Goal: Task Accomplishment & Management: Use online tool/utility

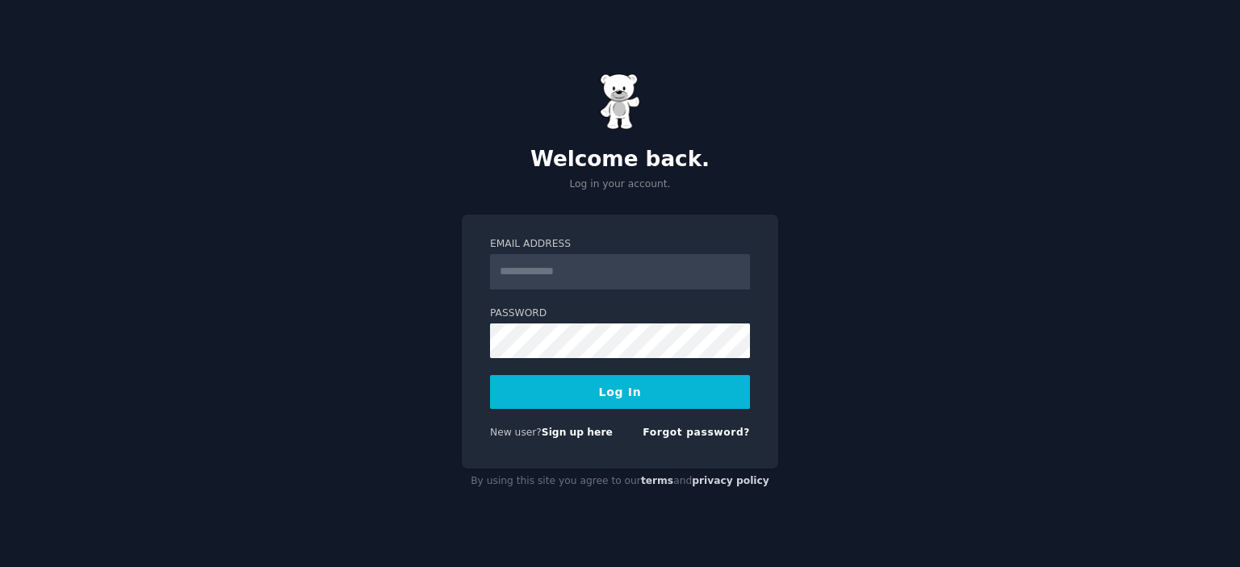
click at [621, 270] on input "Email Address" at bounding box center [620, 272] width 260 height 36
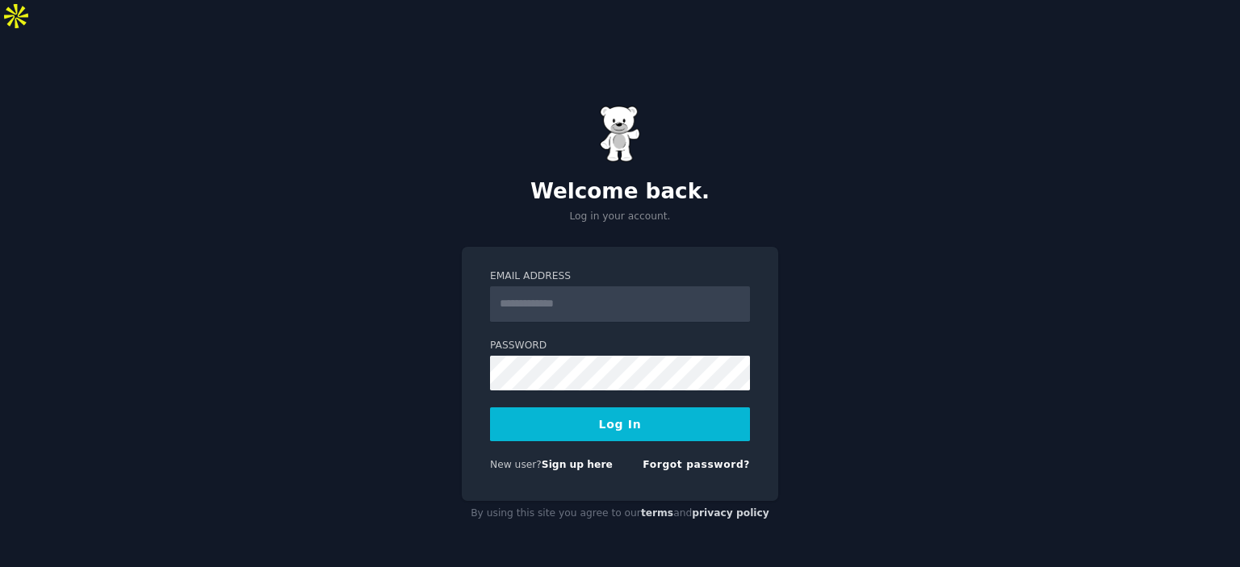
type input "**********"
click at [490, 408] on button "Log In" at bounding box center [620, 425] width 260 height 34
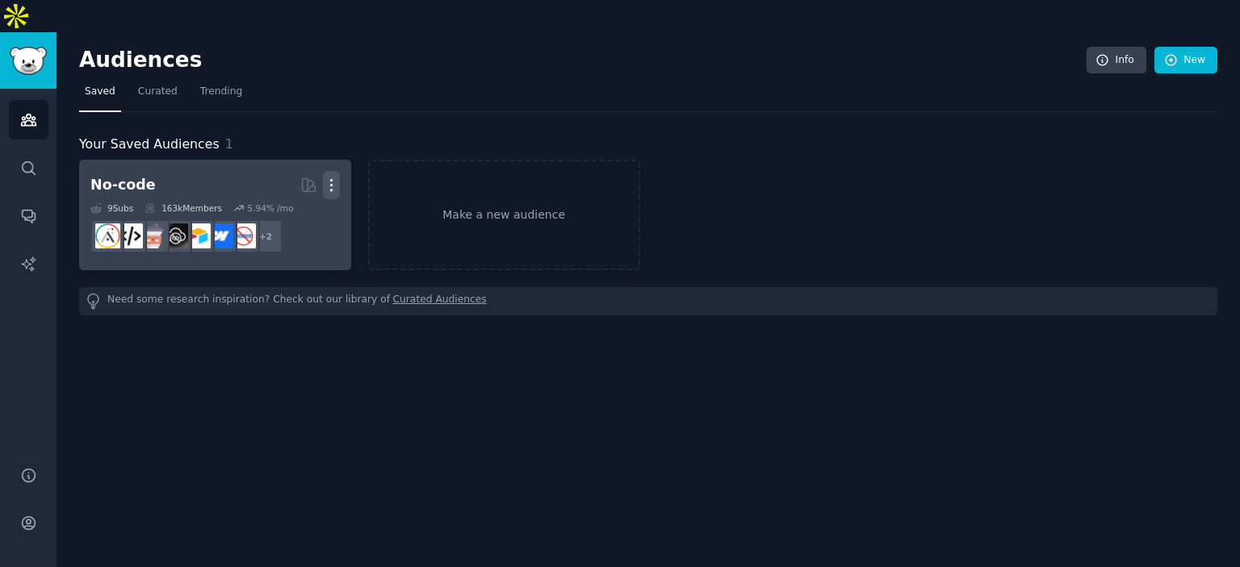
click at [338, 177] on icon "button" at bounding box center [331, 185] width 17 height 17
click at [308, 203] on div "Delete" at bounding box center [275, 220] width 77 height 34
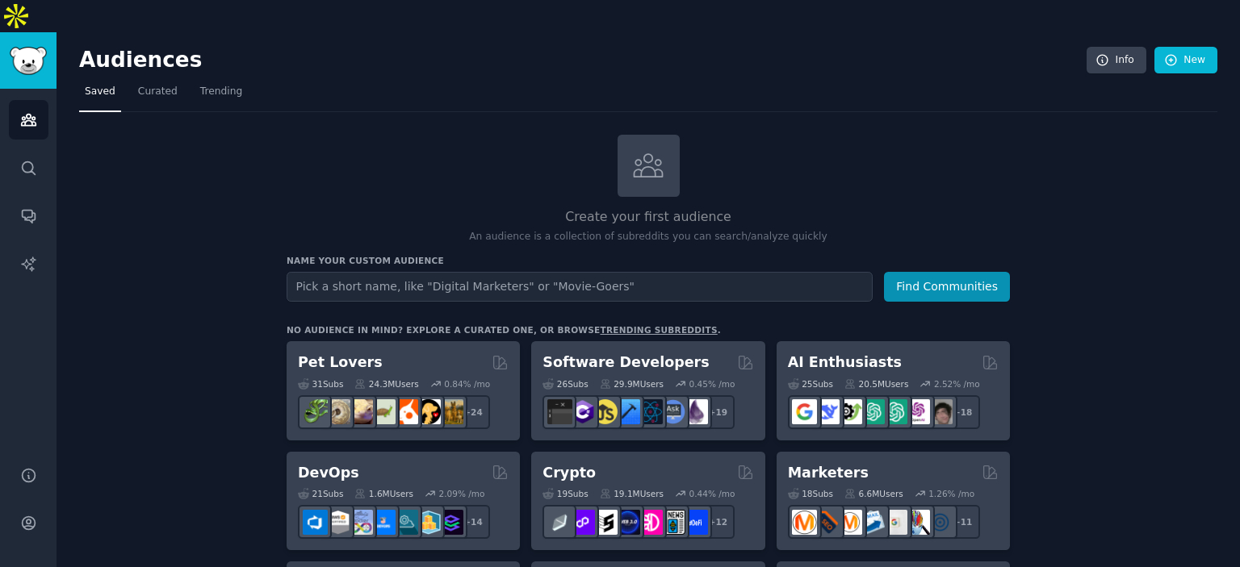
click at [344, 135] on div "Create your first audience An audience is a collection of subreddits you can se…" at bounding box center [647, 190] width 723 height 110
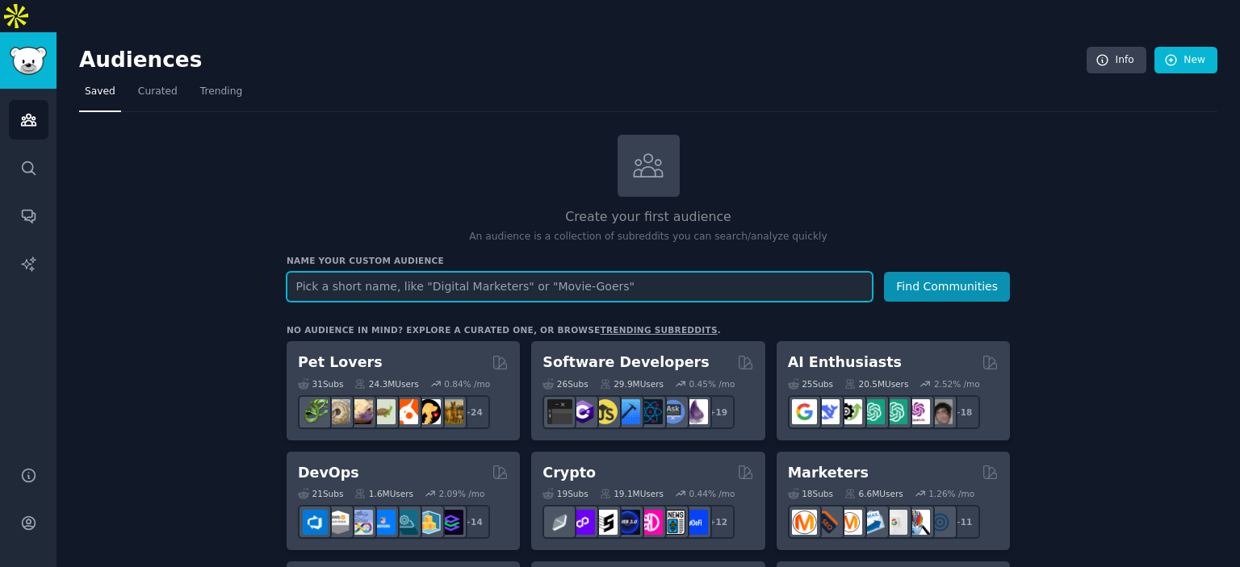
click at [365, 272] on input "text" at bounding box center [579, 287] width 586 height 30
type input "sleep"
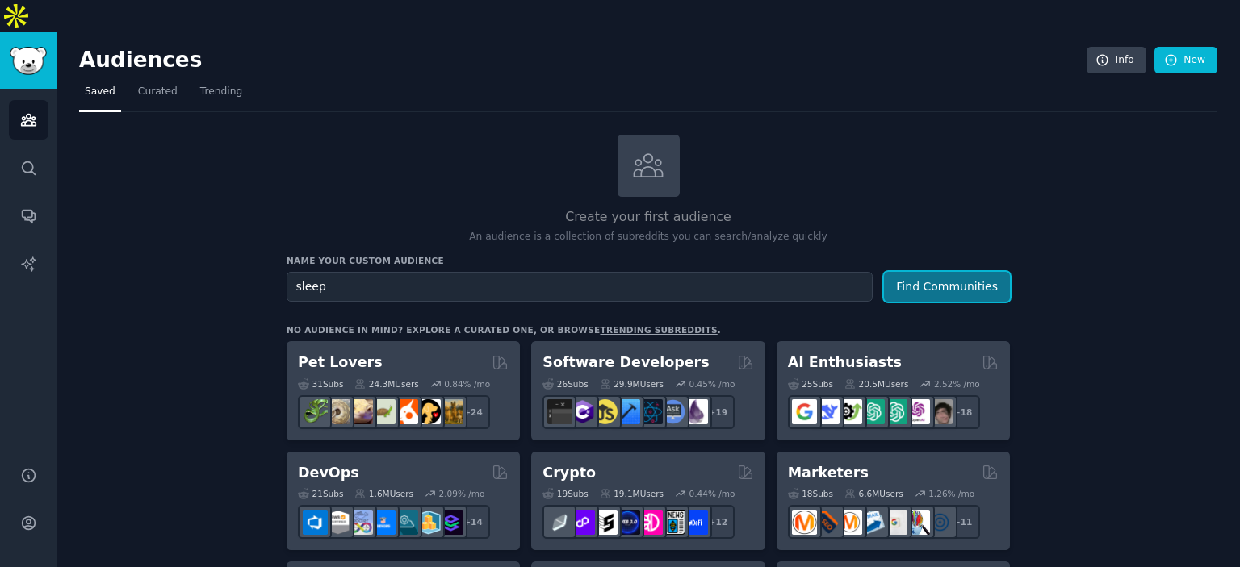
click at [922, 272] on button "Find Communities" at bounding box center [947, 287] width 126 height 30
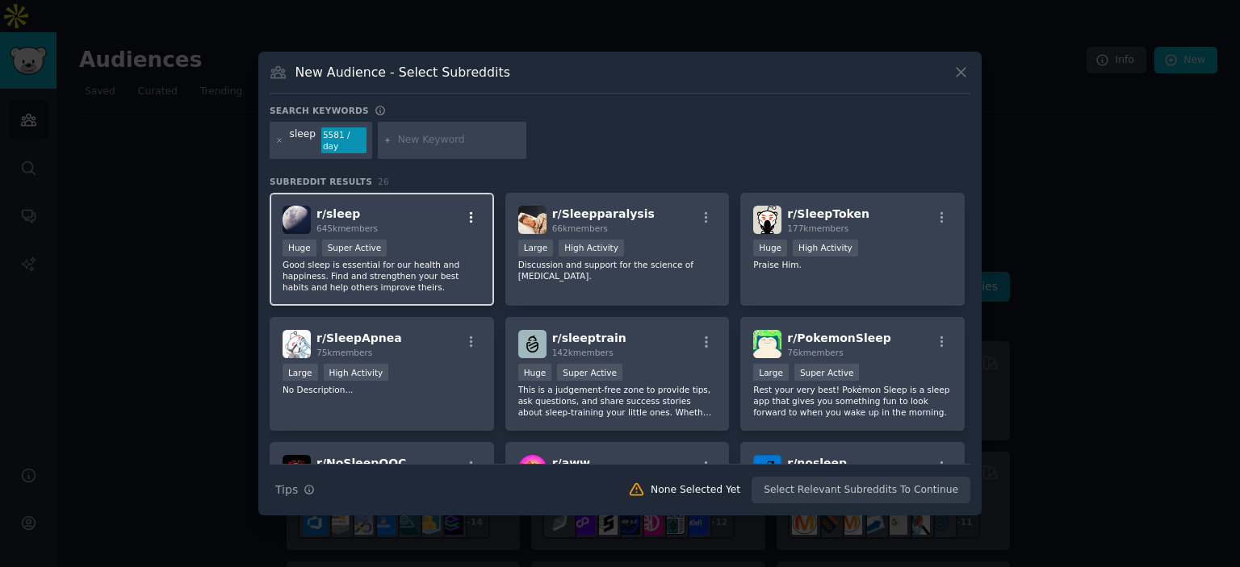
click at [470, 211] on icon "button" at bounding box center [471, 216] width 3 height 11
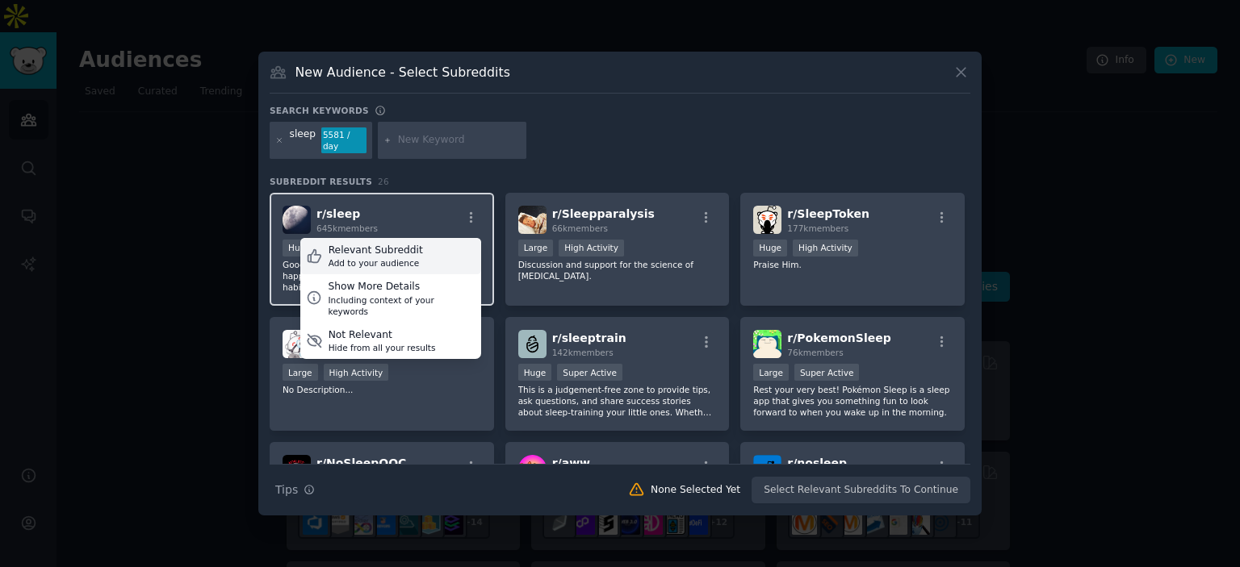
click at [430, 251] on div "Relevant Subreddit Add to your audience" at bounding box center [390, 256] width 181 height 37
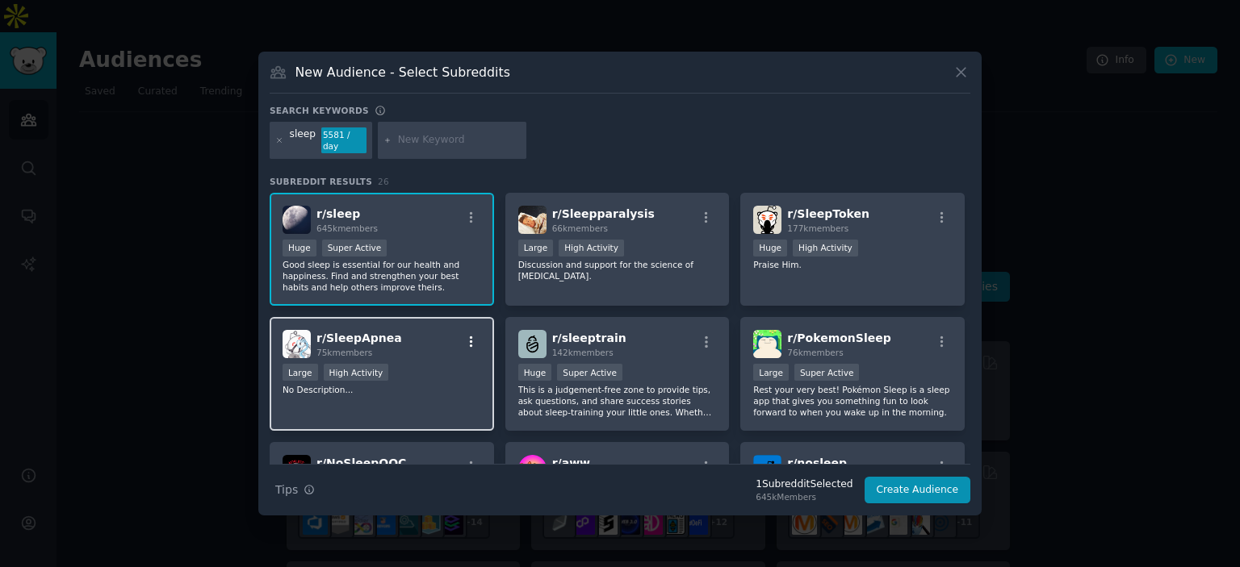
click at [474, 339] on icon "button" at bounding box center [471, 342] width 15 height 15
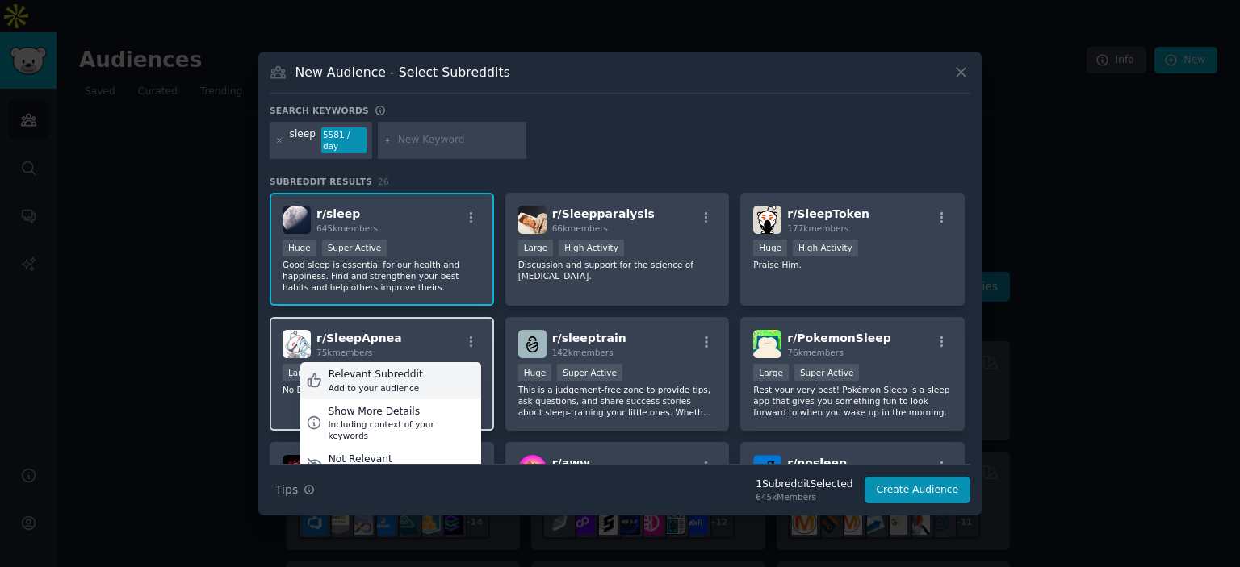
click at [449, 370] on div "Relevant Subreddit Add to your audience" at bounding box center [390, 380] width 181 height 37
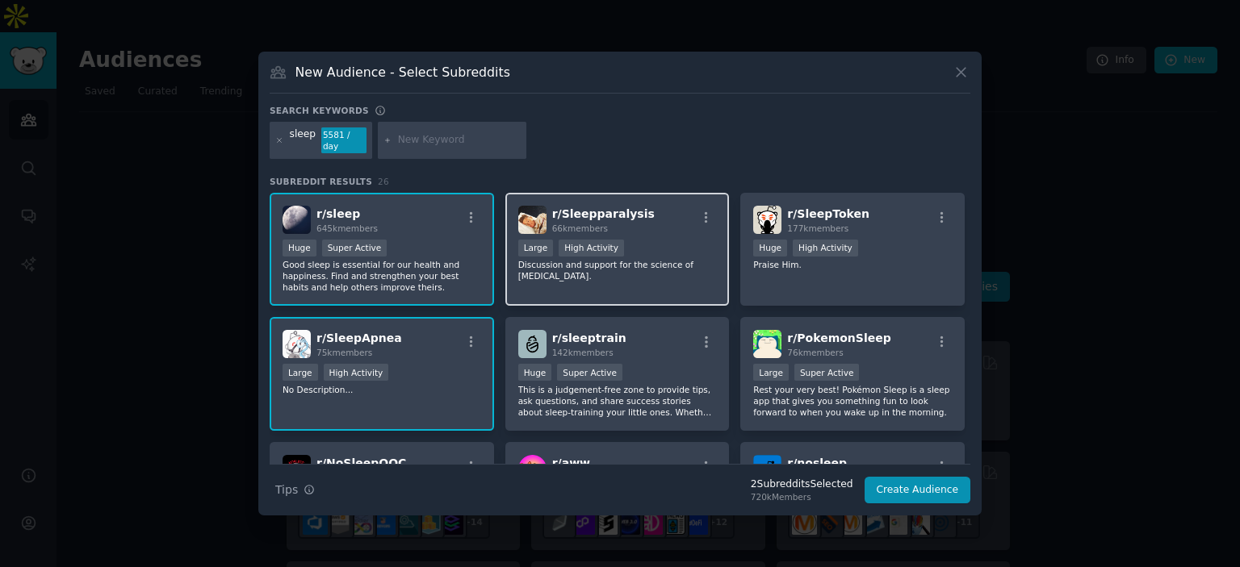
scroll to position [81, 0]
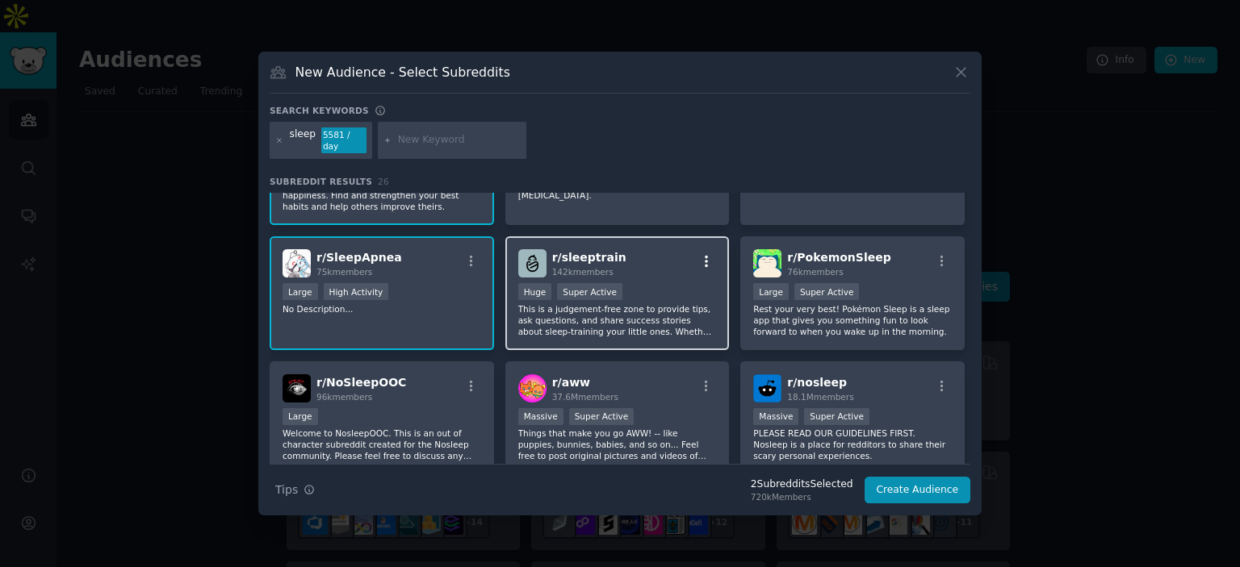
click at [701, 256] on icon "button" at bounding box center [706, 261] width 15 height 15
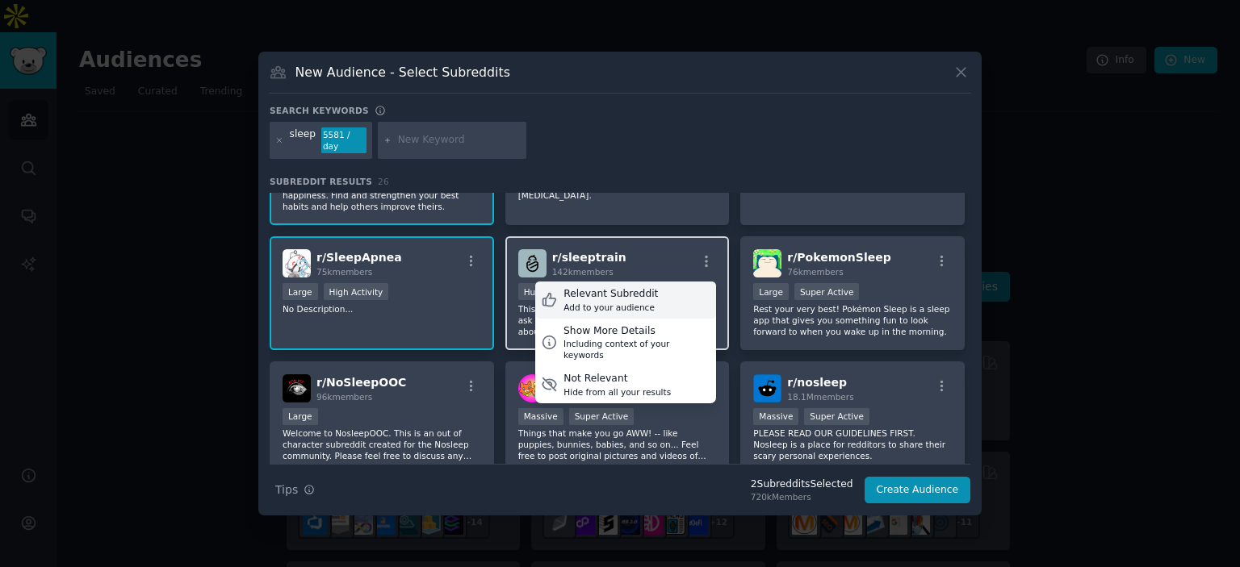
click at [687, 286] on div "Relevant Subreddit Add to your audience" at bounding box center [625, 300] width 181 height 37
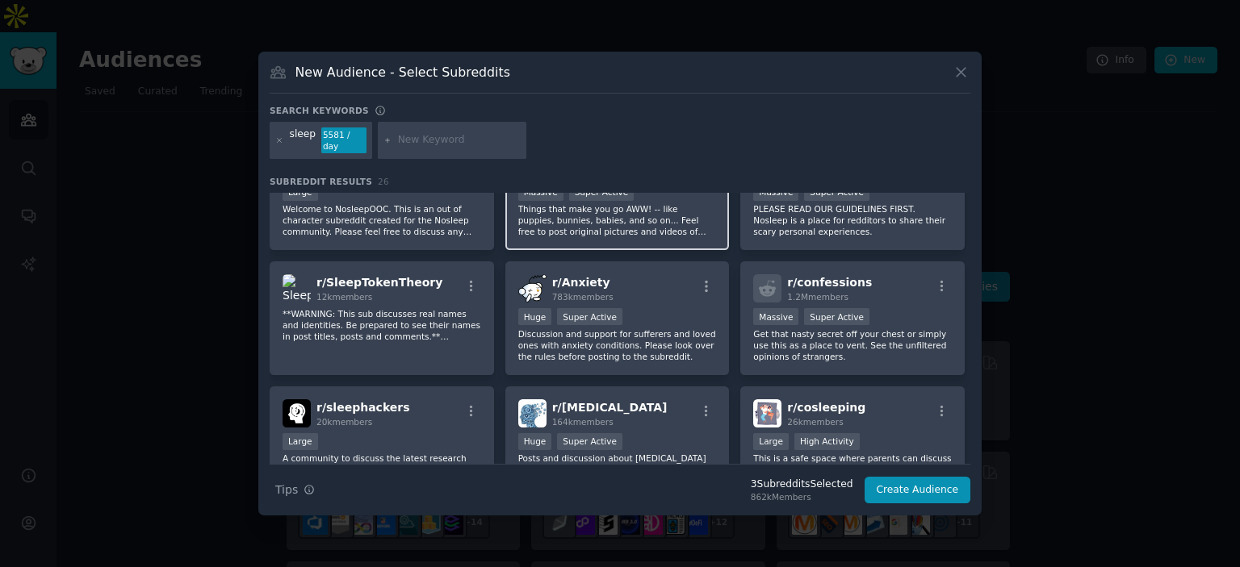
scroll to position [323, 0]
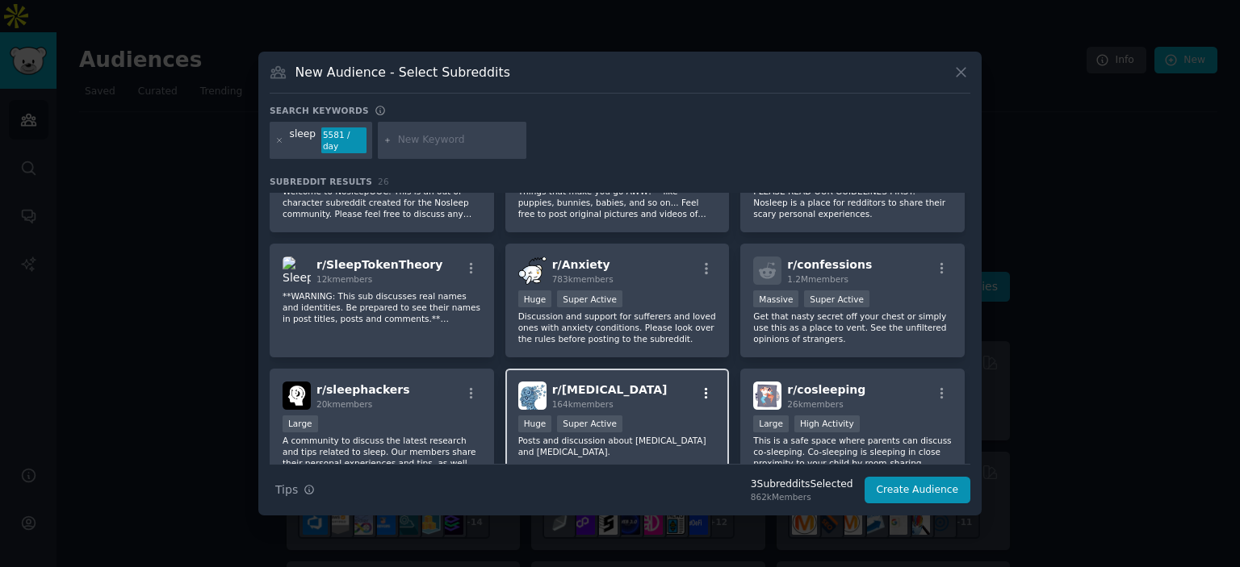
click at [701, 387] on icon "button" at bounding box center [706, 394] width 15 height 15
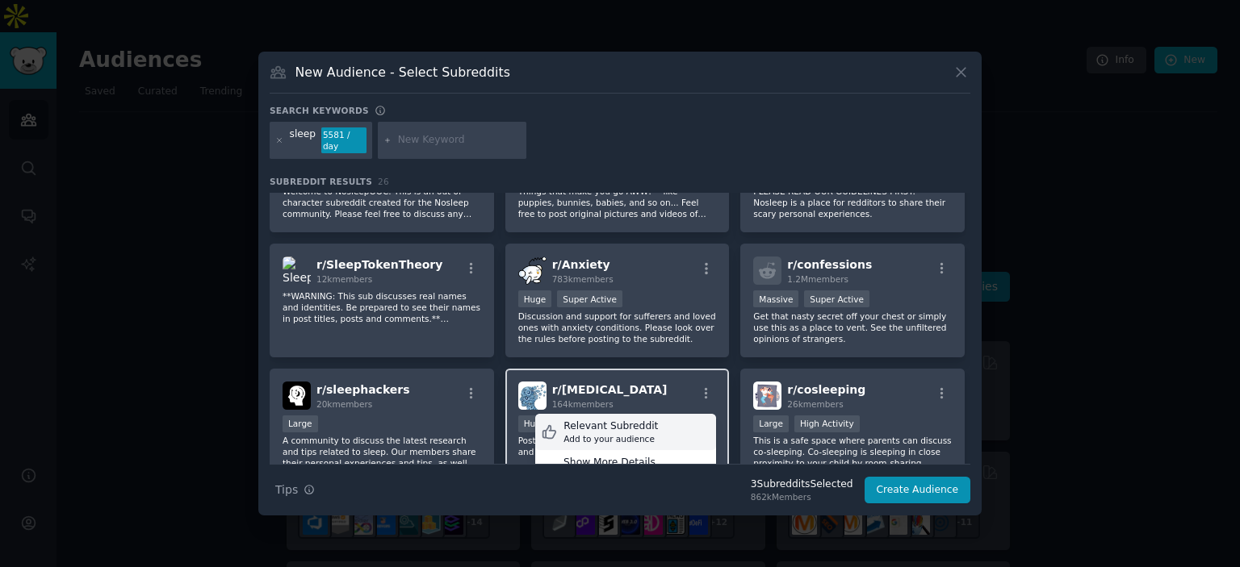
click at [646, 421] on div "Relevant Subreddit Add to your audience" at bounding box center [625, 432] width 181 height 37
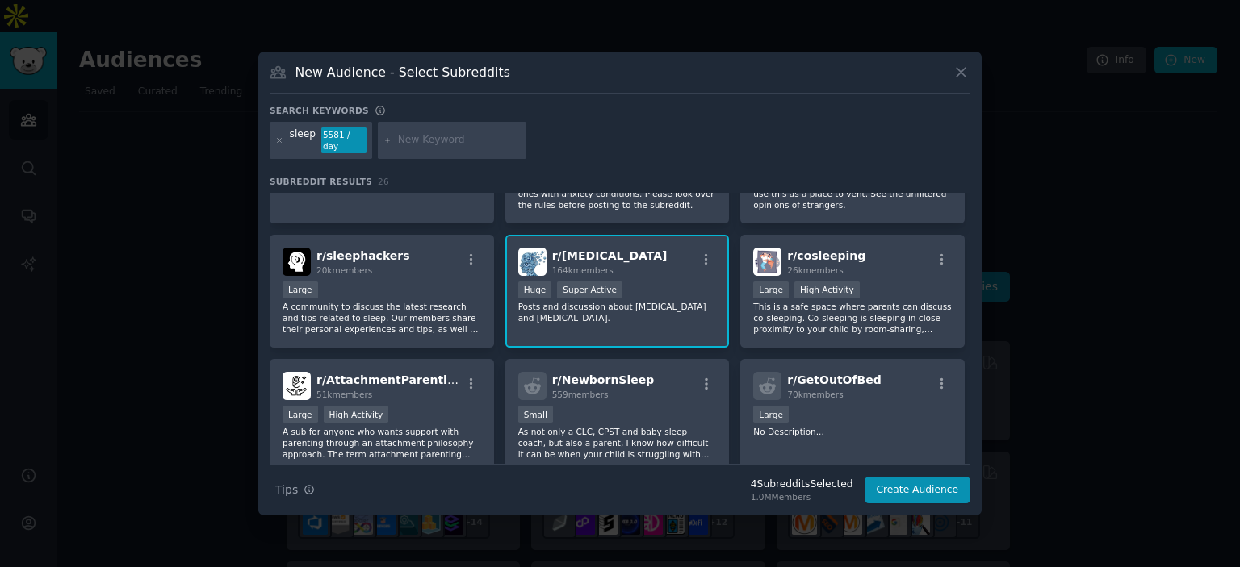
scroll to position [484, 0]
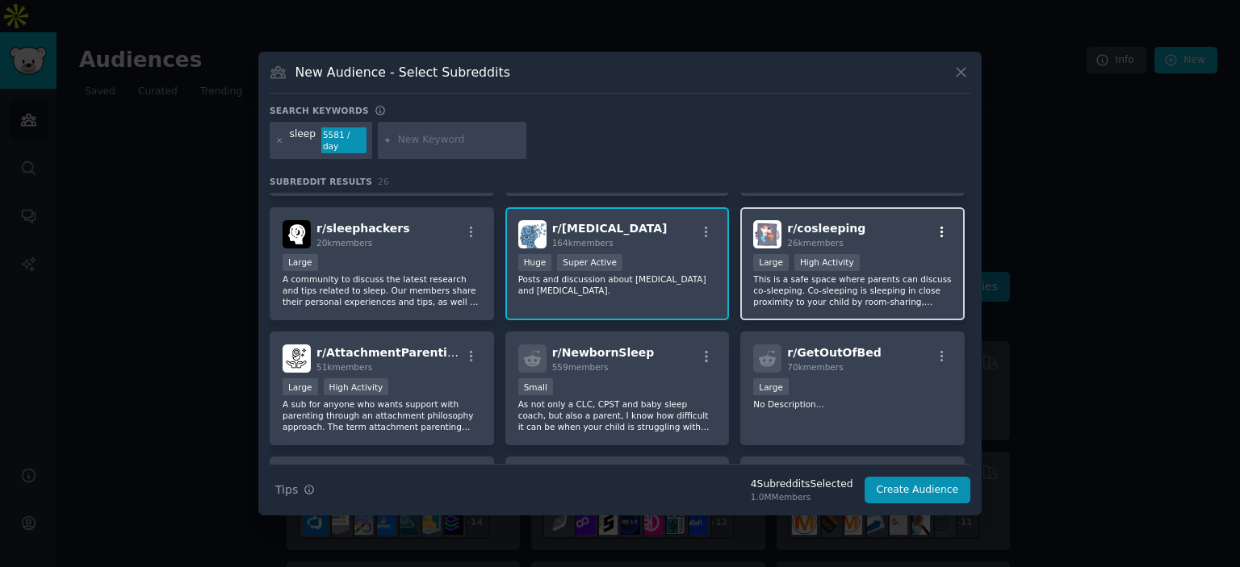
click at [939, 225] on icon "button" at bounding box center [942, 232] width 15 height 15
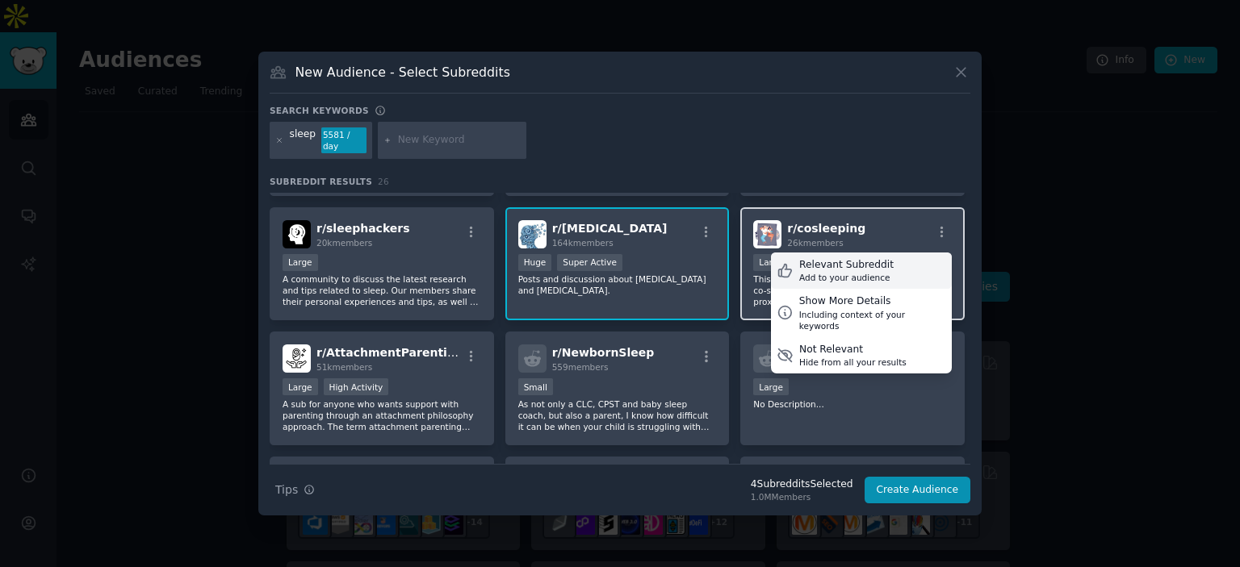
click at [864, 272] on div "Add to your audience" at bounding box center [846, 277] width 94 height 11
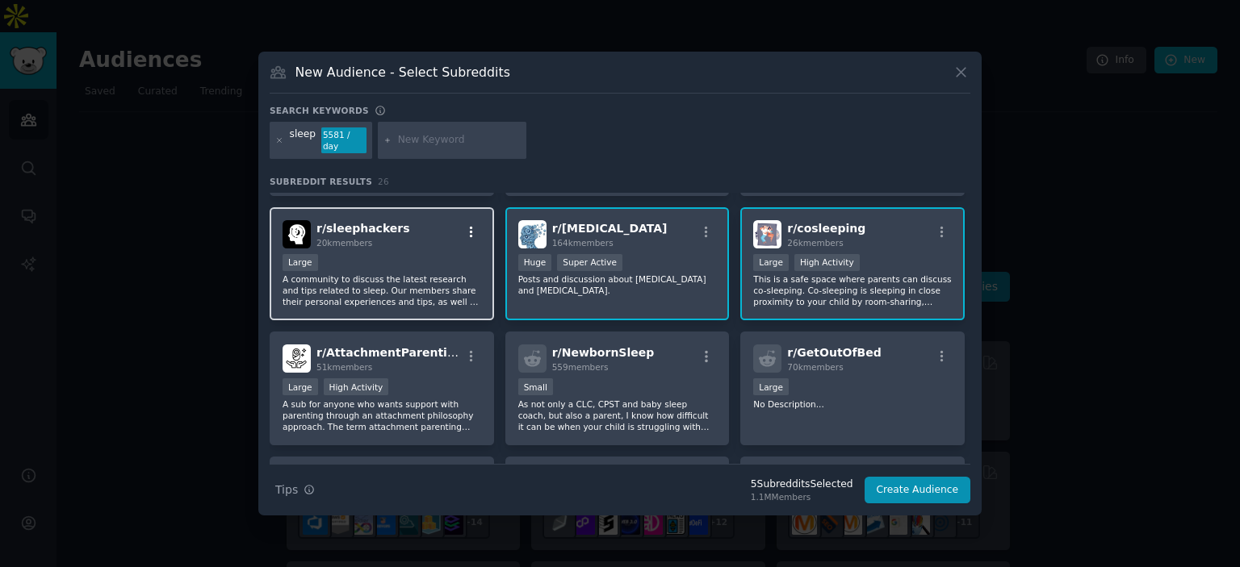
click at [472, 225] on icon "button" at bounding box center [471, 232] width 15 height 15
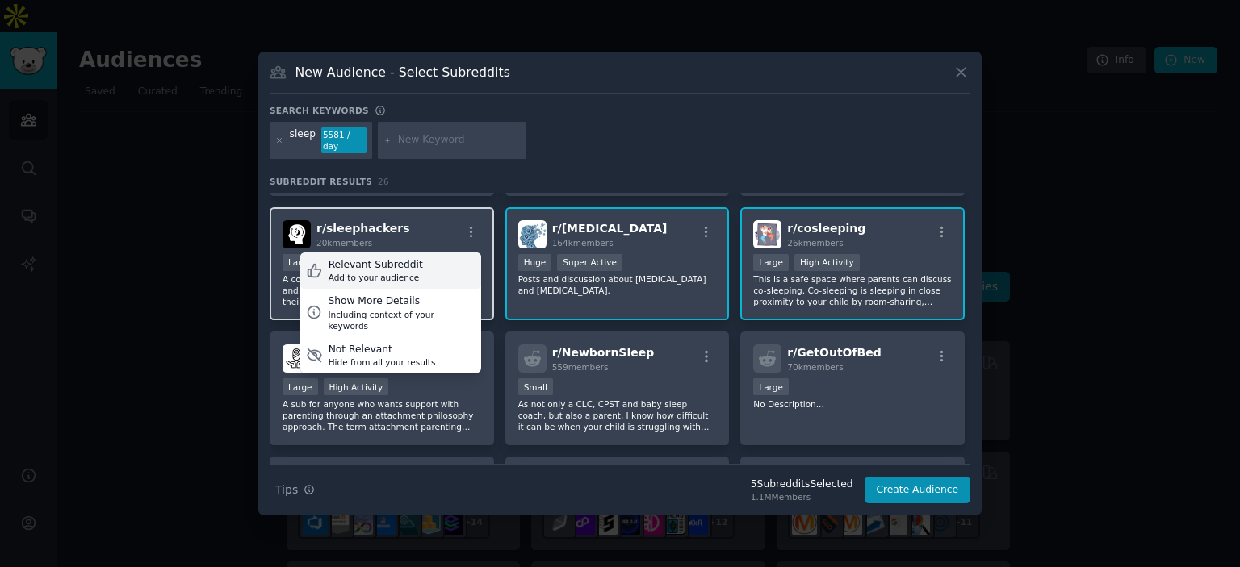
click at [458, 256] on div "Relevant Subreddit Add to your audience" at bounding box center [390, 271] width 181 height 37
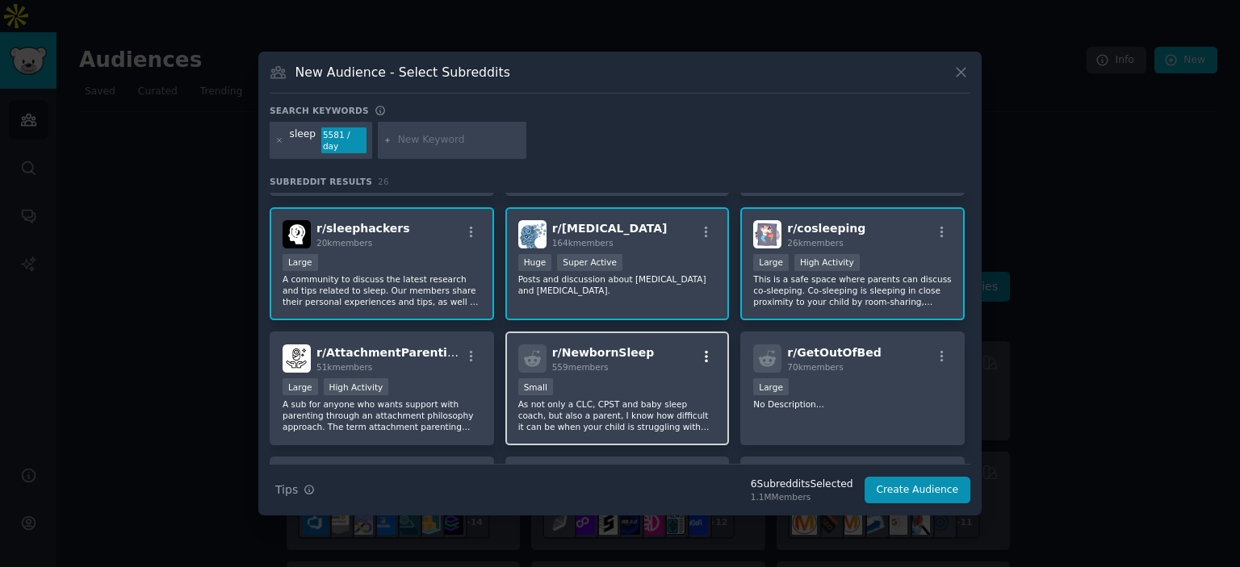
click at [701, 349] on icon "button" at bounding box center [706, 356] width 15 height 15
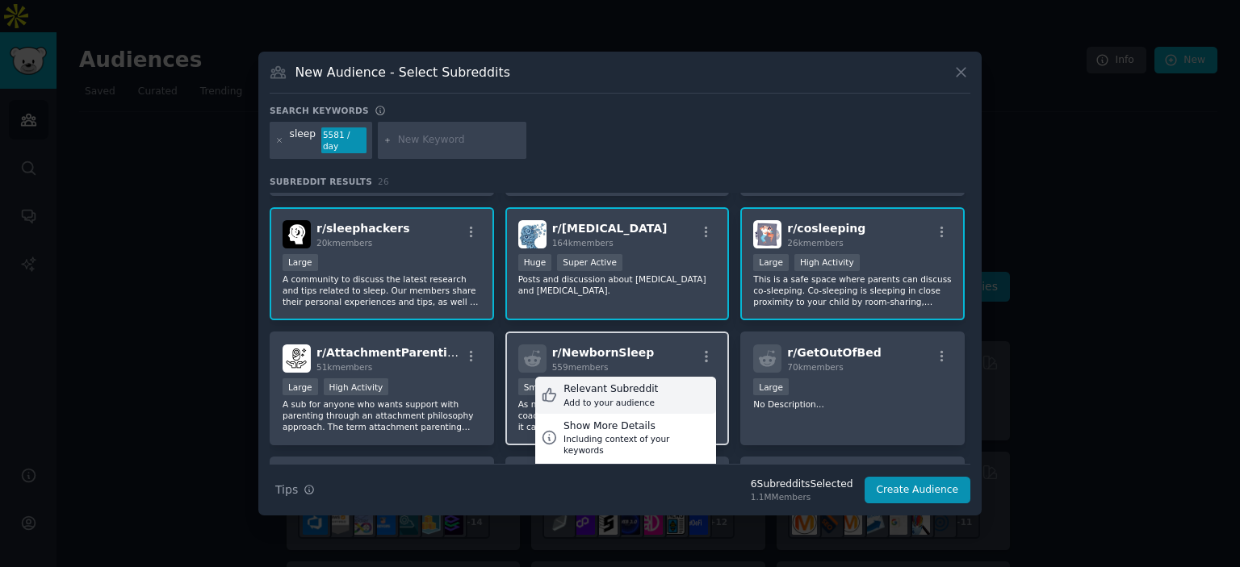
click at [638, 397] on div "Add to your audience" at bounding box center [610, 402] width 94 height 11
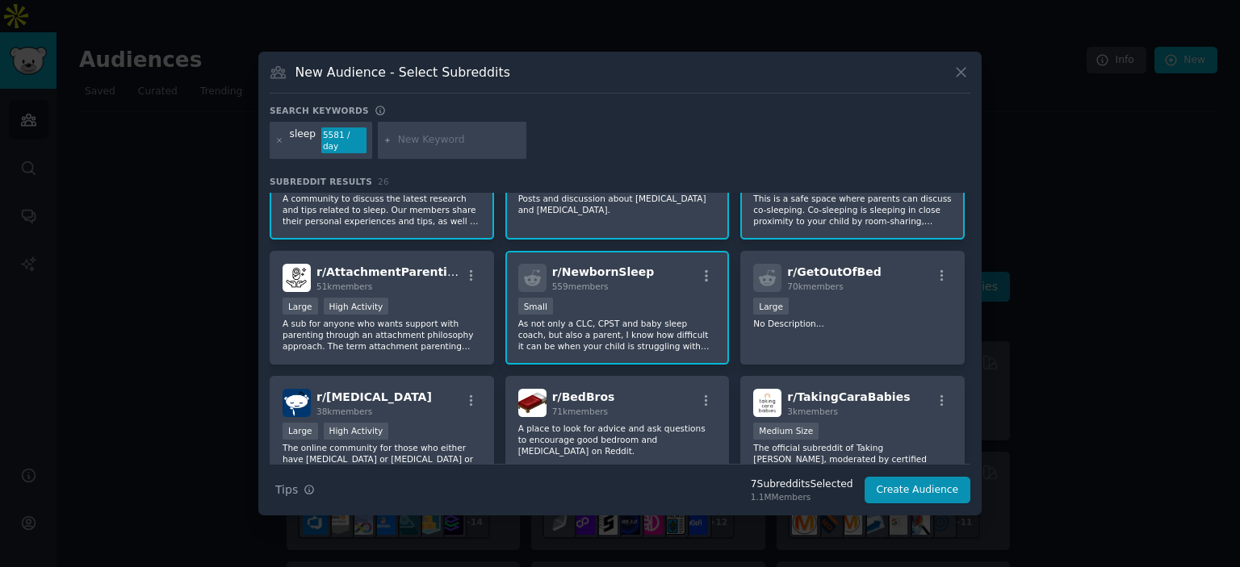
scroll to position [646, 0]
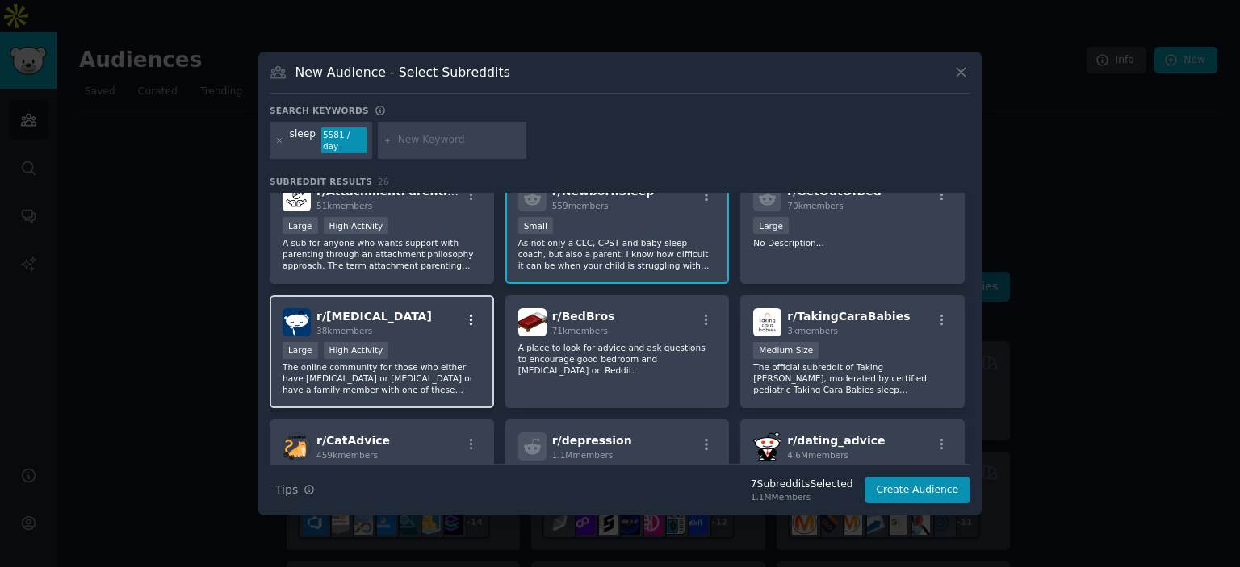
click at [471, 313] on icon "button" at bounding box center [471, 320] width 15 height 15
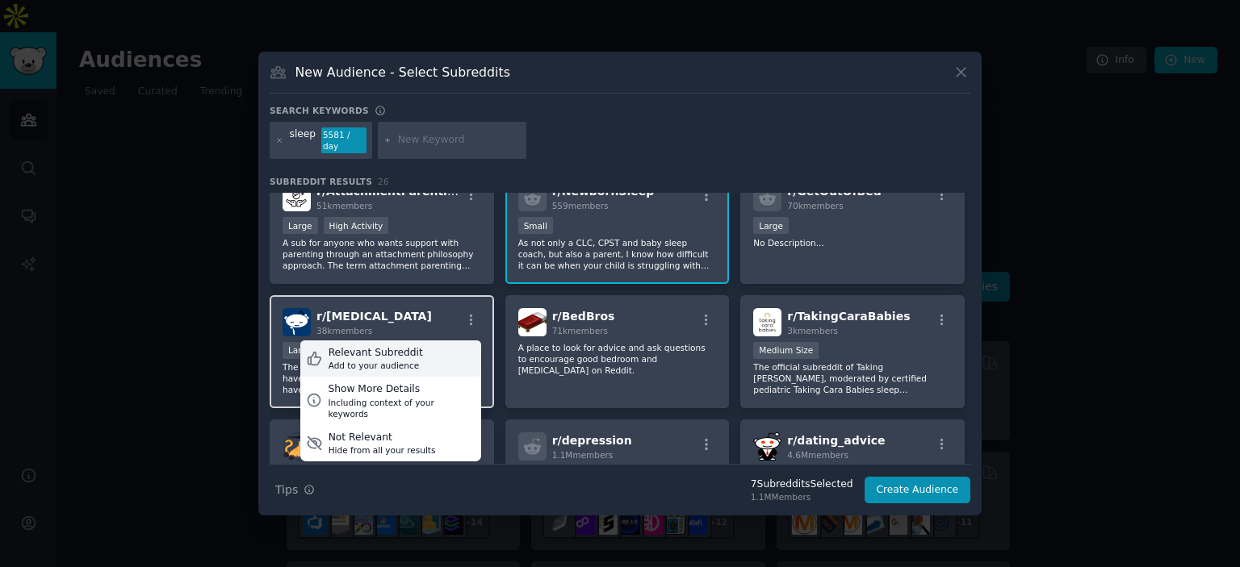
click at [454, 345] on div "Relevant Subreddit Add to your audience" at bounding box center [390, 359] width 181 height 37
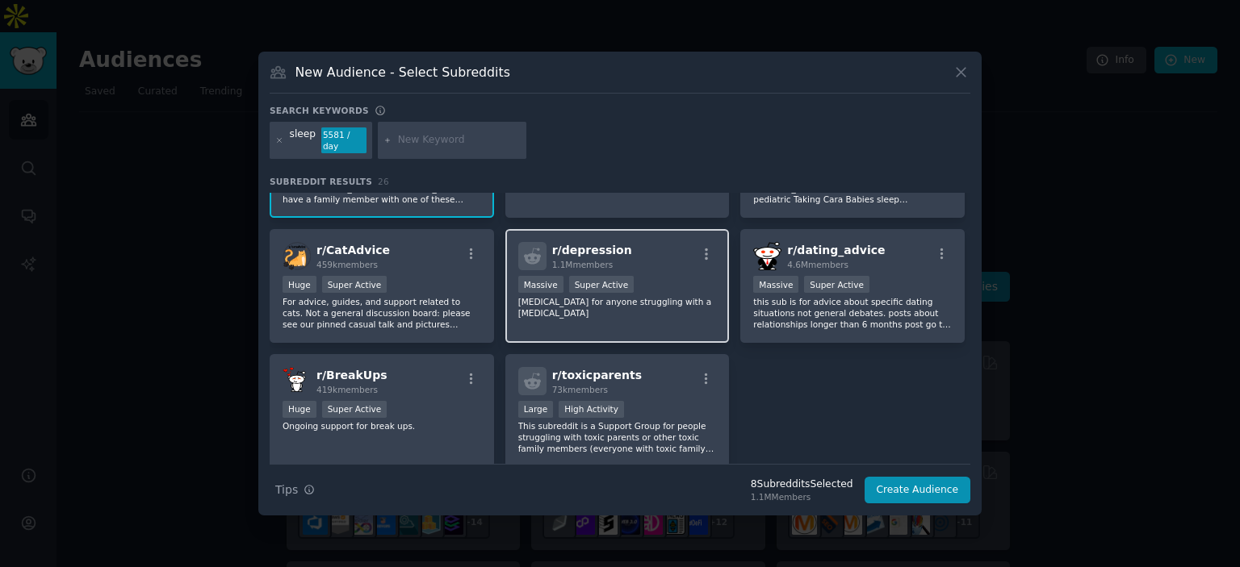
scroll to position [888, 0]
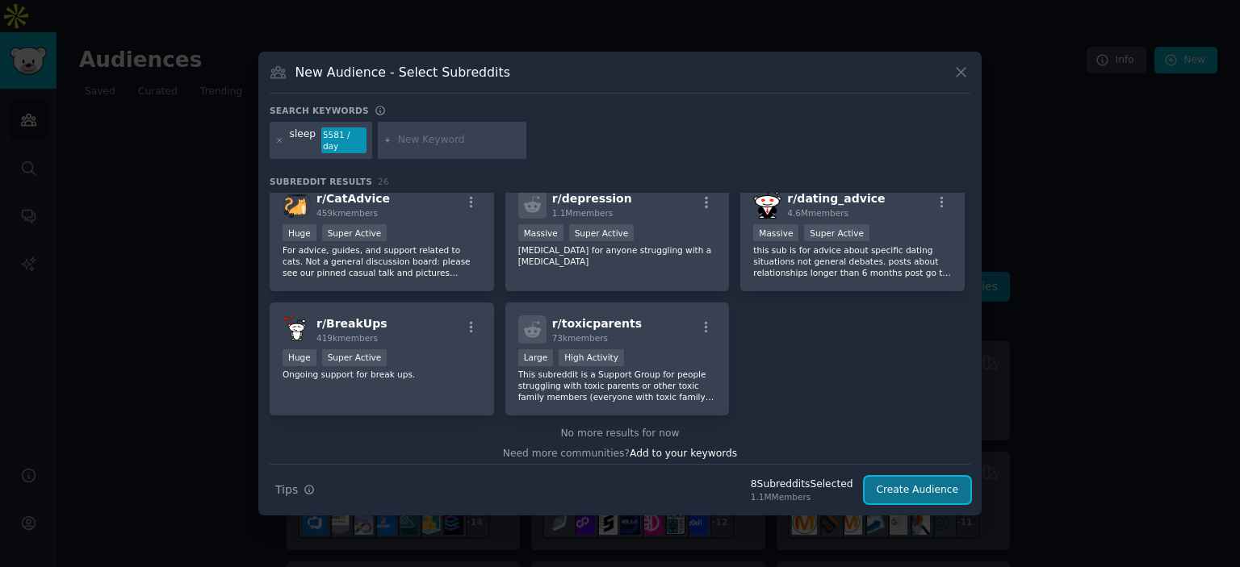
click at [950, 485] on button "Create Audience" at bounding box center [917, 490] width 107 height 27
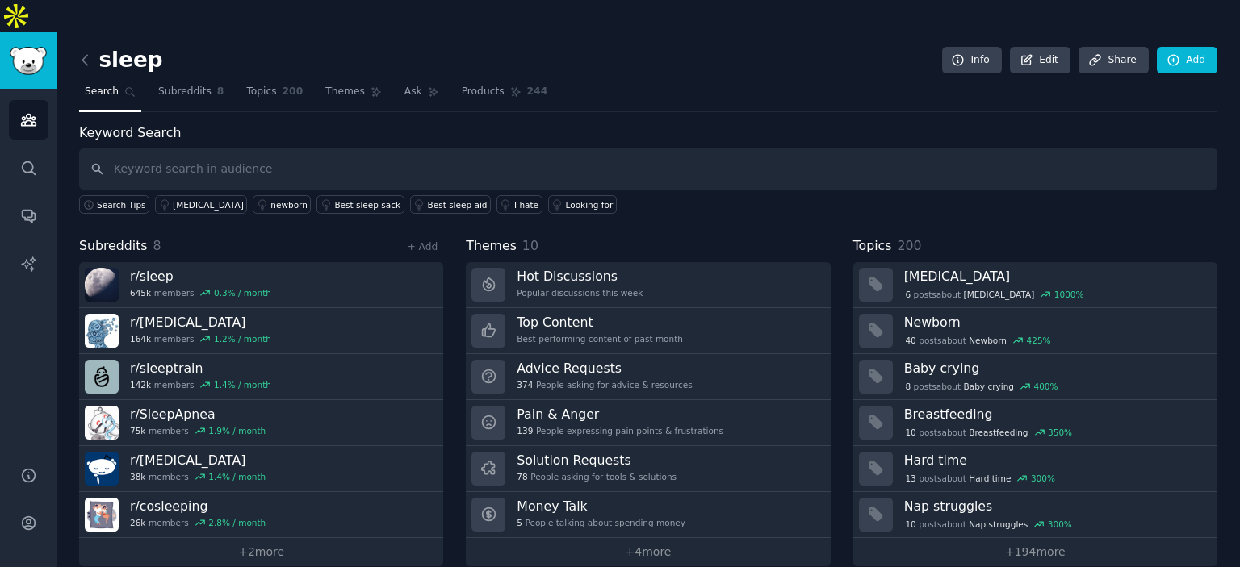
click at [261, 89] on div "sleep Info Edit Share Add Search Subreddits 8 Topics 200 Themes Ask Products 24…" at bounding box center [648, 311] width 1138 height 512
click at [201, 148] on input "text" at bounding box center [648, 168] width 1138 height 41
click at [608, 197] on div "Keyword Search Search Tips sodium oxybate newborn Best sleep sack Best sleep ai…" at bounding box center [648, 344] width 1138 height 443
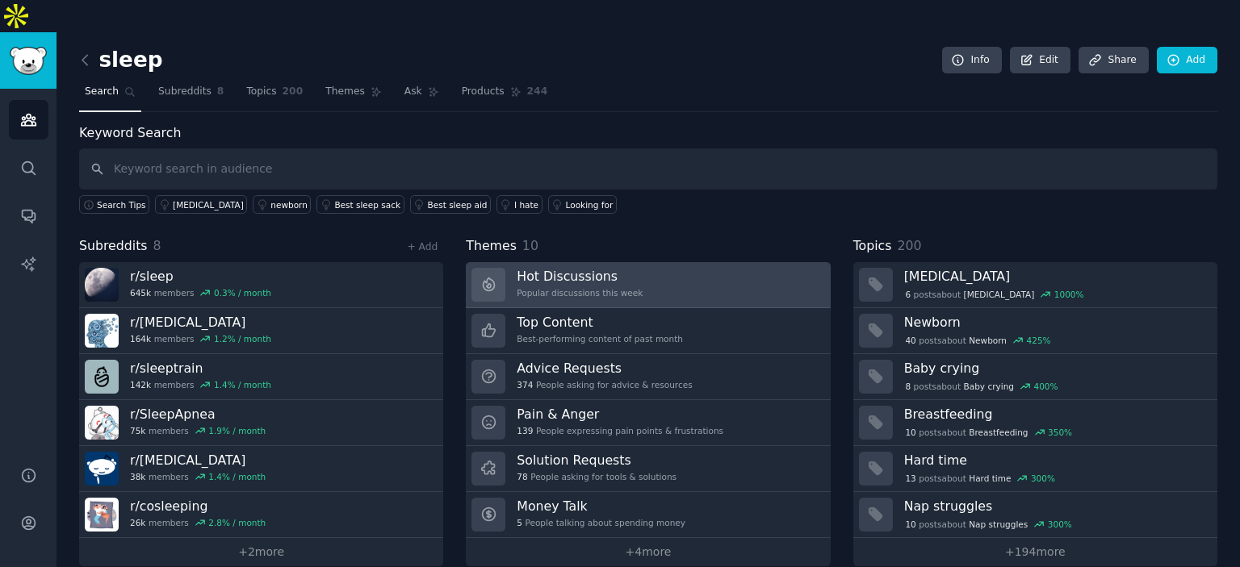
click at [634, 262] on link "Hot Discussions Popular discussions this week" at bounding box center [648, 285] width 364 height 46
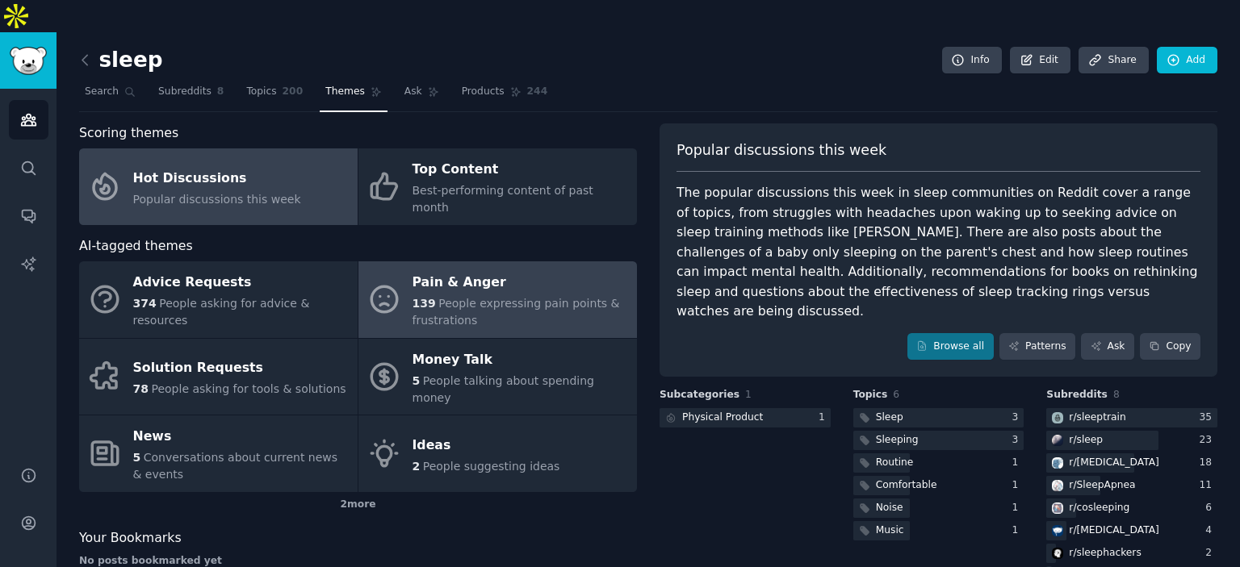
click at [522, 295] on div "139 People expressing pain points & frustrations" at bounding box center [520, 312] width 216 height 34
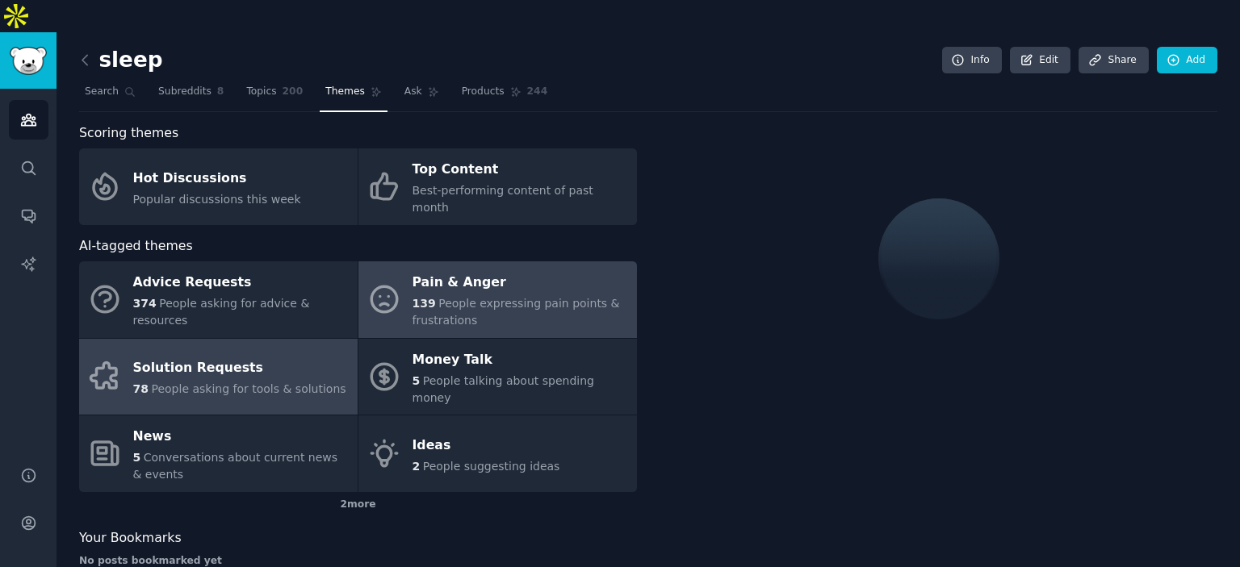
click at [222, 356] on div "Solution Requests" at bounding box center [239, 369] width 213 height 26
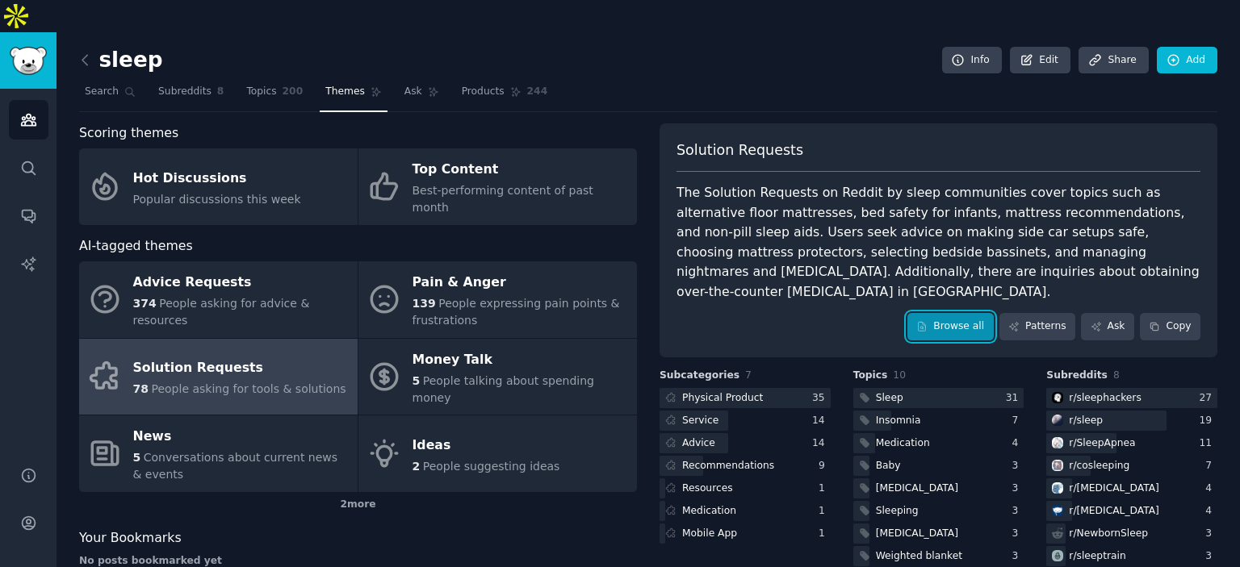
click at [966, 313] on link "Browse all" at bounding box center [950, 326] width 86 height 27
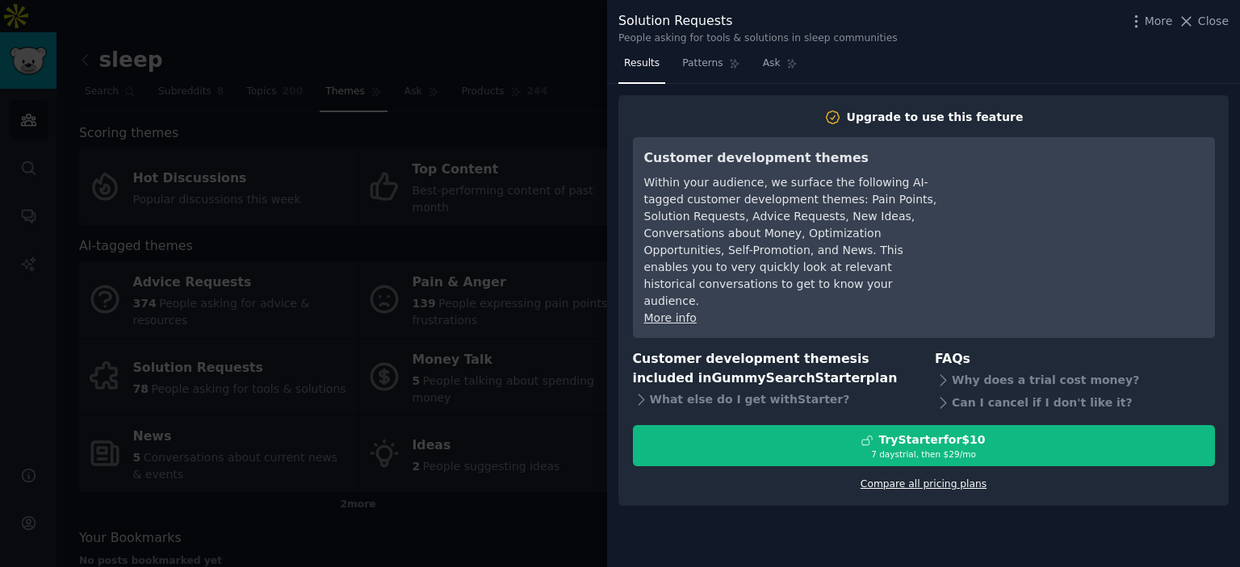
click at [901, 479] on link "Compare all pricing plans" at bounding box center [923, 484] width 126 height 11
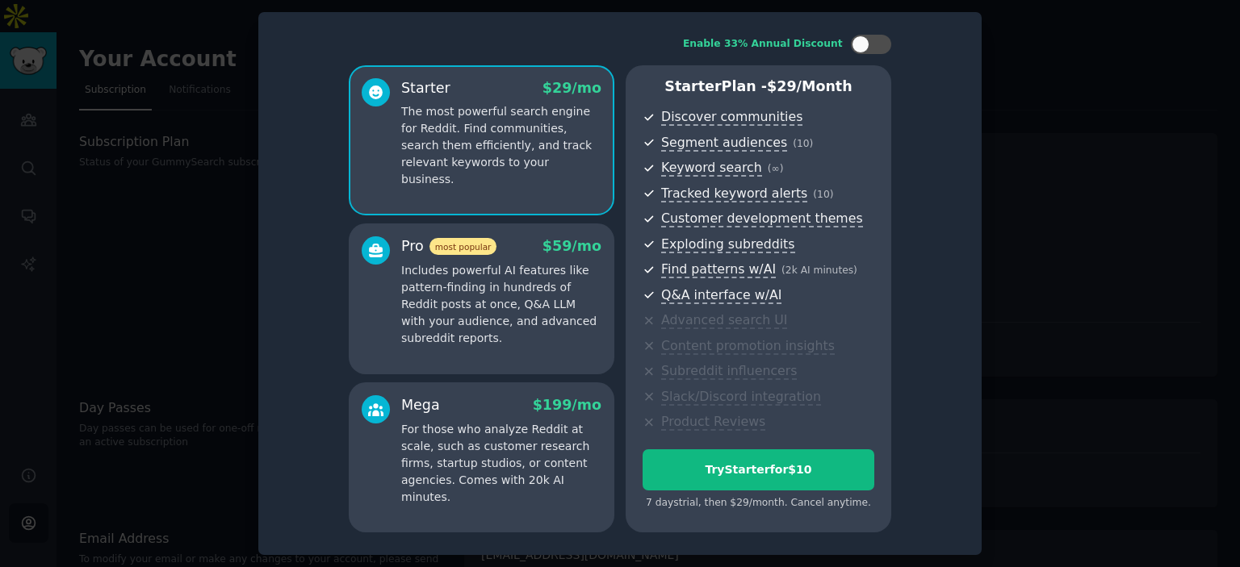
click at [588, 286] on p "Includes powerful AI features like pattern-finding in hundreds of Reddit posts …" at bounding box center [501, 304] width 200 height 85
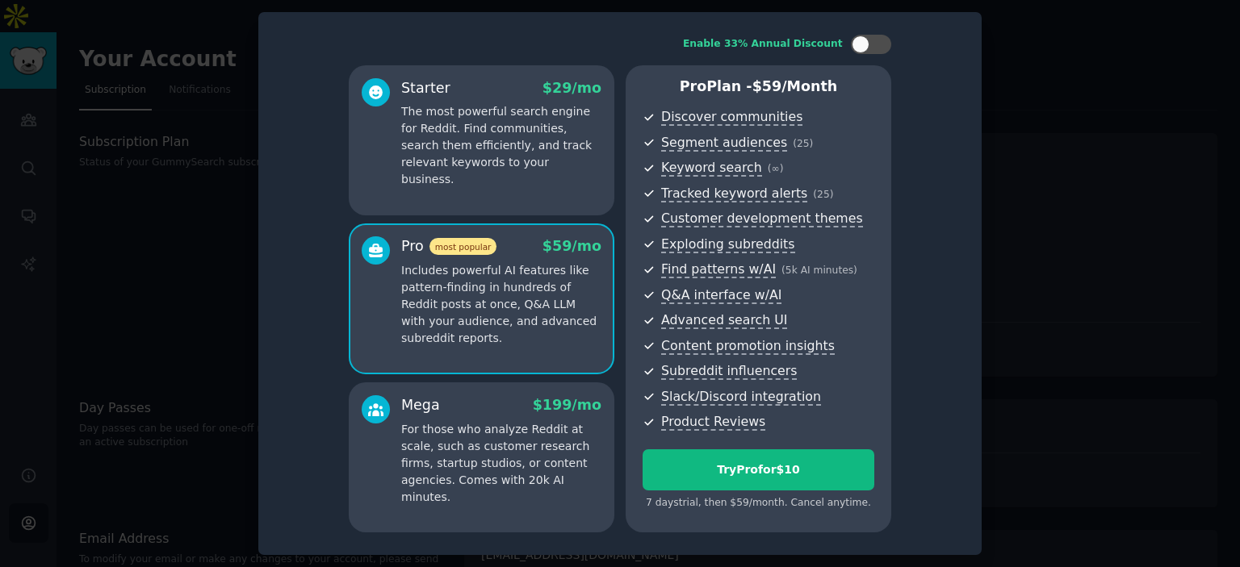
click at [141, 98] on div at bounding box center [620, 283] width 1240 height 567
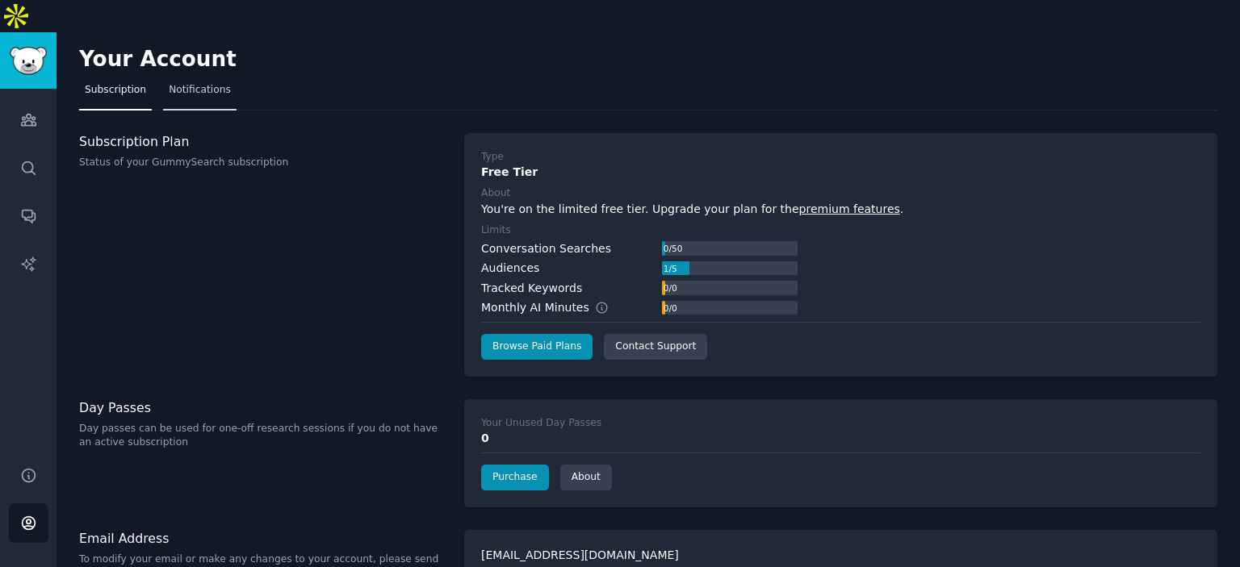
click at [185, 83] on span "Notifications" at bounding box center [200, 90] width 62 height 15
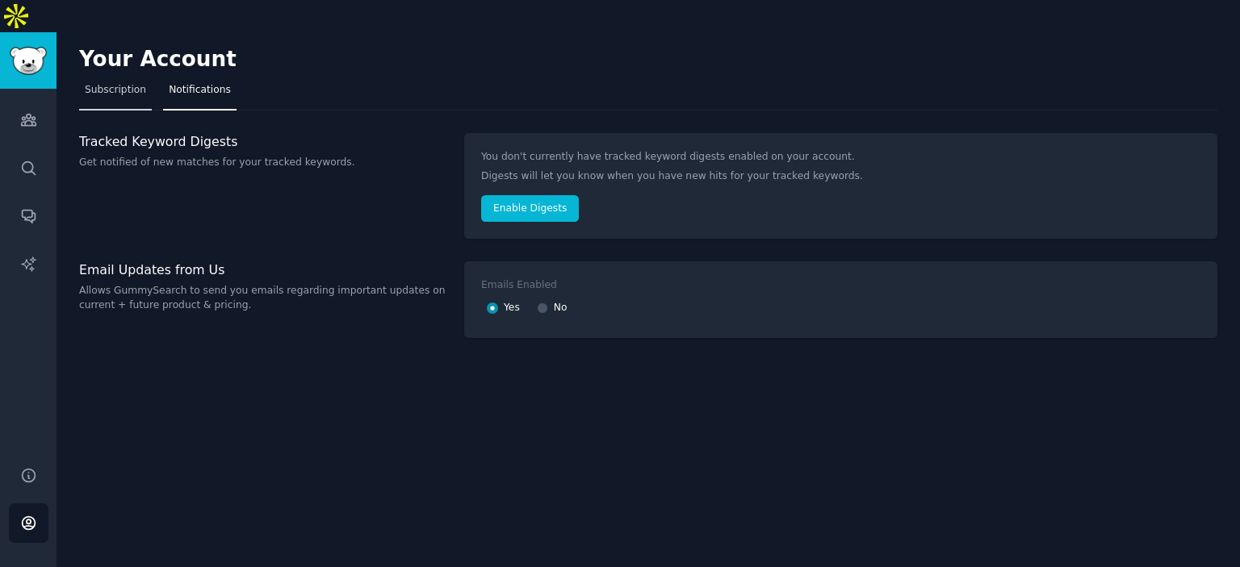
click at [115, 83] on span "Subscription" at bounding box center [115, 90] width 61 height 15
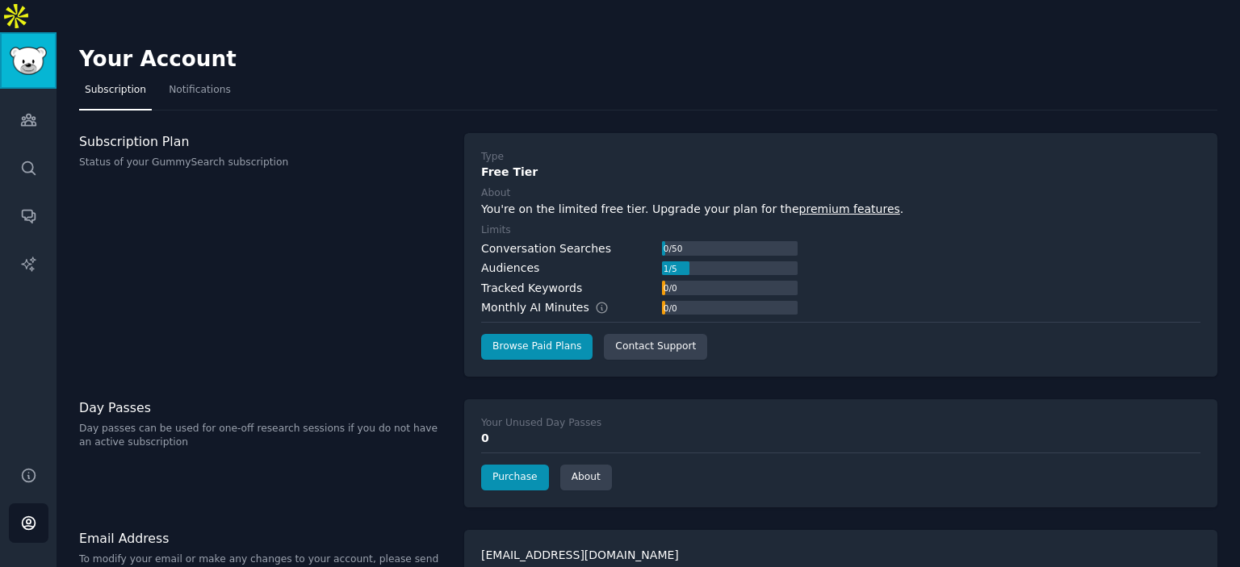
click at [28, 42] on link "Sidebar" at bounding box center [28, 60] width 56 height 56
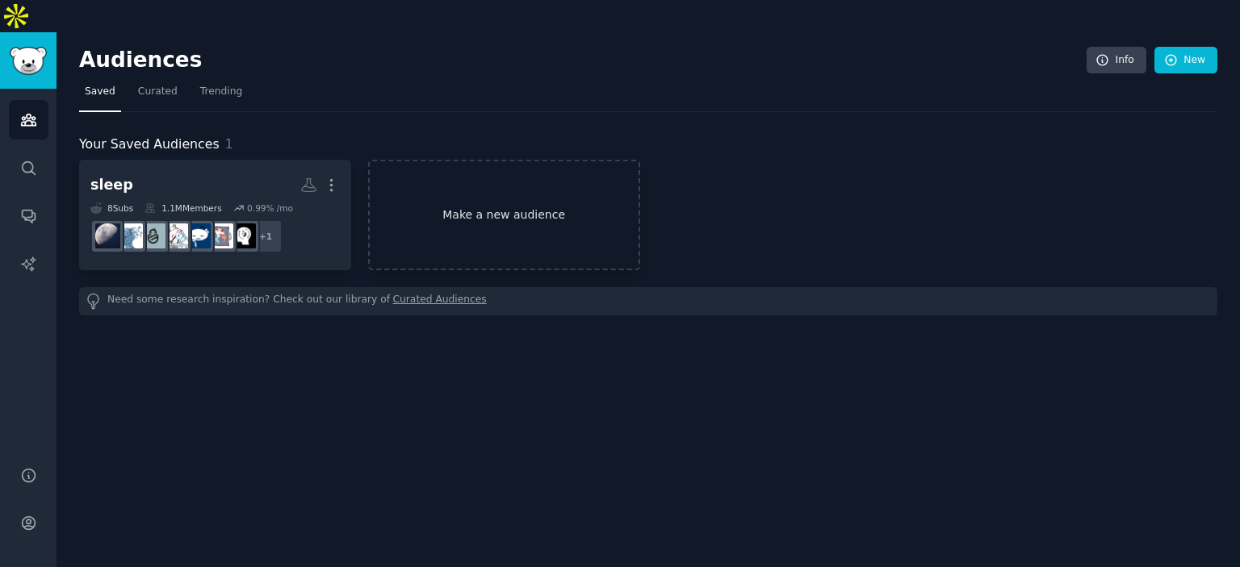
click at [556, 223] on link "Make a new audience" at bounding box center [504, 215] width 272 height 111
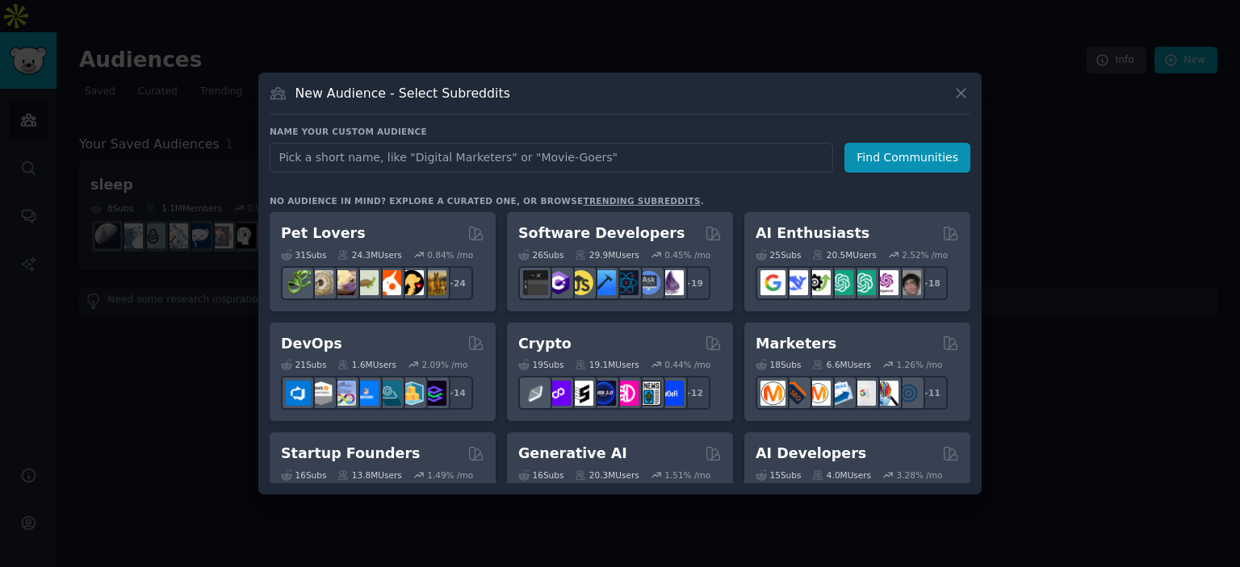
click at [549, 160] on input "text" at bounding box center [551, 158] width 563 height 30
click at [956, 94] on icon at bounding box center [960, 93] width 17 height 17
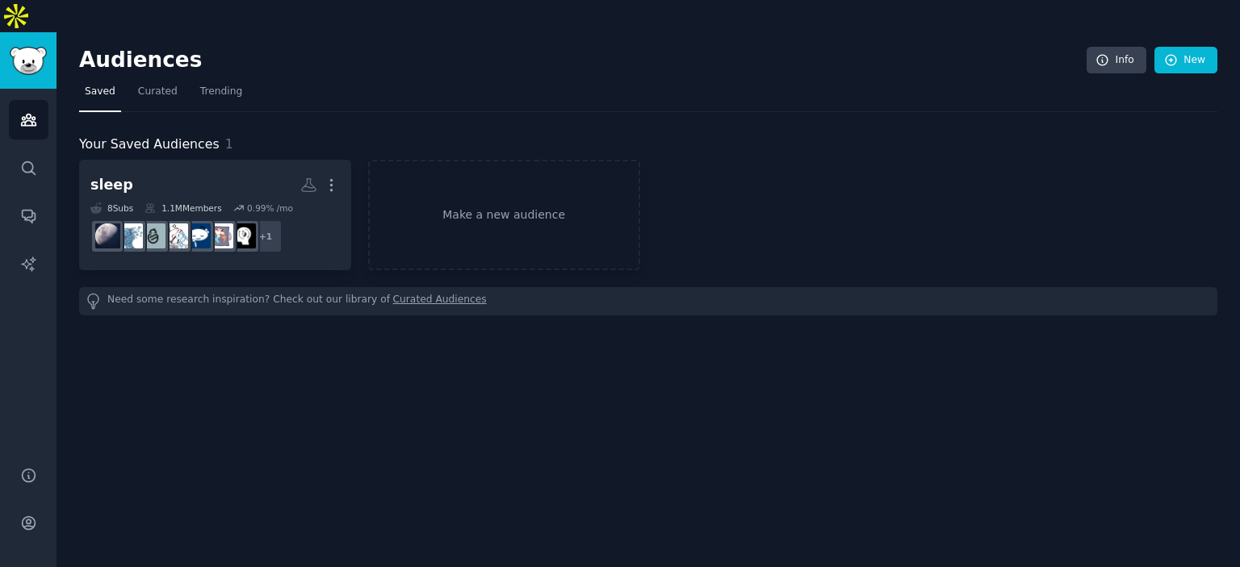
click at [408, 293] on link "Curated Audiences" at bounding box center [440, 301] width 94 height 17
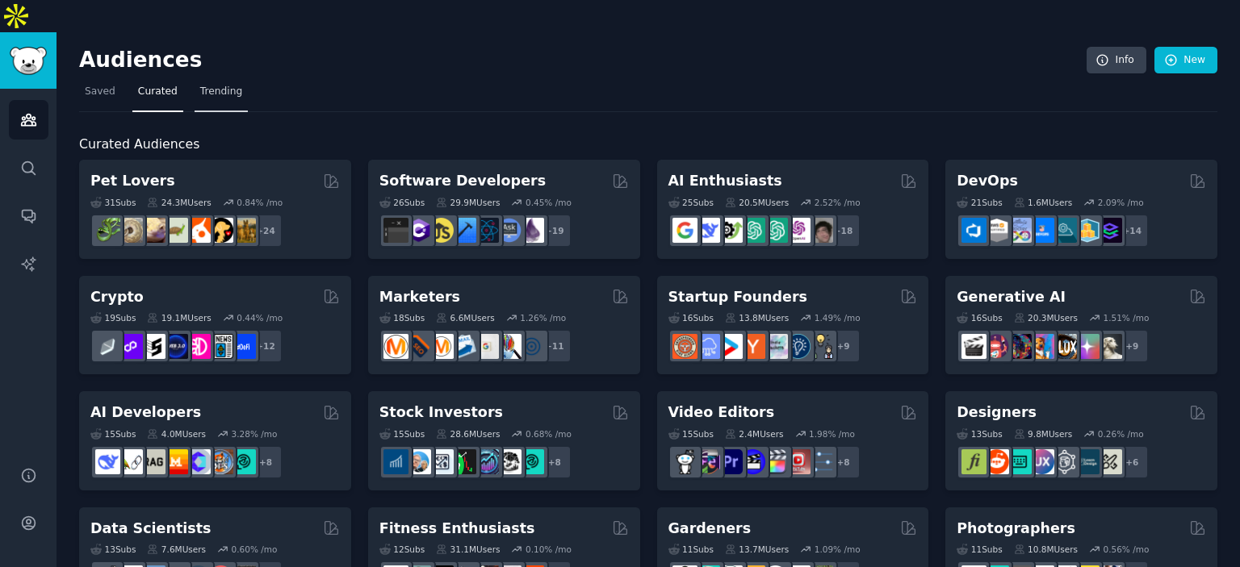
click at [209, 79] on link "Trending" at bounding box center [220, 95] width 53 height 33
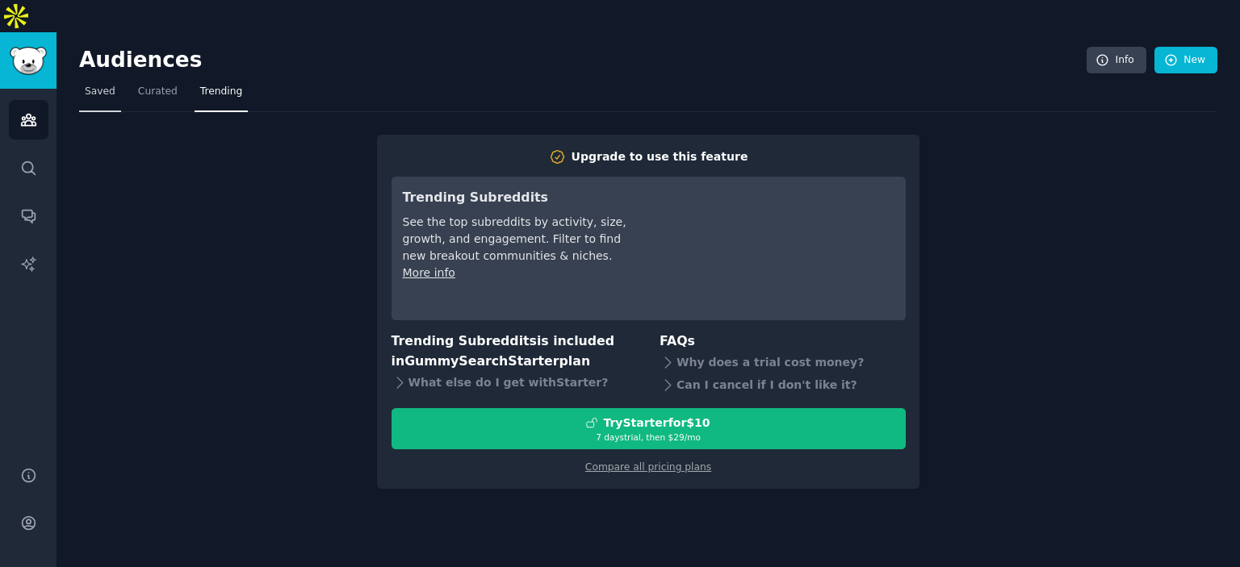
click at [108, 85] on span "Saved" at bounding box center [100, 92] width 31 height 15
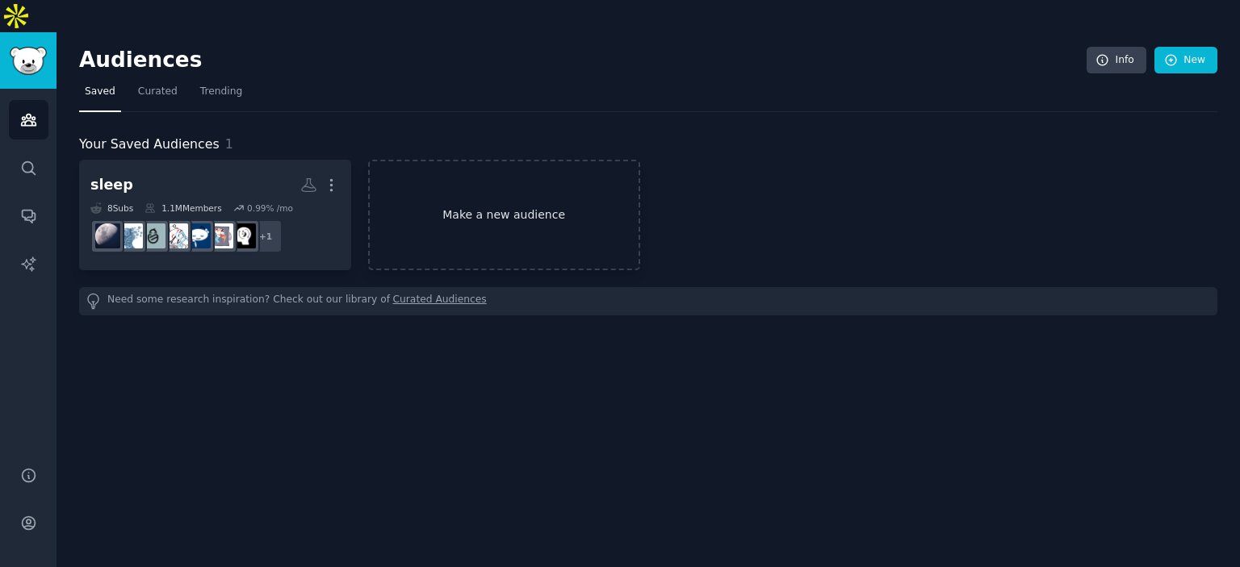
click at [457, 166] on link "Make a new audience" at bounding box center [504, 215] width 272 height 111
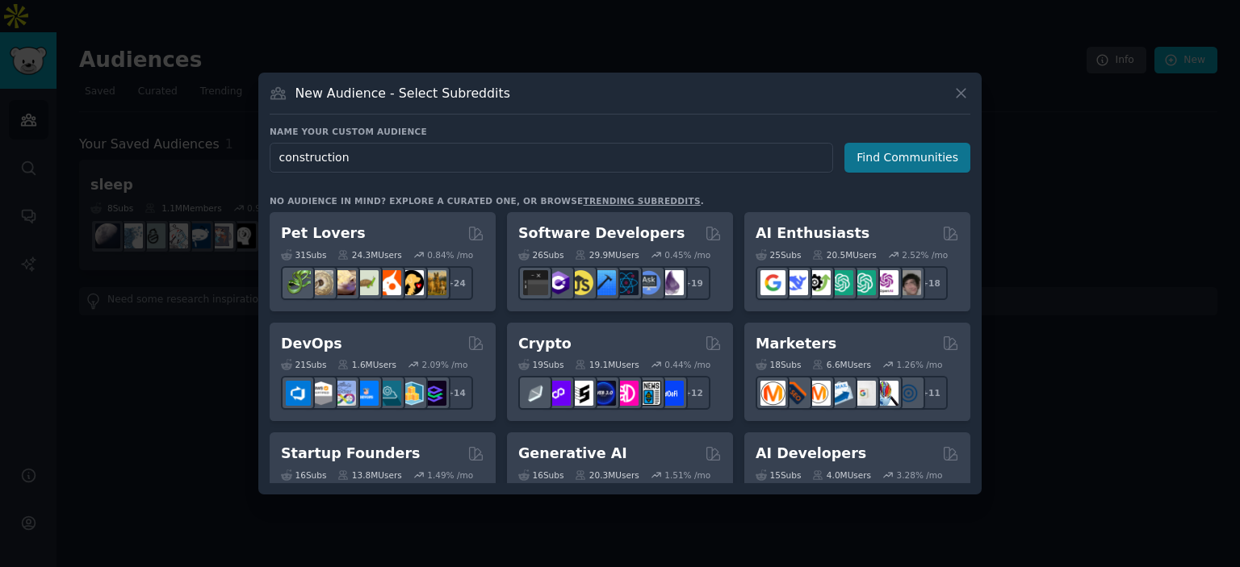
type input "construction"
click at [875, 150] on button "Find Communities" at bounding box center [907, 158] width 126 height 30
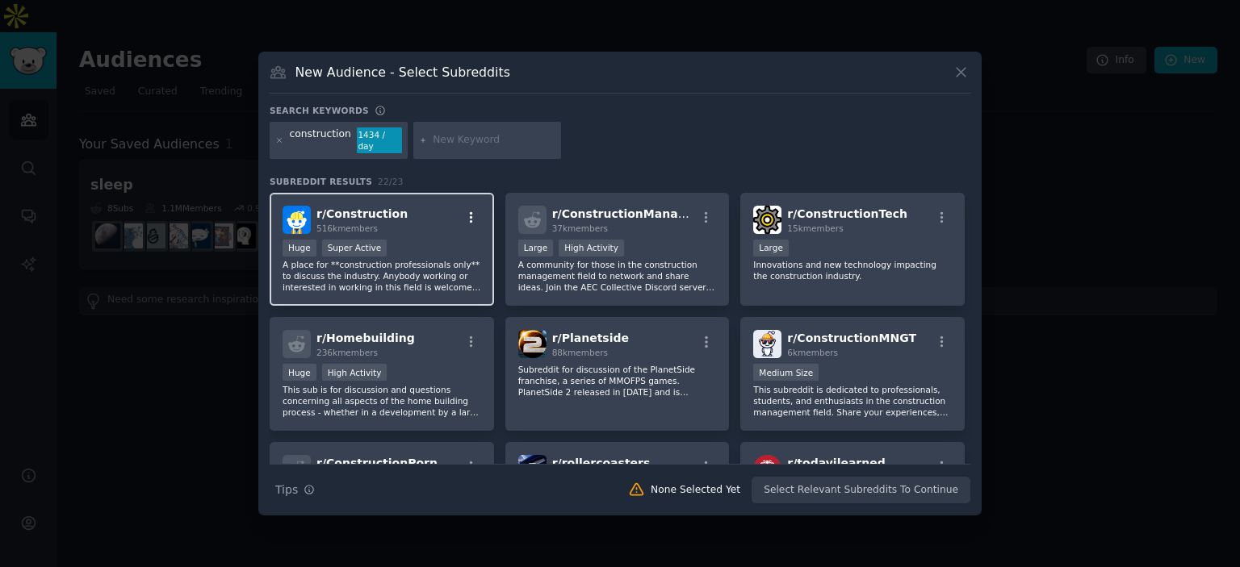
click at [462, 215] on button "button" at bounding box center [471, 218] width 20 height 15
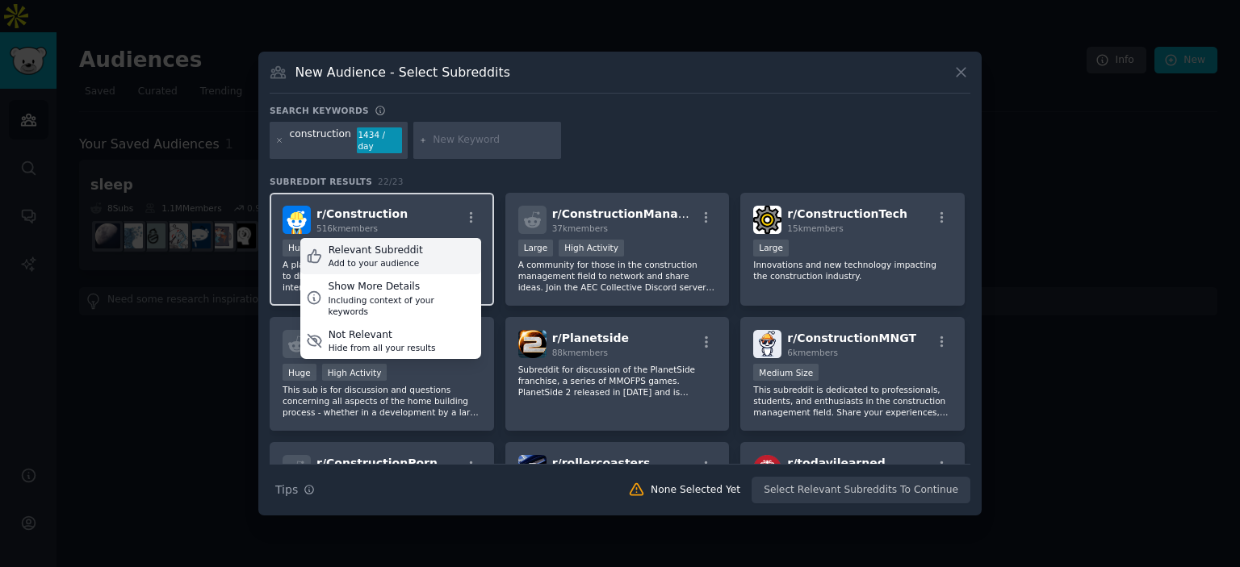
click at [439, 249] on div "Relevant Subreddit Add to your audience" at bounding box center [390, 256] width 181 height 37
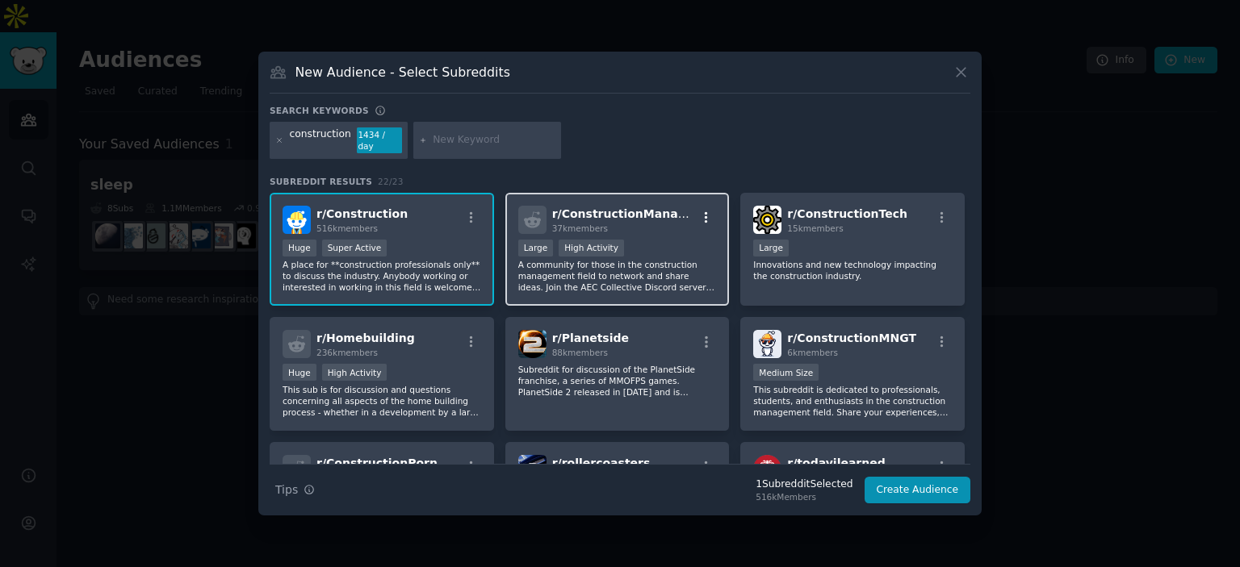
click at [702, 211] on icon "button" at bounding box center [706, 218] width 15 height 15
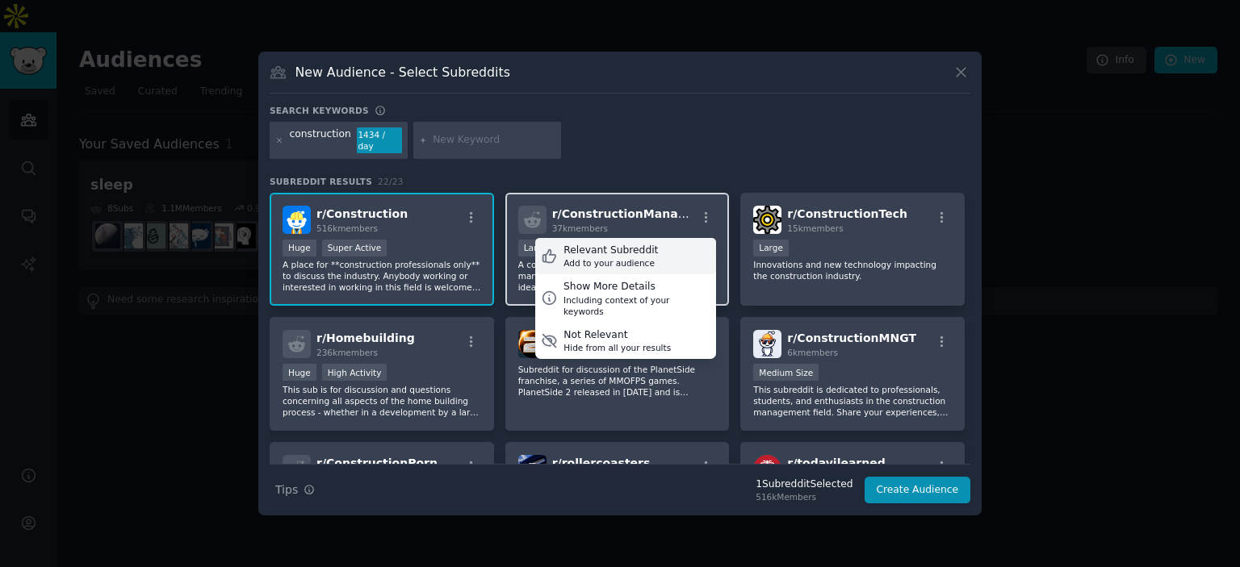
click at [686, 240] on div "Relevant Subreddit Add to your audience" at bounding box center [625, 256] width 181 height 37
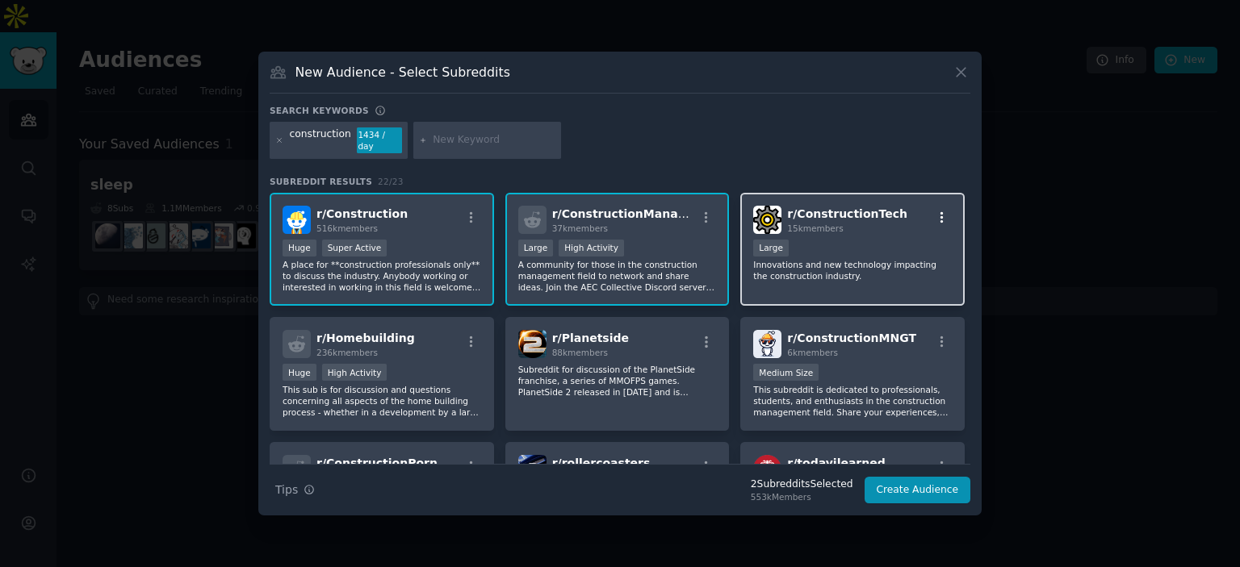
click at [936, 214] on icon "button" at bounding box center [942, 218] width 15 height 15
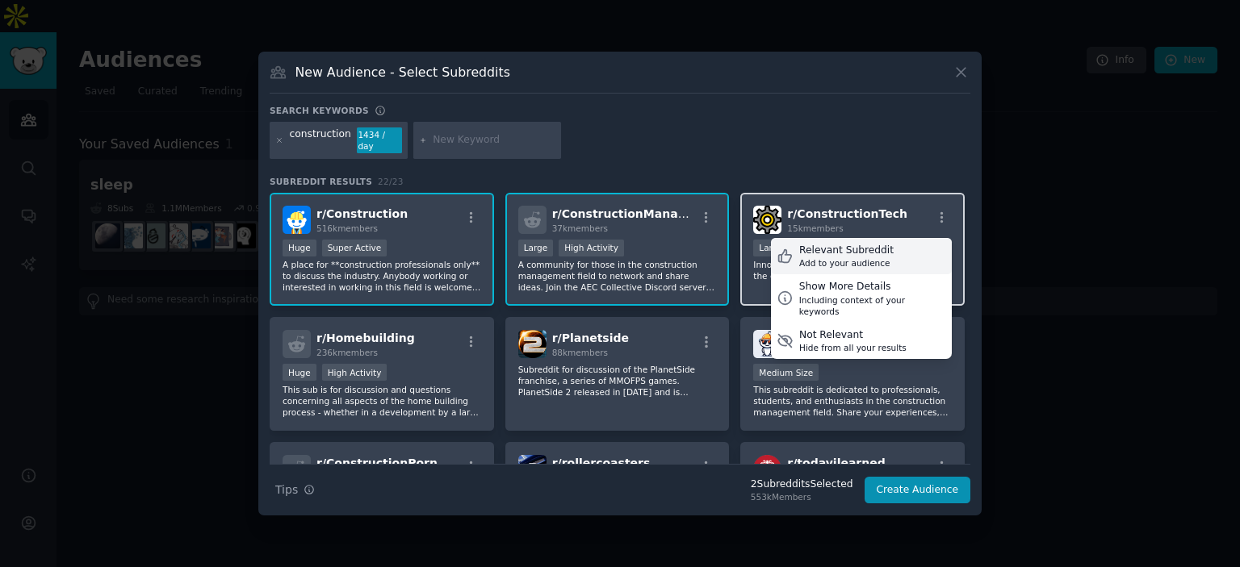
click at [886, 246] on div "Relevant Subreddit Add to your audience" at bounding box center [861, 256] width 181 height 37
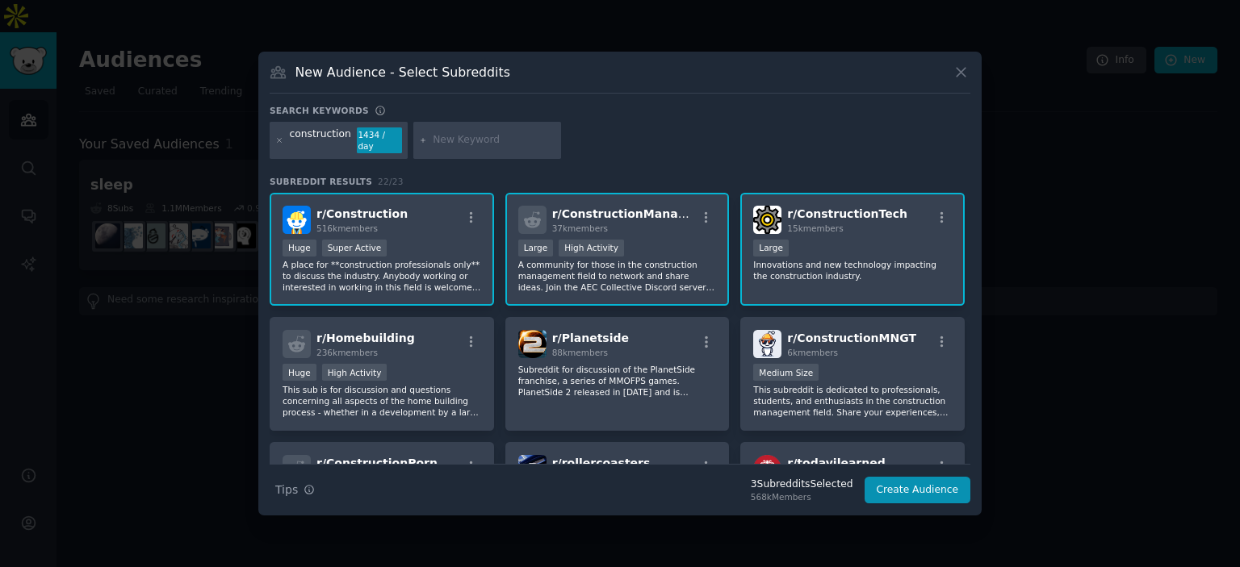
scroll to position [81, 0]
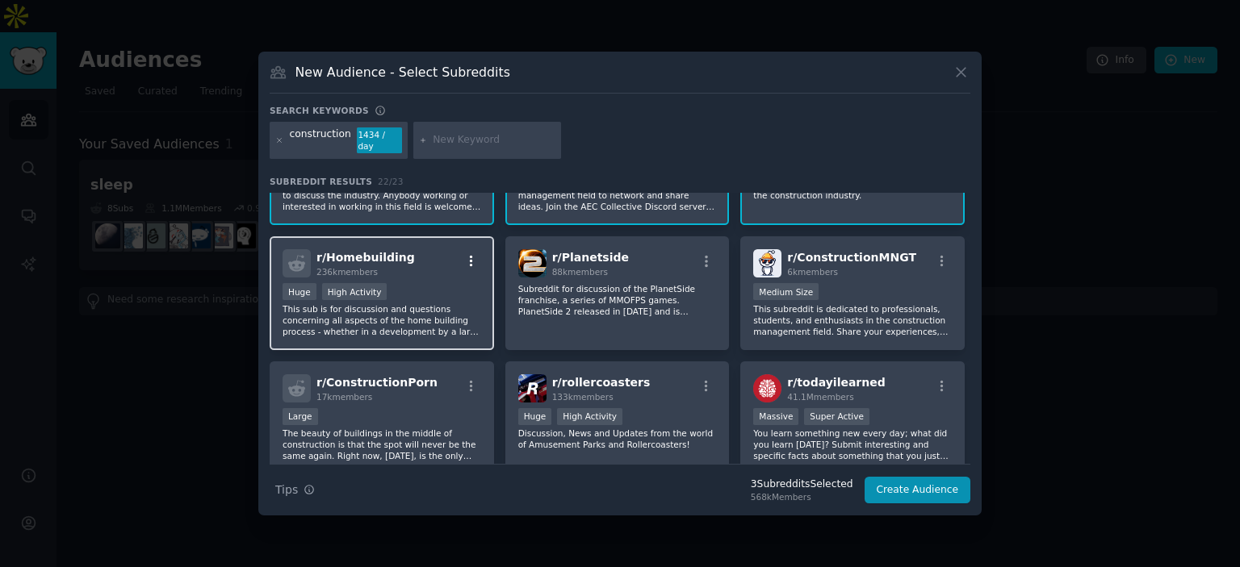
click at [465, 254] on icon "button" at bounding box center [471, 261] width 15 height 15
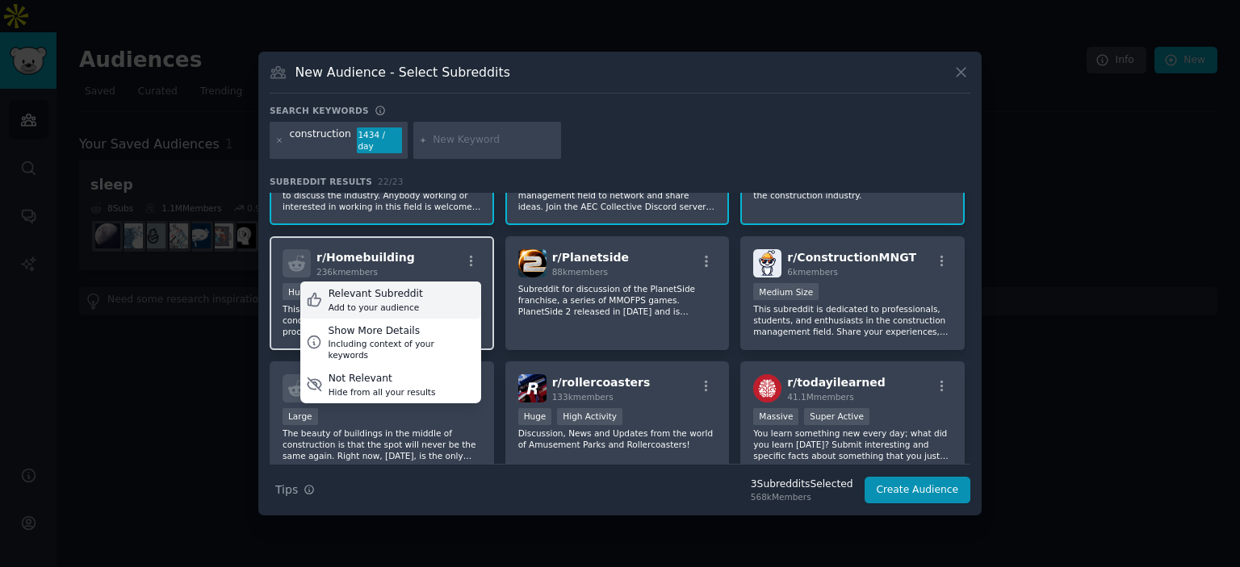
click at [438, 295] on div "Relevant Subreddit Add to your audience" at bounding box center [390, 300] width 181 height 37
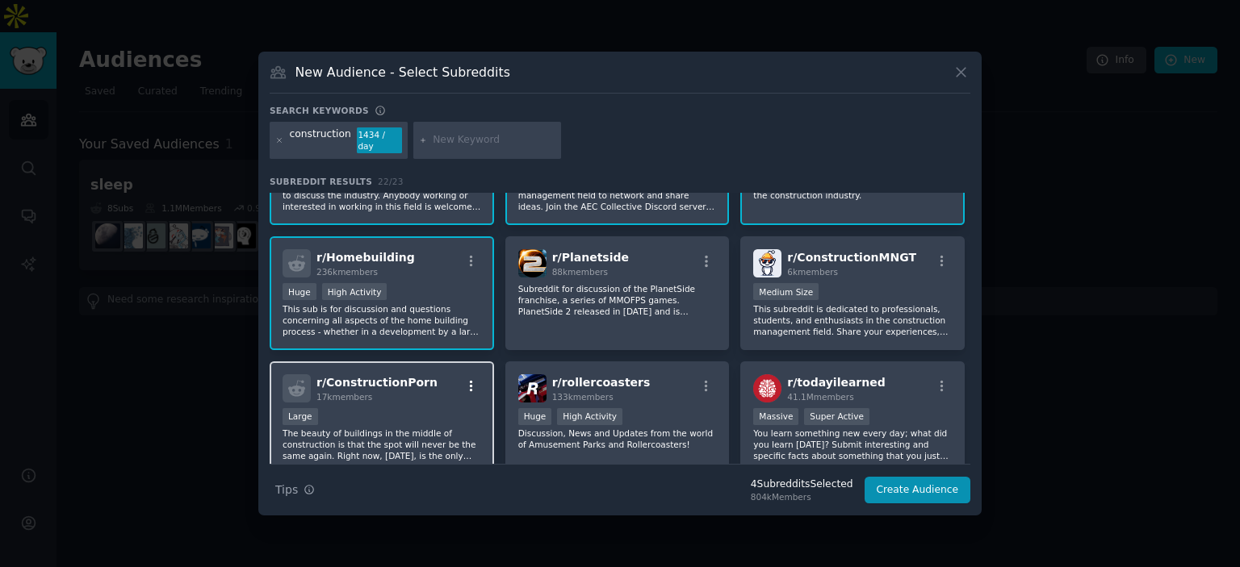
click at [470, 380] on icon "button" at bounding box center [471, 385] width 3 height 11
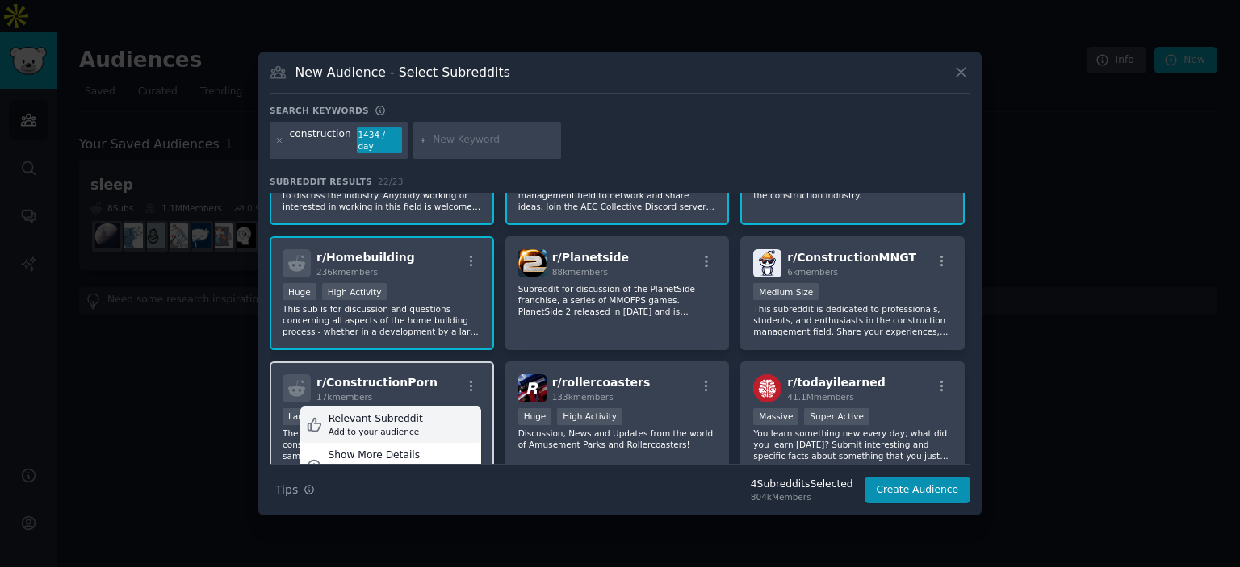
click at [452, 412] on div "Relevant Subreddit Add to your audience" at bounding box center [390, 425] width 181 height 37
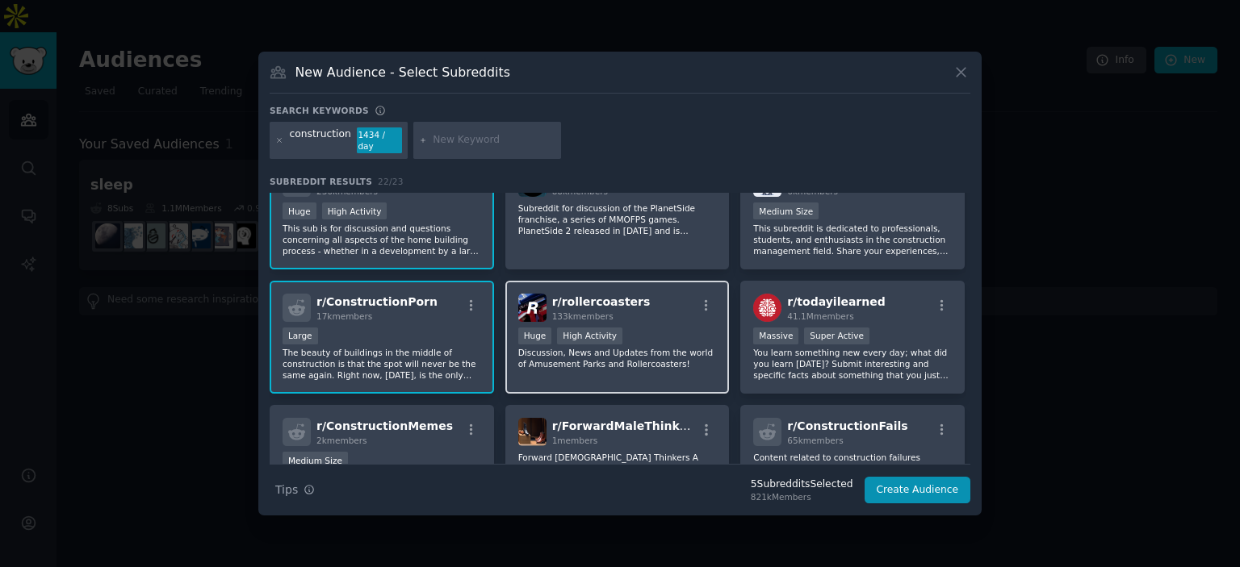
scroll to position [242, 0]
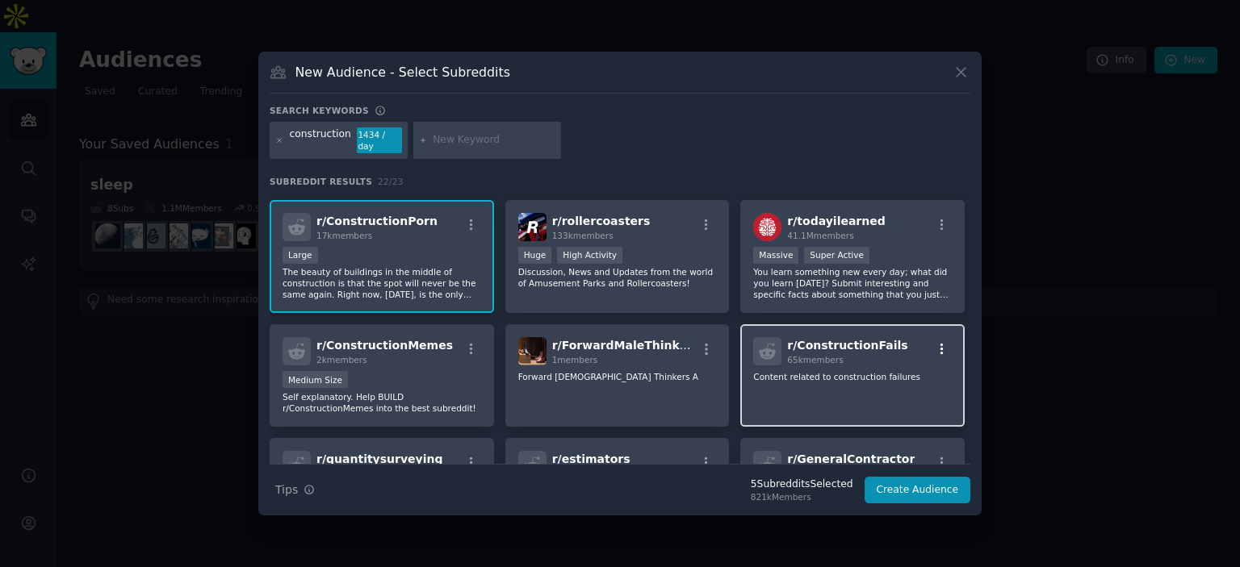
click at [935, 342] on icon "button" at bounding box center [942, 349] width 15 height 15
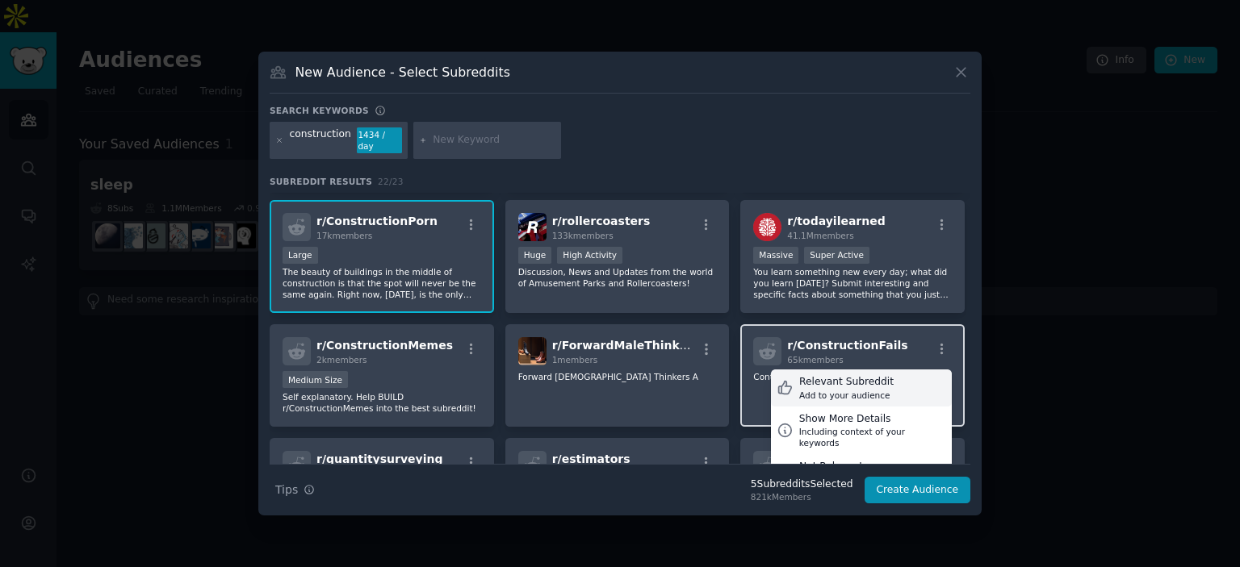
click at [858, 390] on div "Add to your audience" at bounding box center [846, 395] width 94 height 11
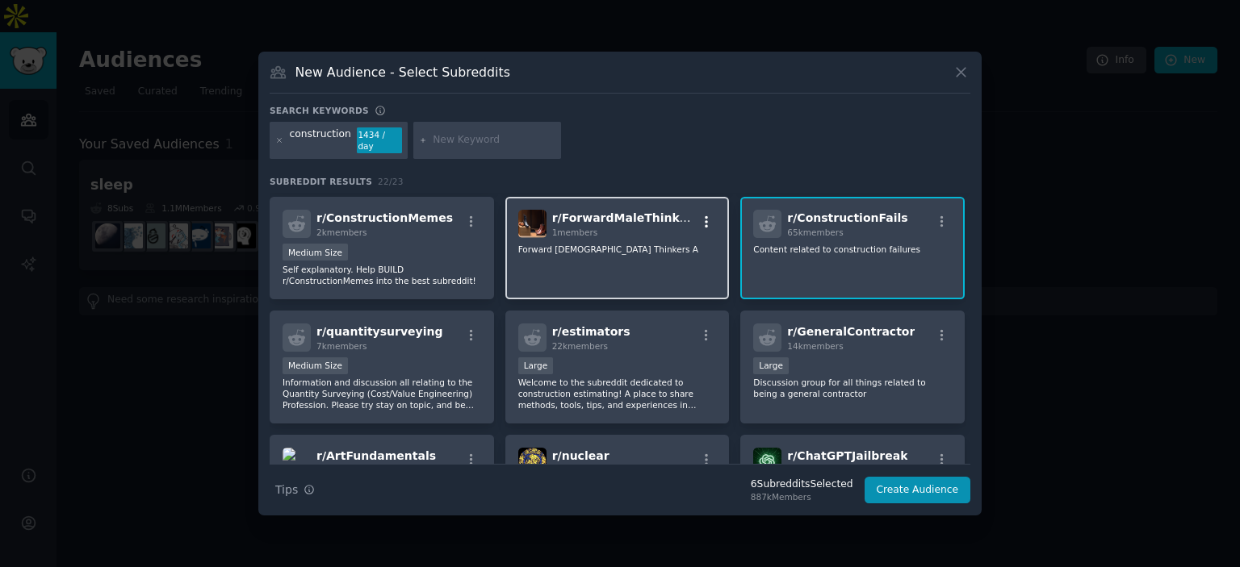
scroll to position [404, 0]
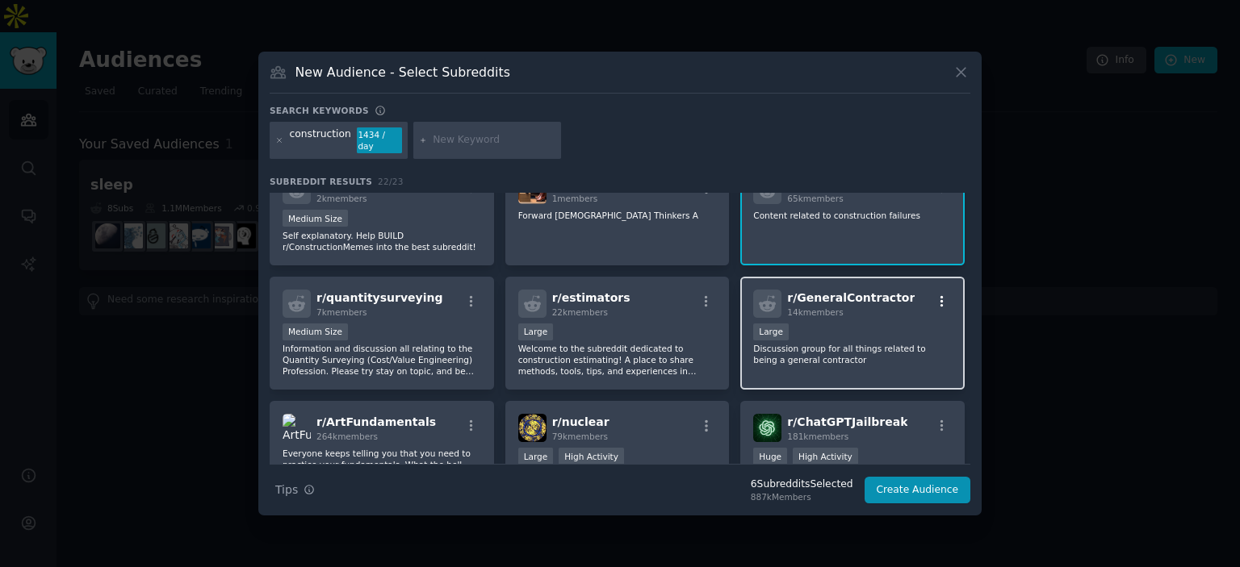
click at [940, 295] on icon "button" at bounding box center [941, 300] width 3 height 11
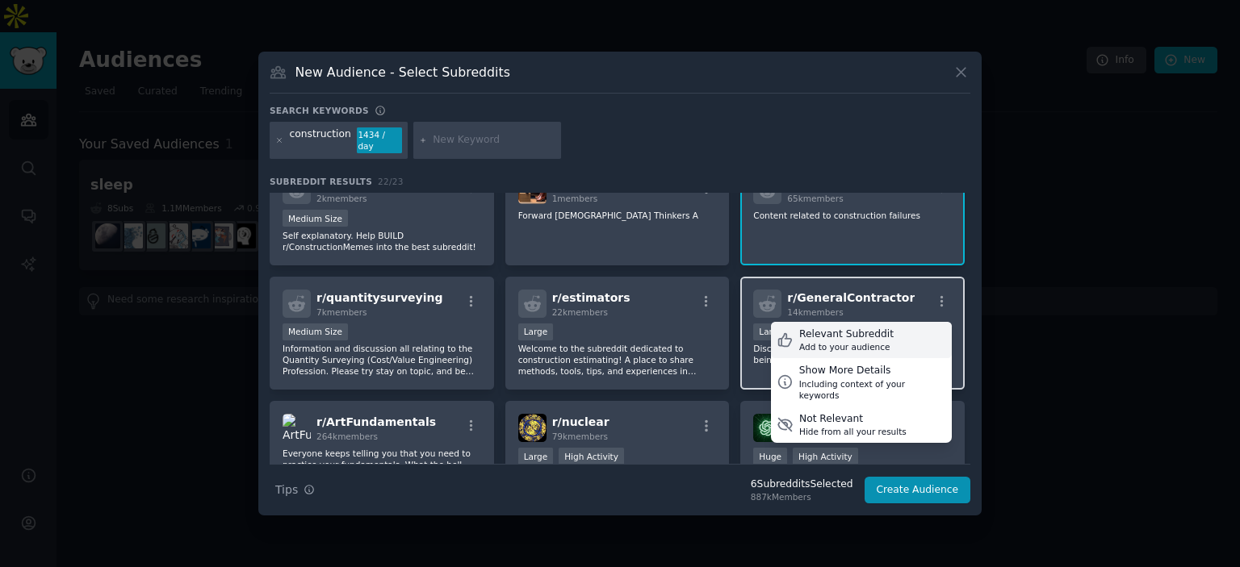
click at [868, 328] on div "Relevant Subreddit" at bounding box center [846, 335] width 94 height 15
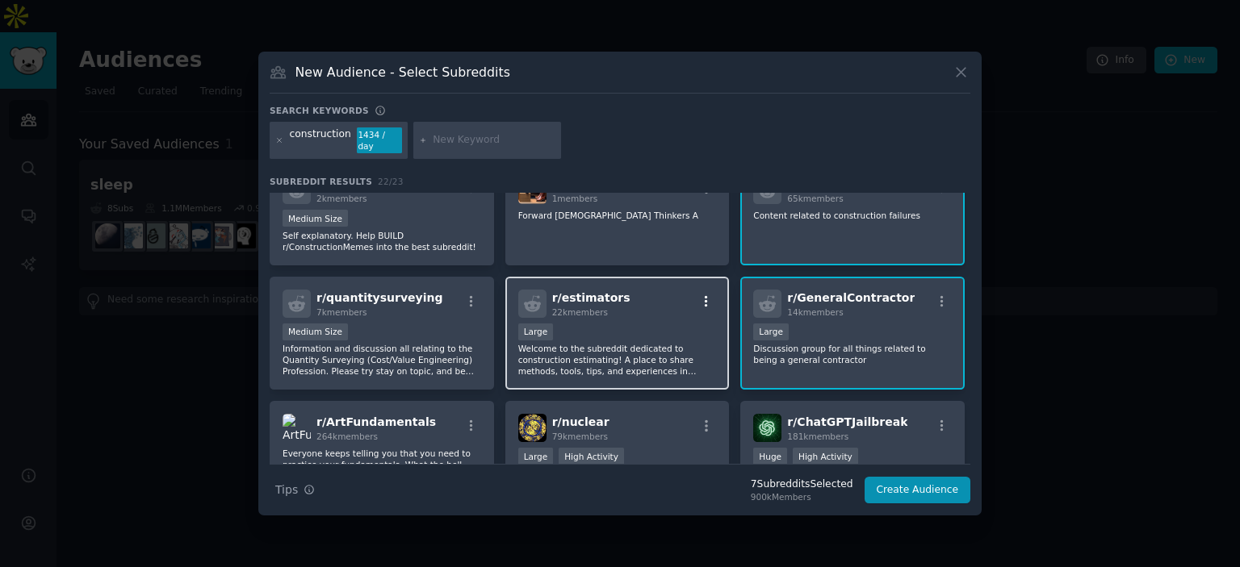
click at [707, 295] on icon "button" at bounding box center [706, 302] width 15 height 15
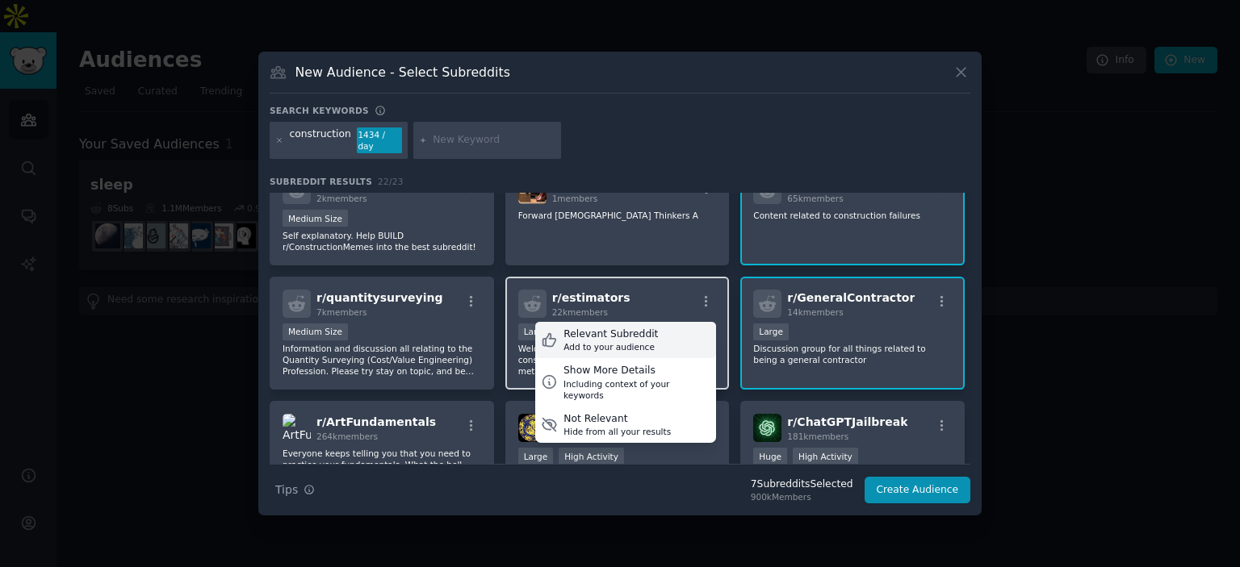
click at [654, 328] on div "Relevant Subreddit Add to your audience" at bounding box center [625, 340] width 181 height 37
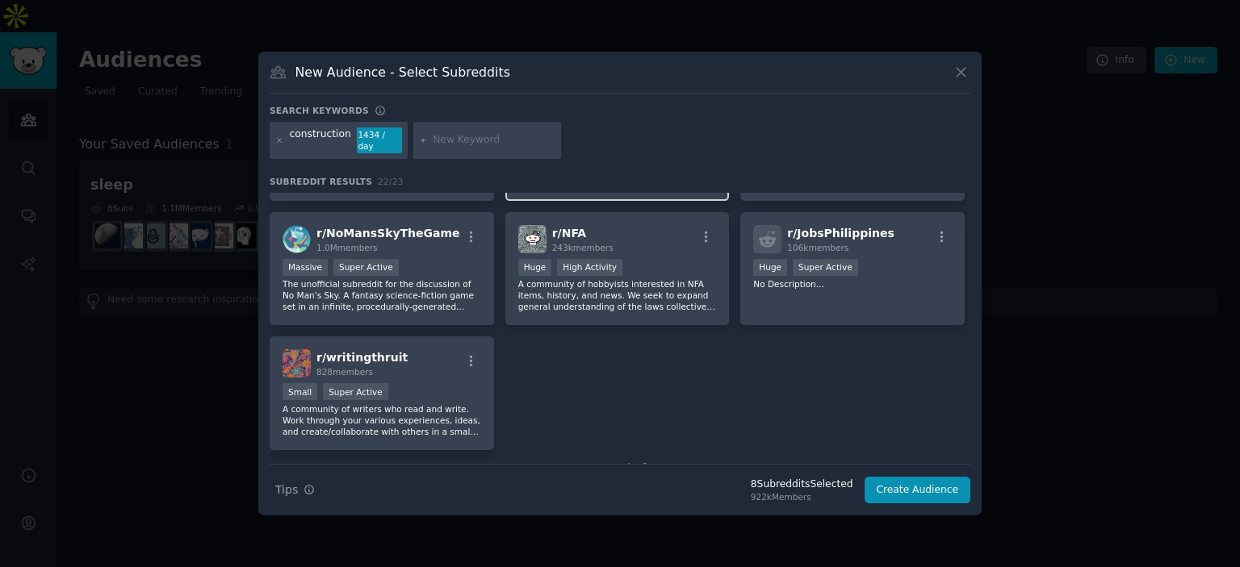
scroll to position [726, 0]
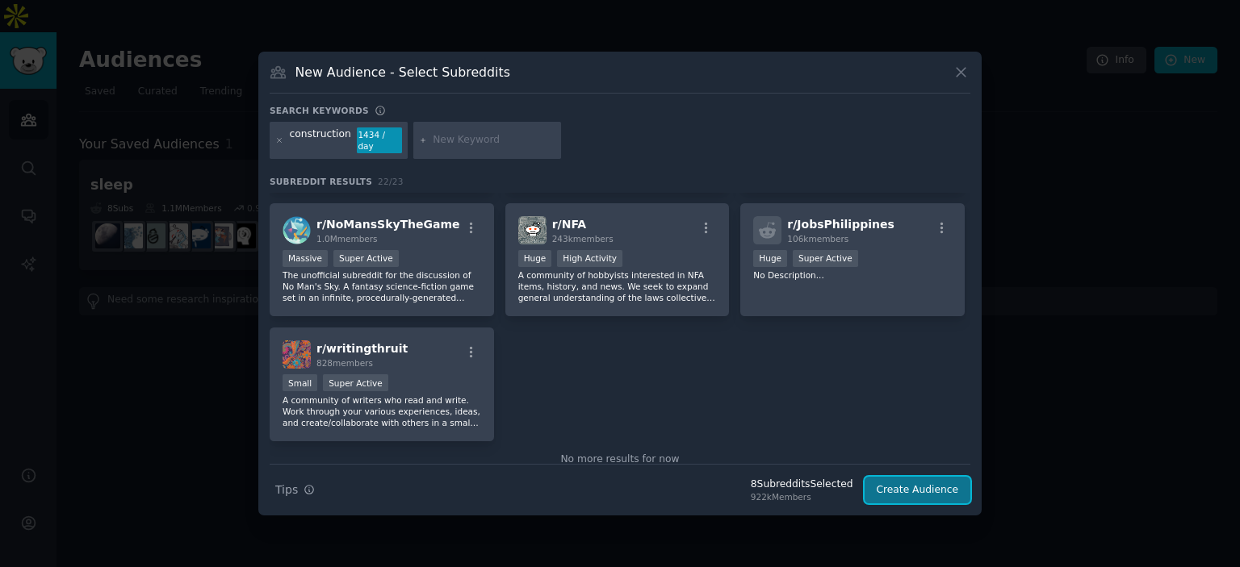
click at [905, 483] on button "Create Audience" at bounding box center [917, 490] width 107 height 27
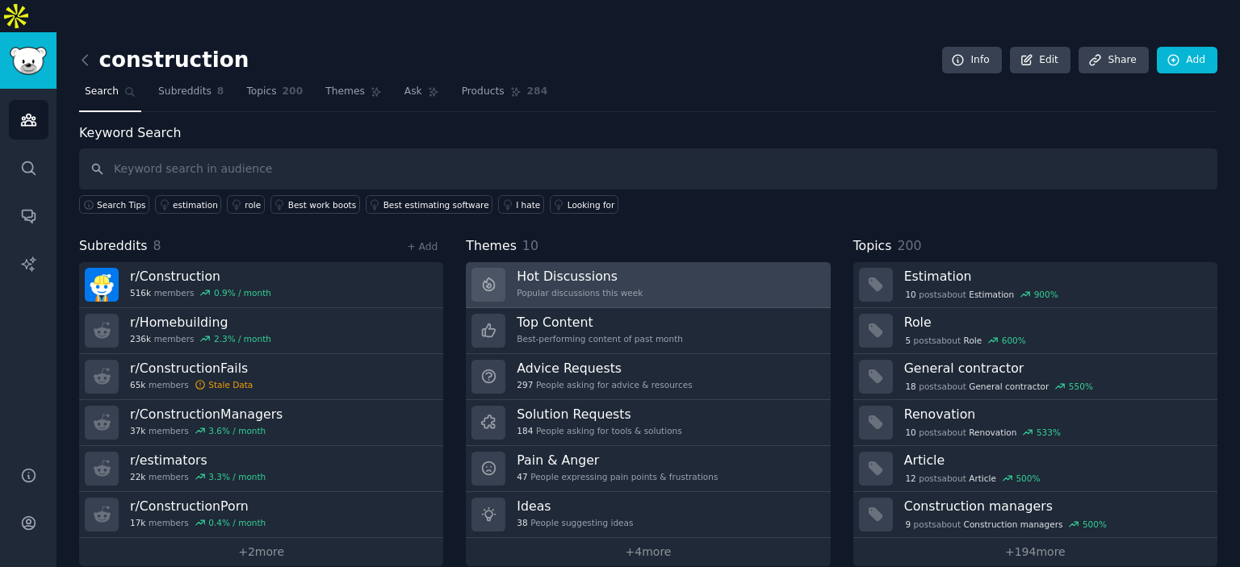
click at [612, 268] on h3 "Hot Discussions" at bounding box center [580, 276] width 126 height 17
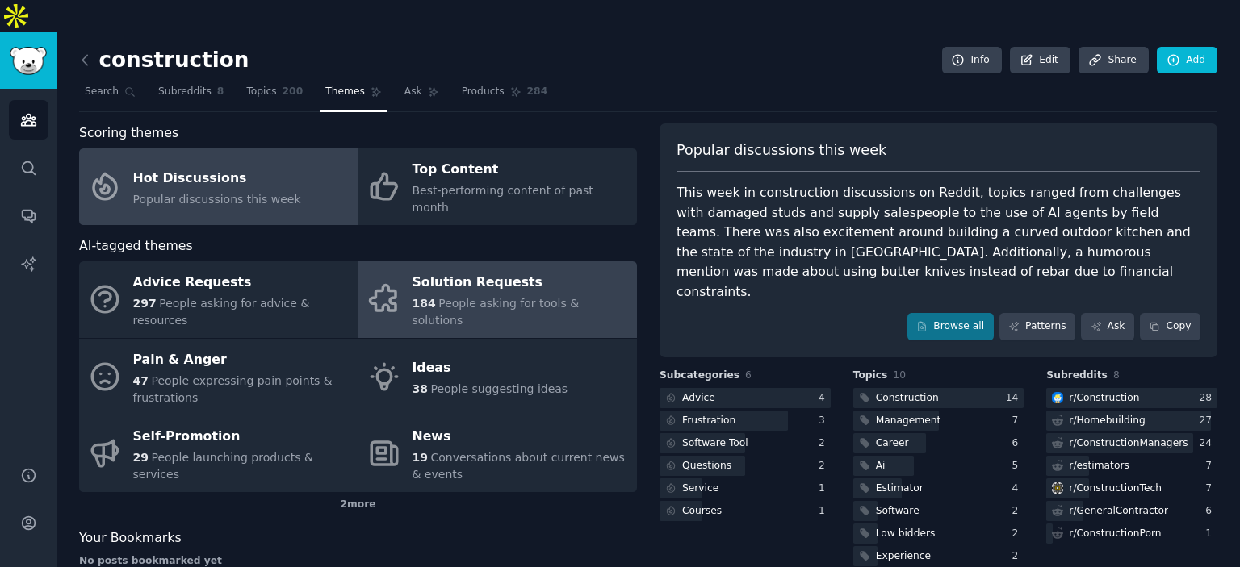
click at [514, 297] on span "People asking for tools & solutions" at bounding box center [495, 312] width 167 height 30
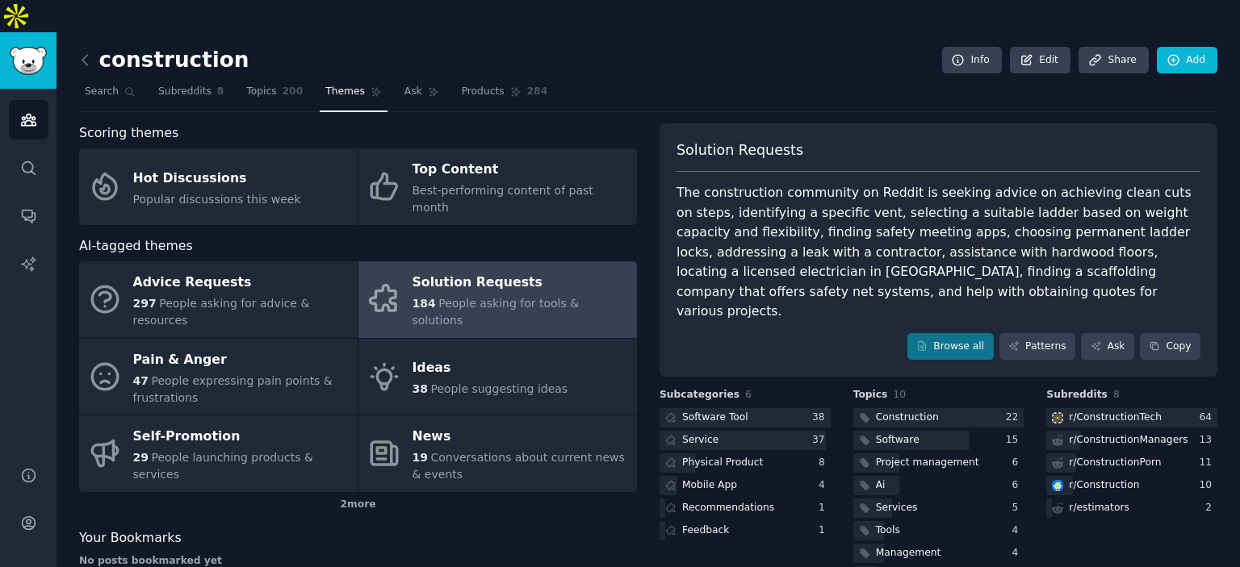
scroll to position [36, 0]
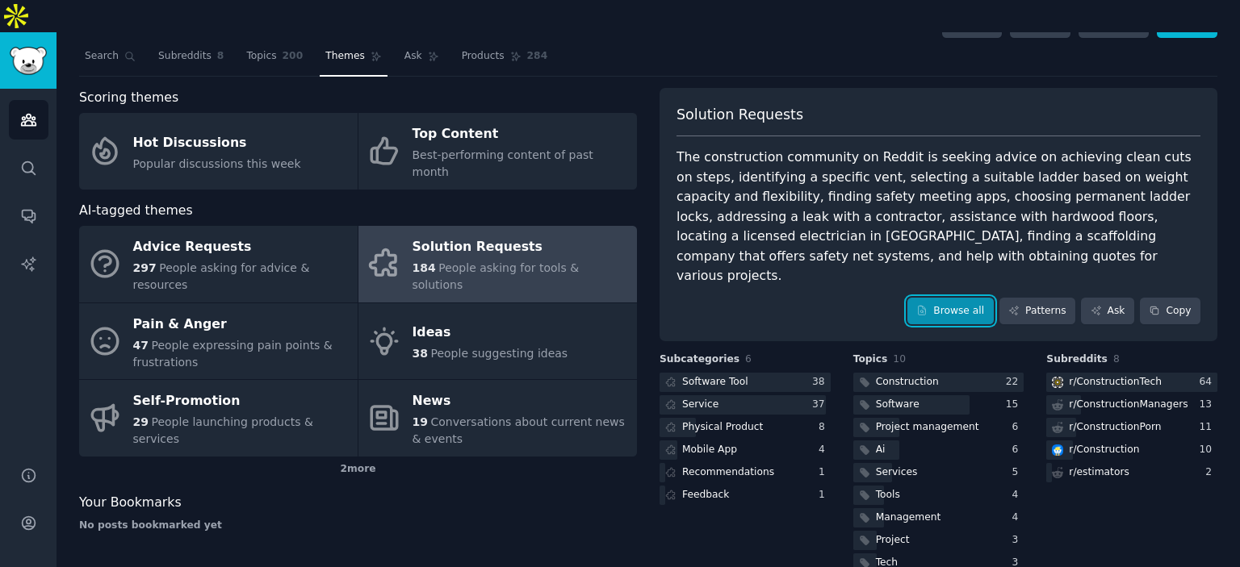
click at [935, 298] on link "Browse all" at bounding box center [950, 311] width 86 height 27
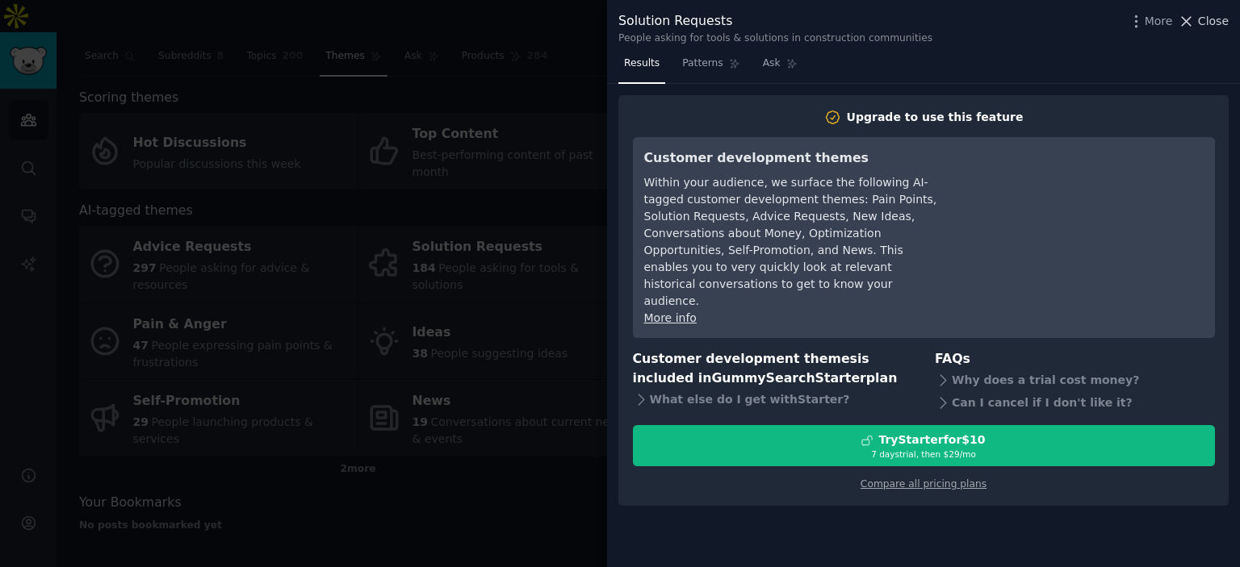
click at [1204, 22] on span "Close" at bounding box center [1213, 21] width 31 height 17
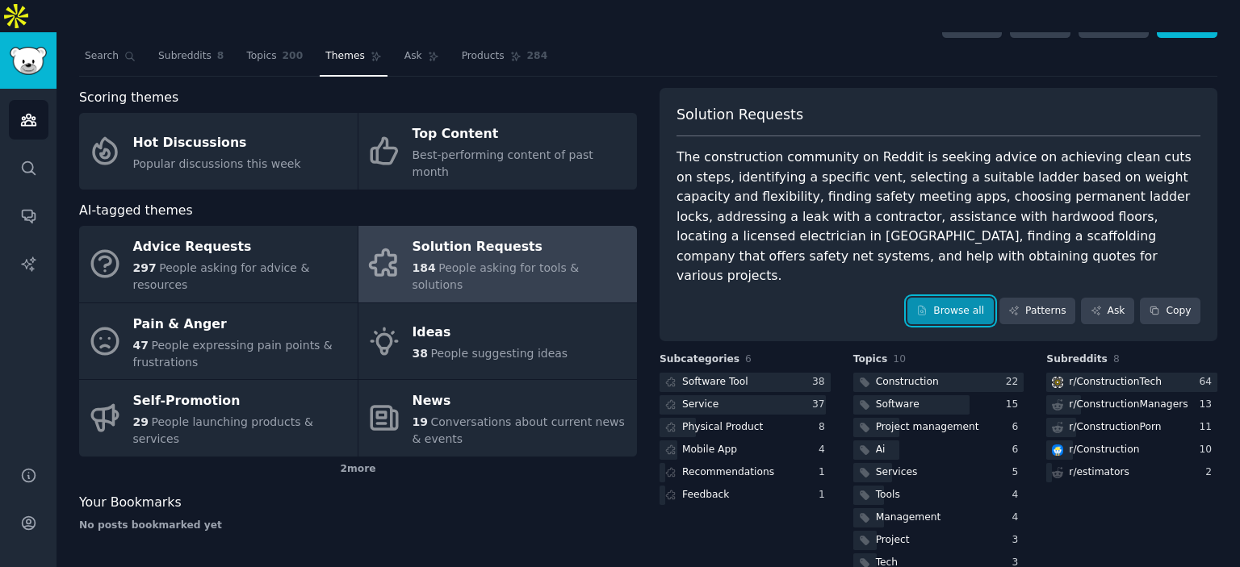
click at [960, 298] on link "Browse all" at bounding box center [950, 311] width 86 height 27
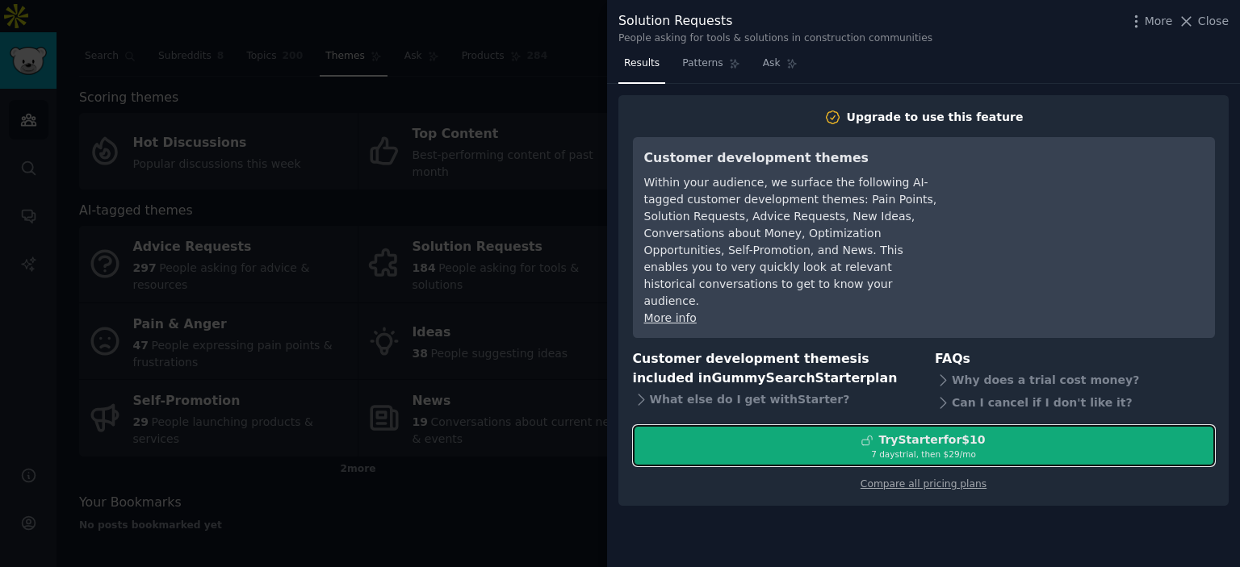
click at [907, 425] on button "Try Starter for $10 7 days trial, then $ 29 /mo" at bounding box center [924, 445] width 582 height 41
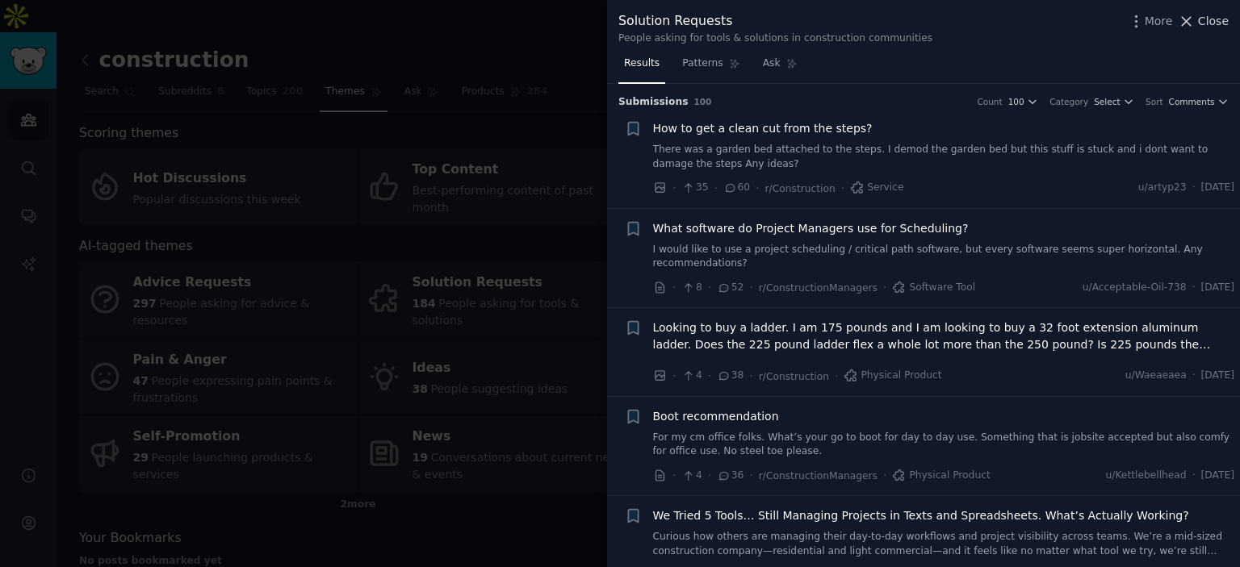
click at [1208, 19] on span "Close" at bounding box center [1213, 21] width 31 height 17
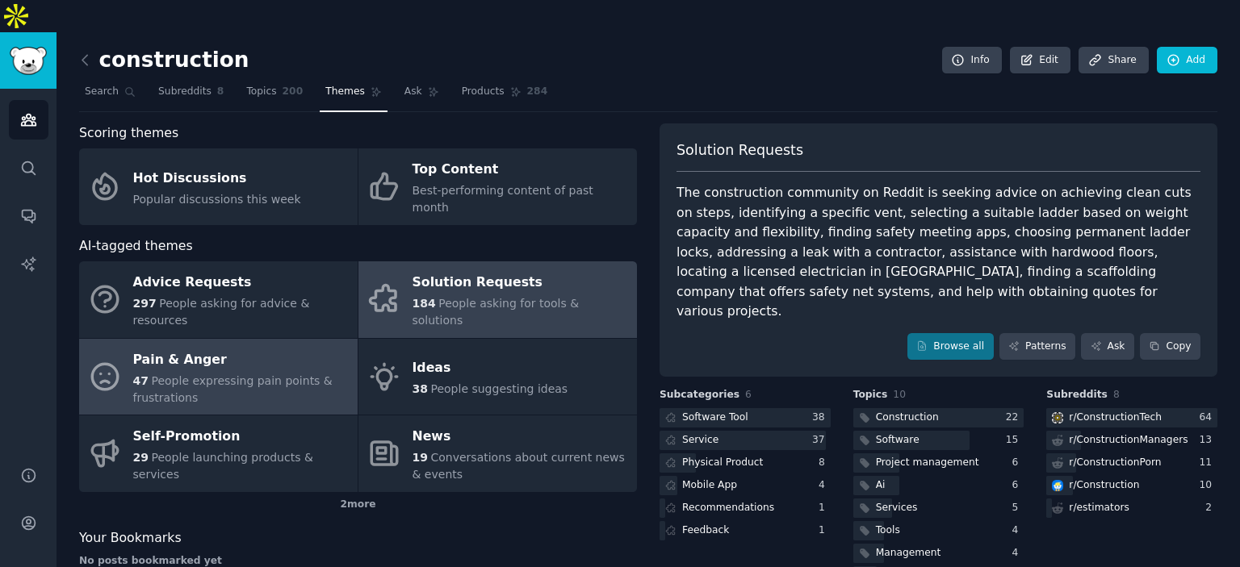
click at [150, 374] on span "People expressing pain points & frustrations" at bounding box center [232, 389] width 199 height 30
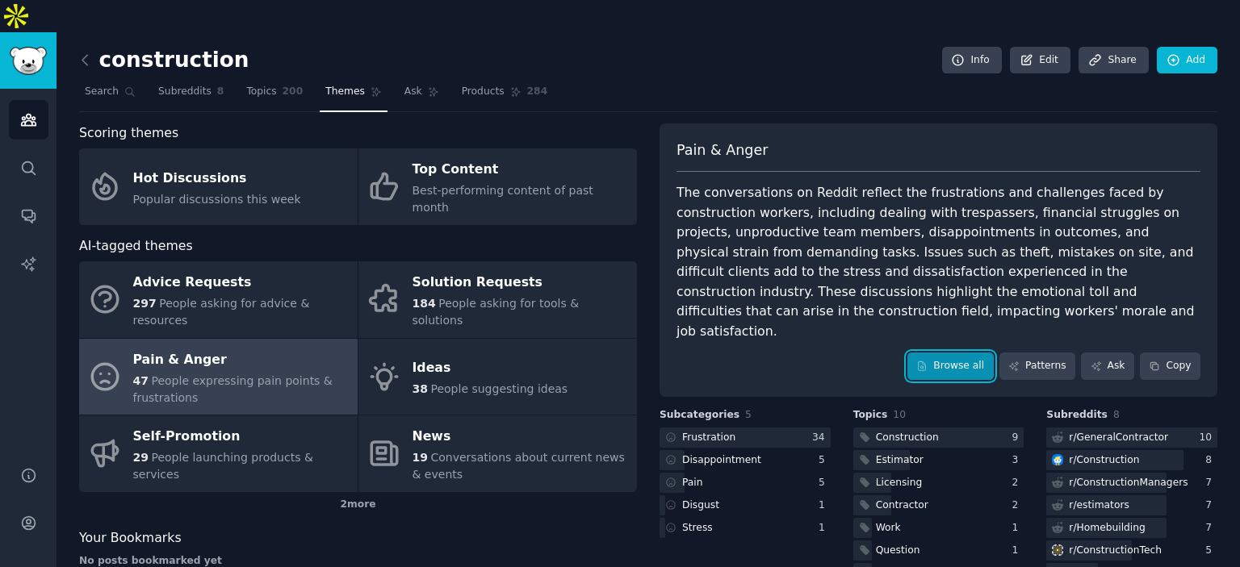
click at [985, 353] on link "Browse all" at bounding box center [950, 366] width 86 height 27
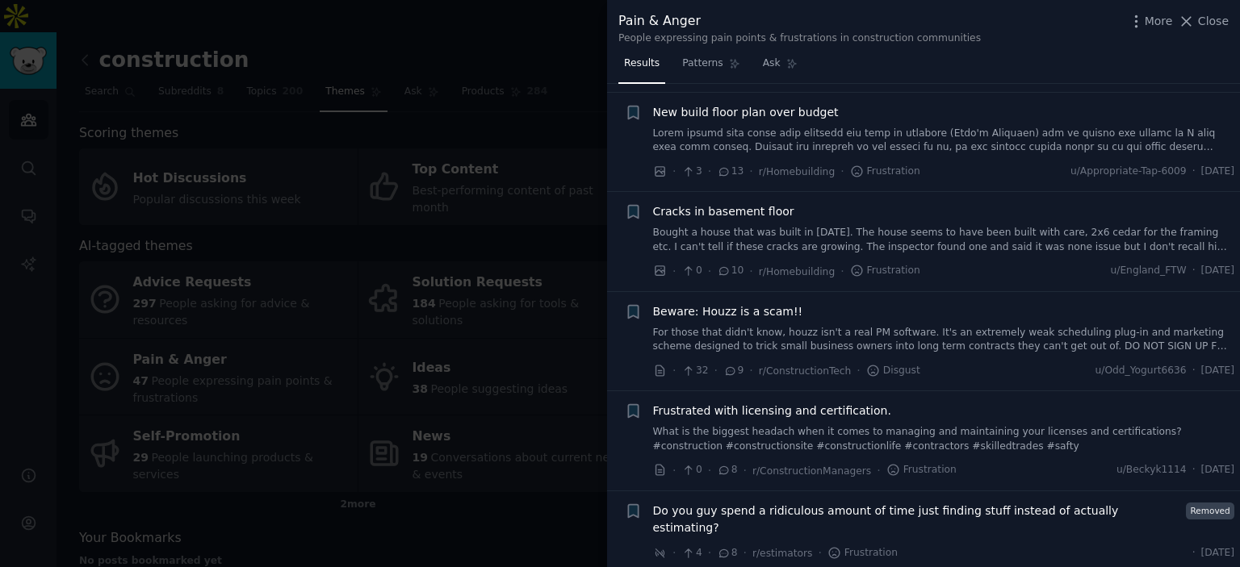
scroll to position [2340, 0]
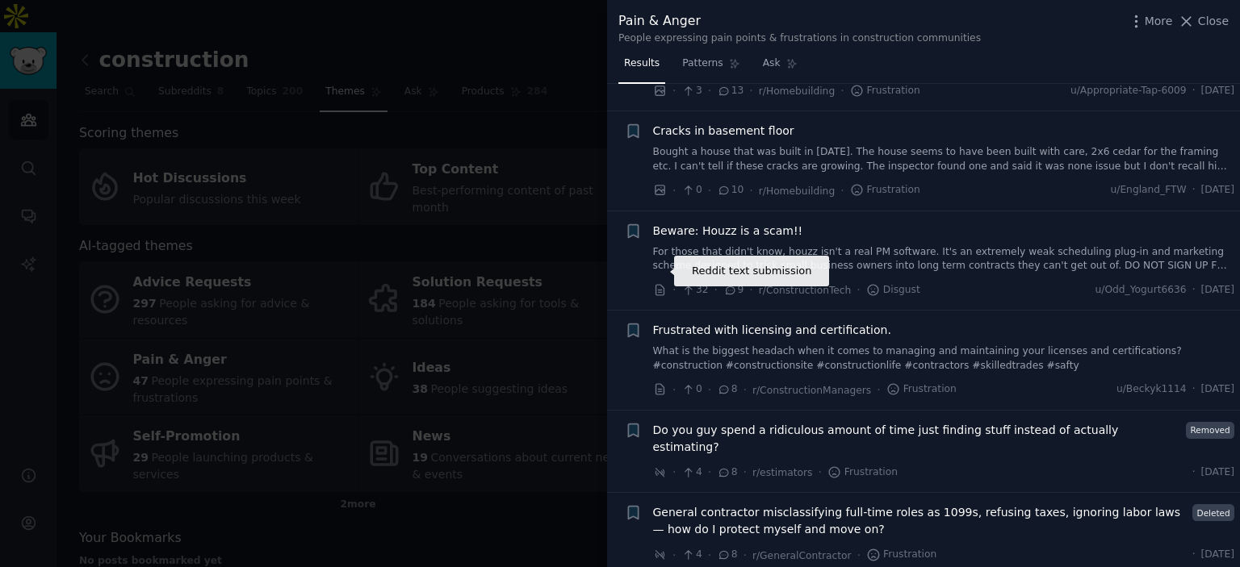
click at [661, 285] on icon at bounding box center [659, 290] width 8 height 10
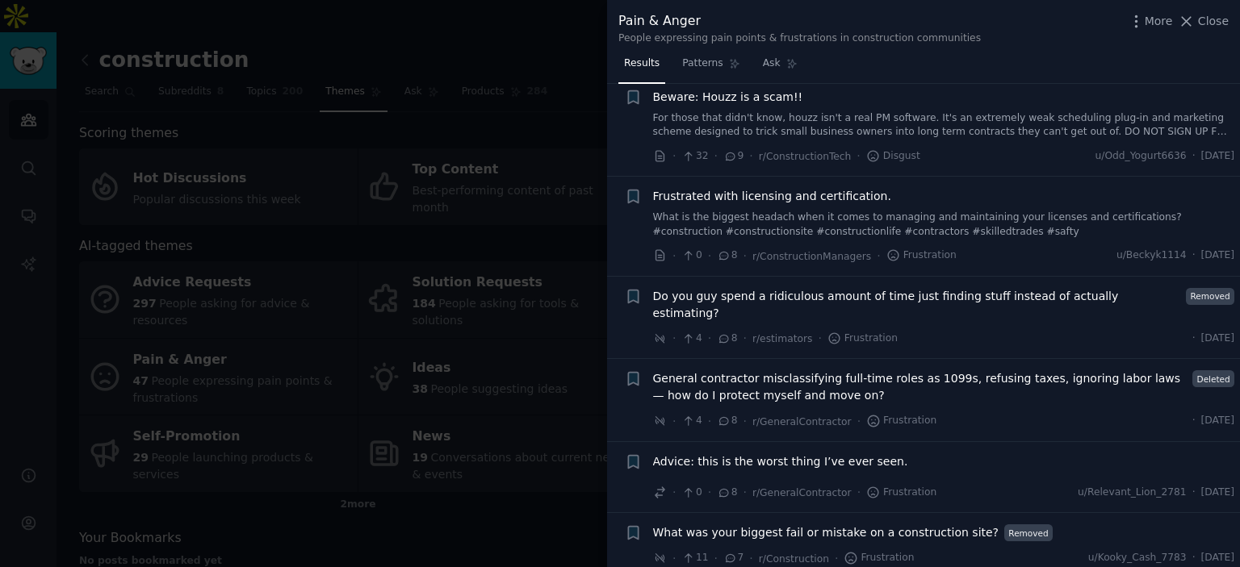
scroll to position [2502, 0]
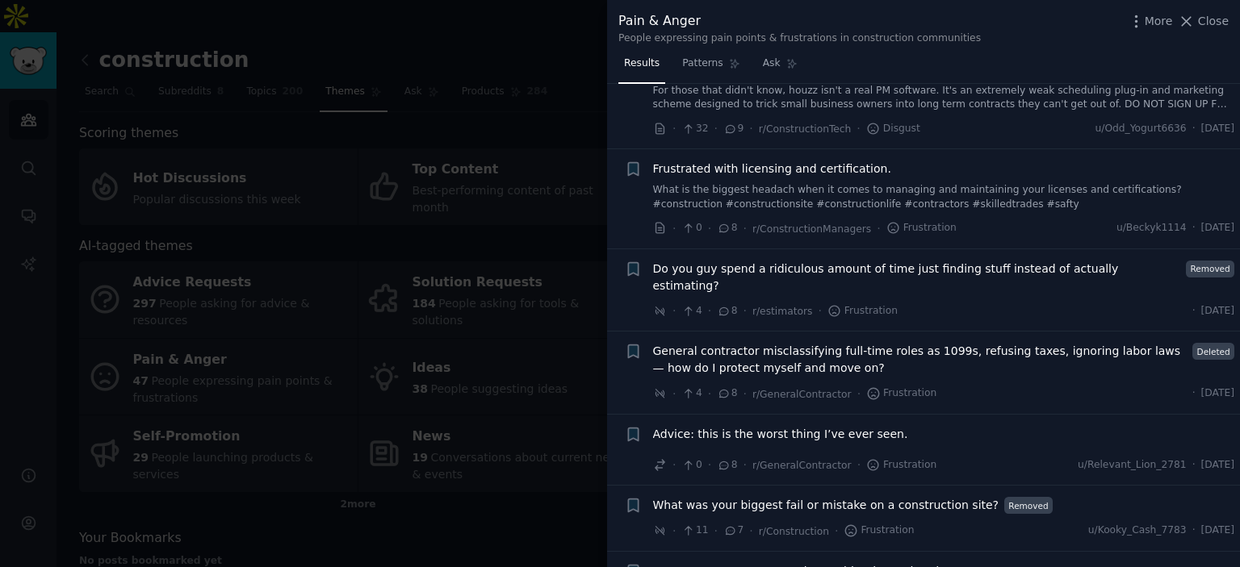
click at [888, 261] on span "Do you guy spend a ridiculous amount of time just finding stuff instead of actu…" at bounding box center [917, 278] width 528 height 34
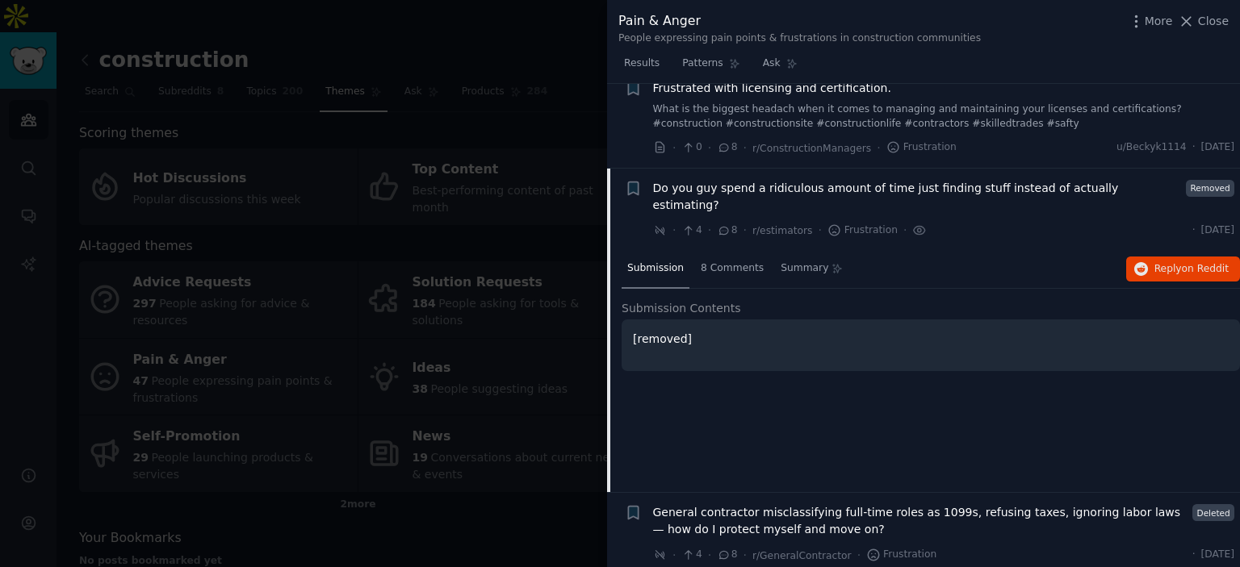
scroll to position [2648, 0]
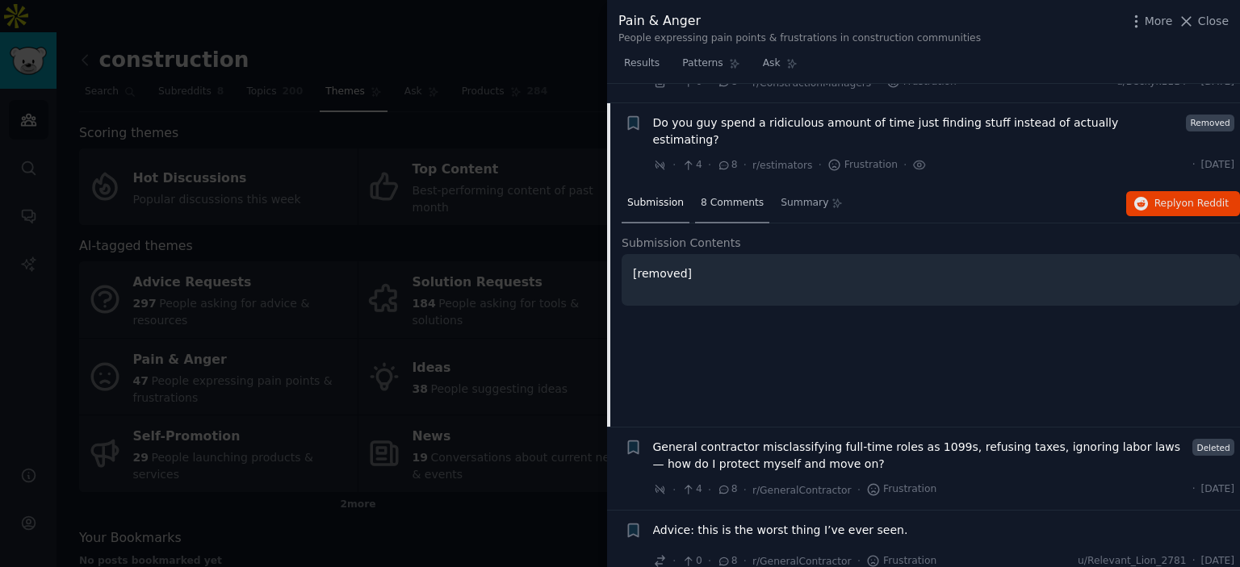
click at [713, 196] on span "8 Comments" at bounding box center [732, 203] width 63 height 15
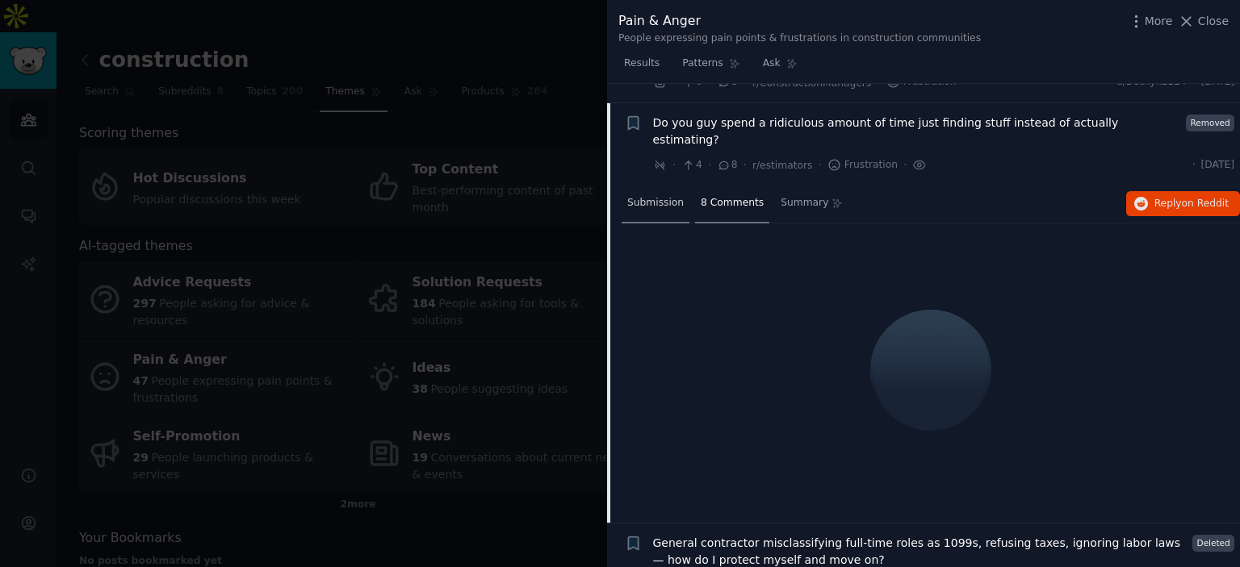
click at [673, 196] on span "Submission" at bounding box center [655, 203] width 56 height 15
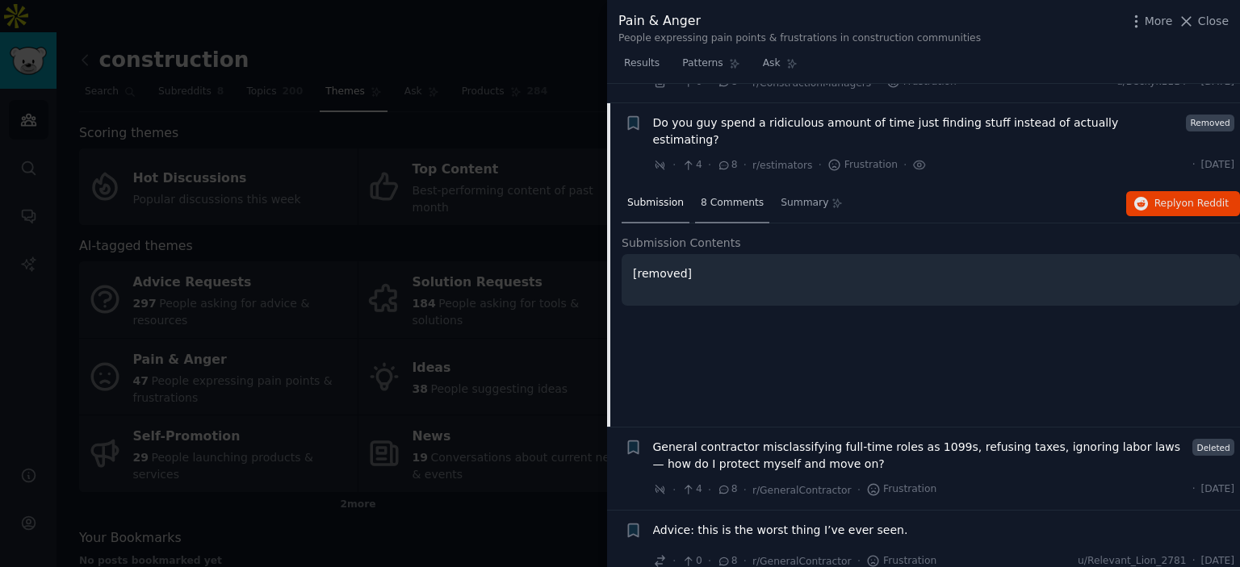
click at [702, 196] on span "8 Comments" at bounding box center [732, 203] width 63 height 15
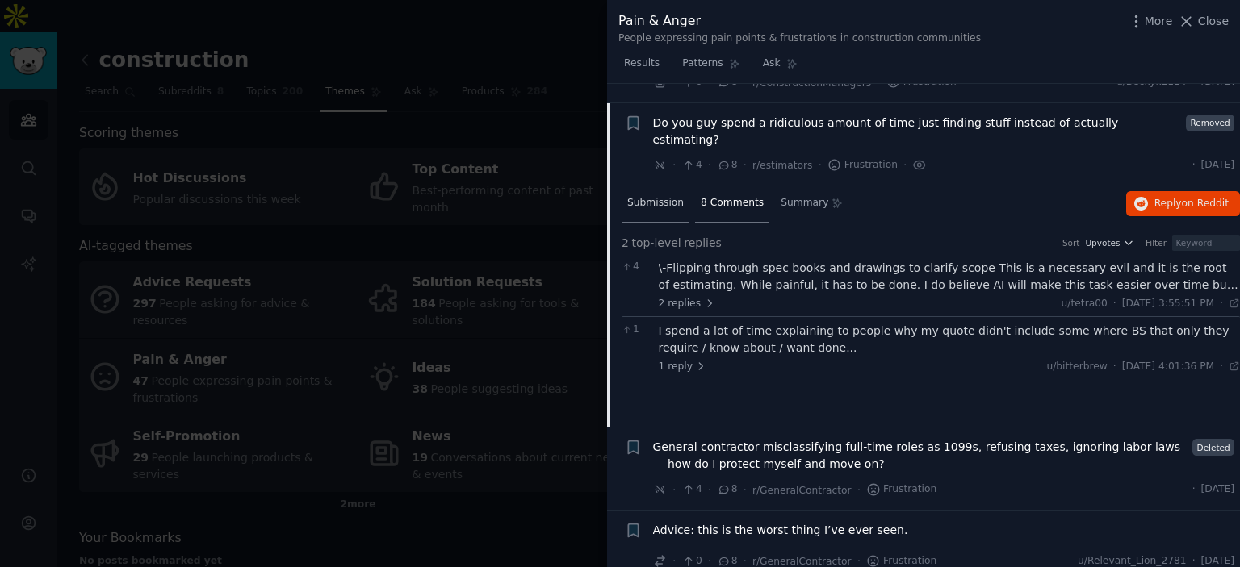
click at [646, 196] on span "Submission" at bounding box center [655, 203] width 56 height 15
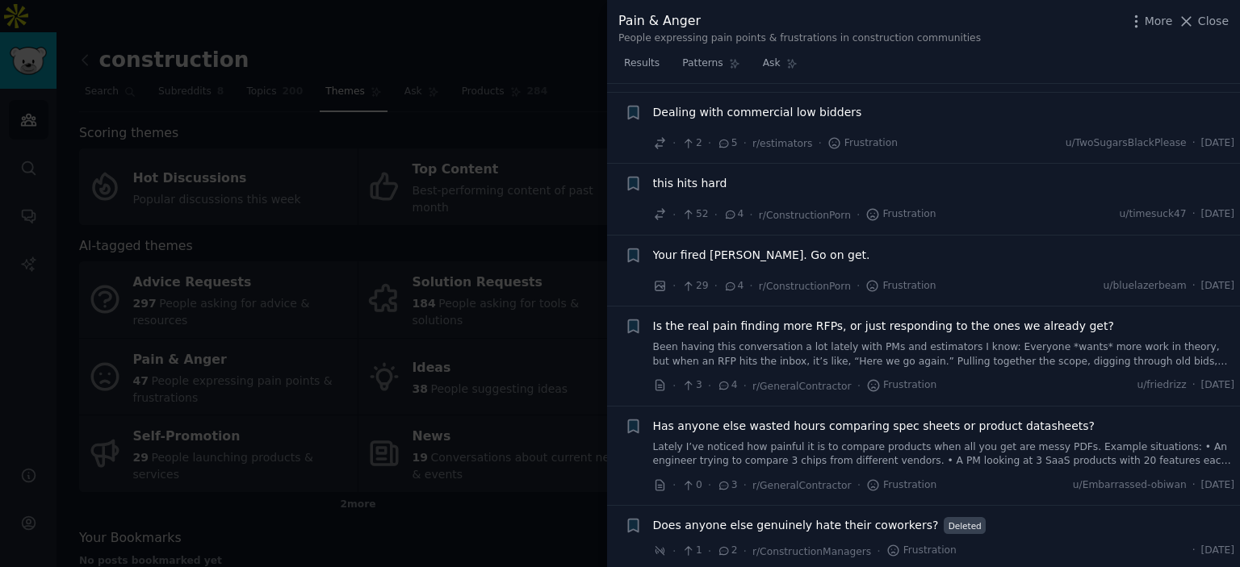
scroll to position [3455, 0]
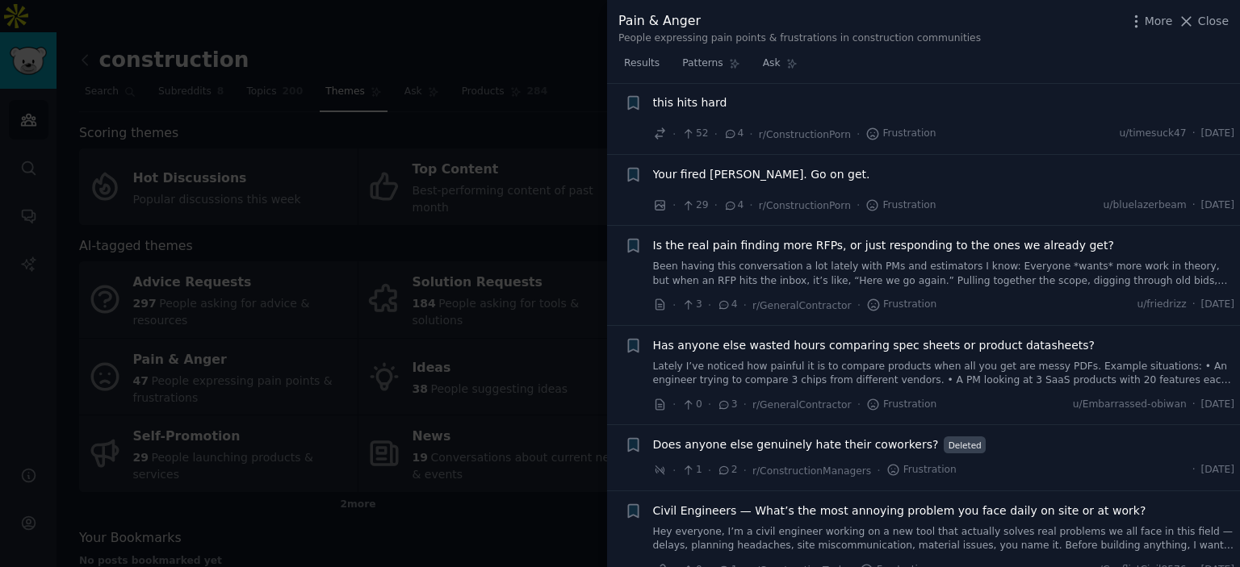
click at [669, 396] on div "· 0 · 3 · r/GeneralContractor · Frustration" at bounding box center [795, 404] width 284 height 17
click at [659, 398] on icon at bounding box center [660, 405] width 15 height 15
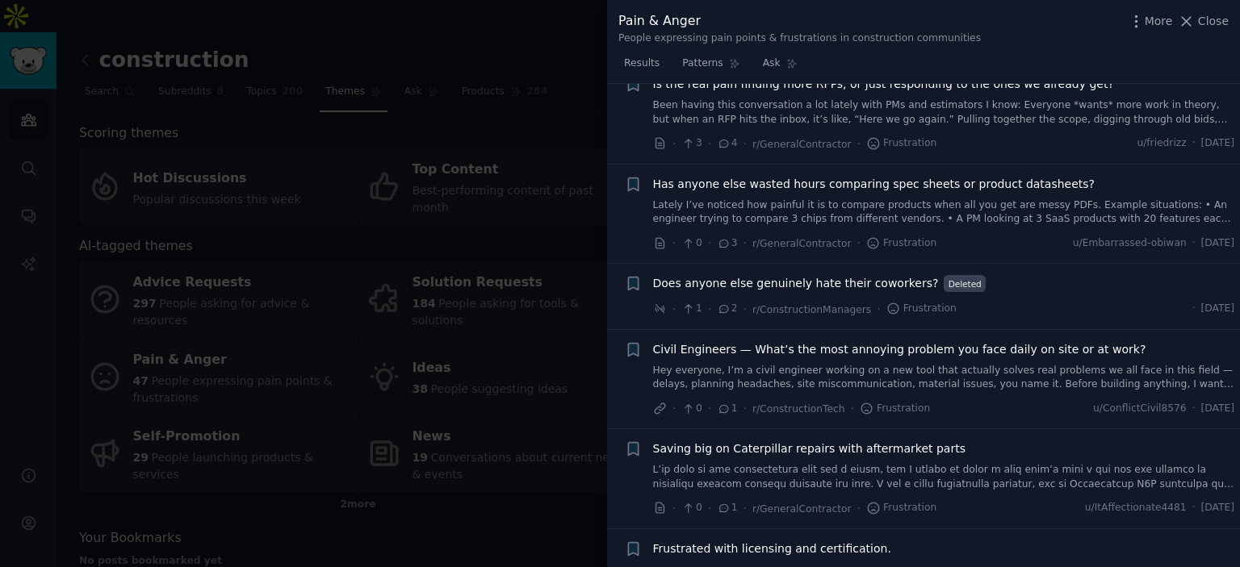
scroll to position [3649, 0]
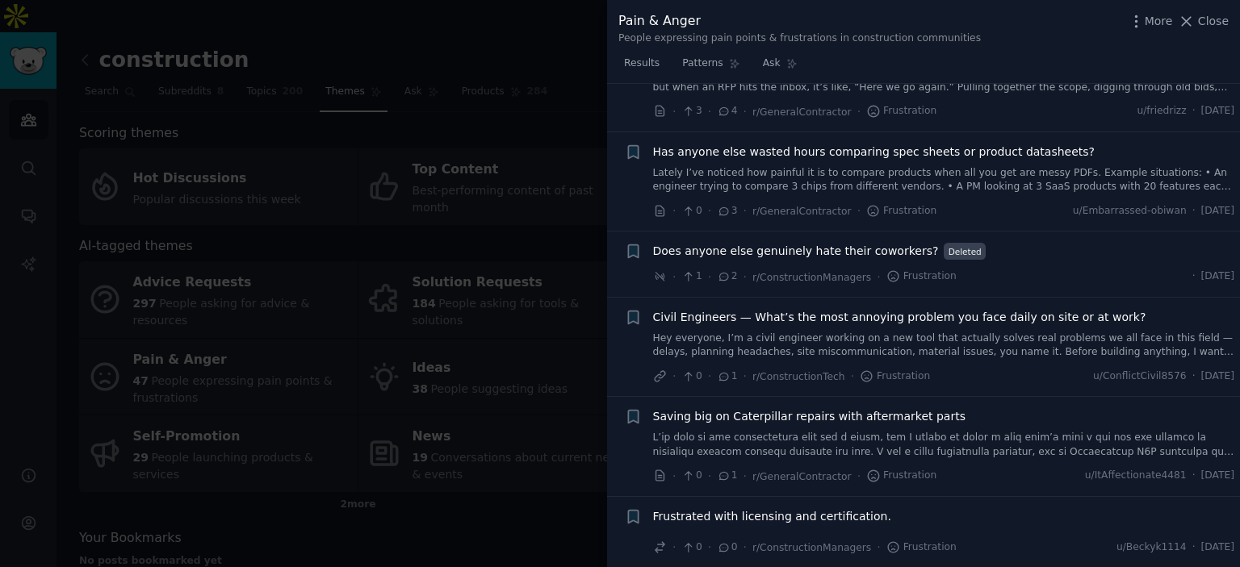
click at [833, 332] on link "Hey everyone, I’m a civil engineer working on a new tool that actually solves r…" at bounding box center [944, 346] width 582 height 28
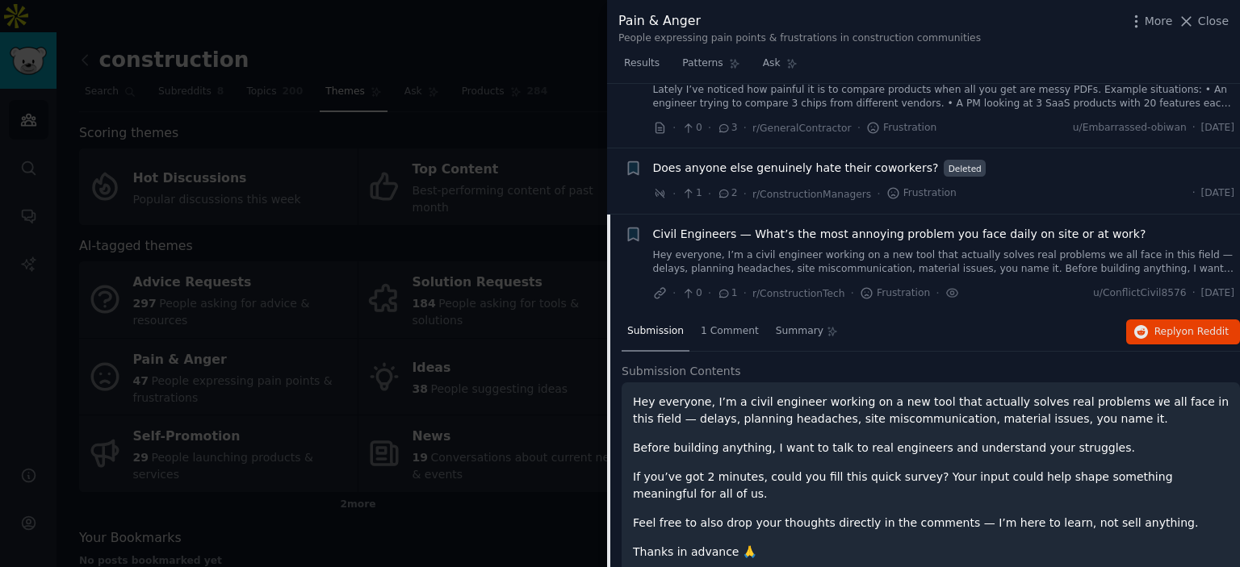
scroll to position [3582, 0]
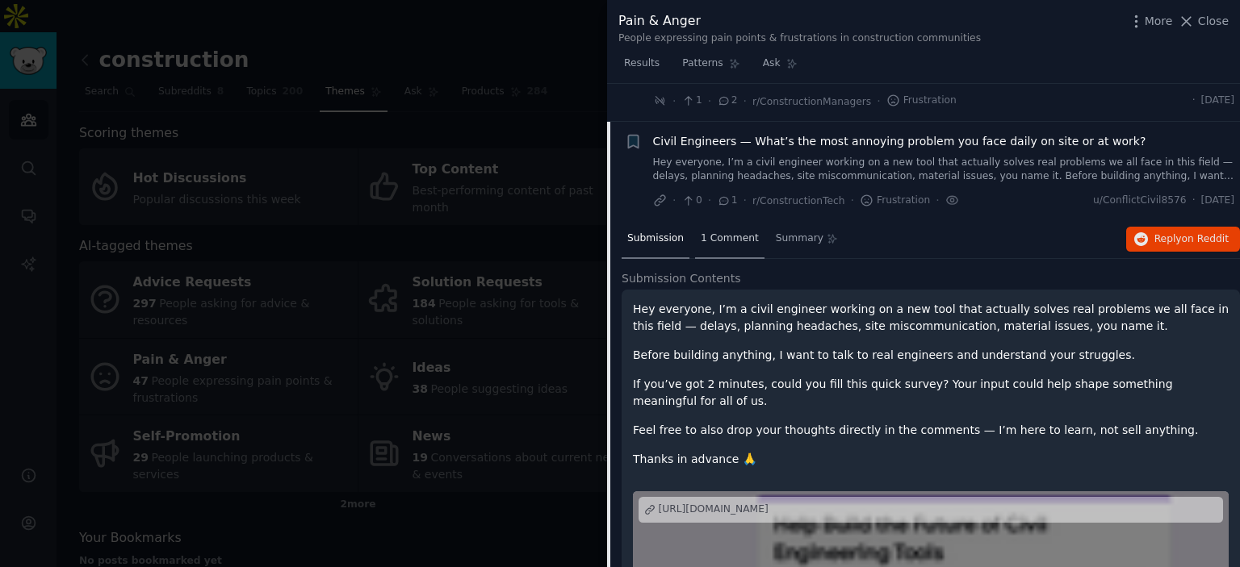
click at [741, 220] on div "1 Comment" at bounding box center [729, 239] width 69 height 39
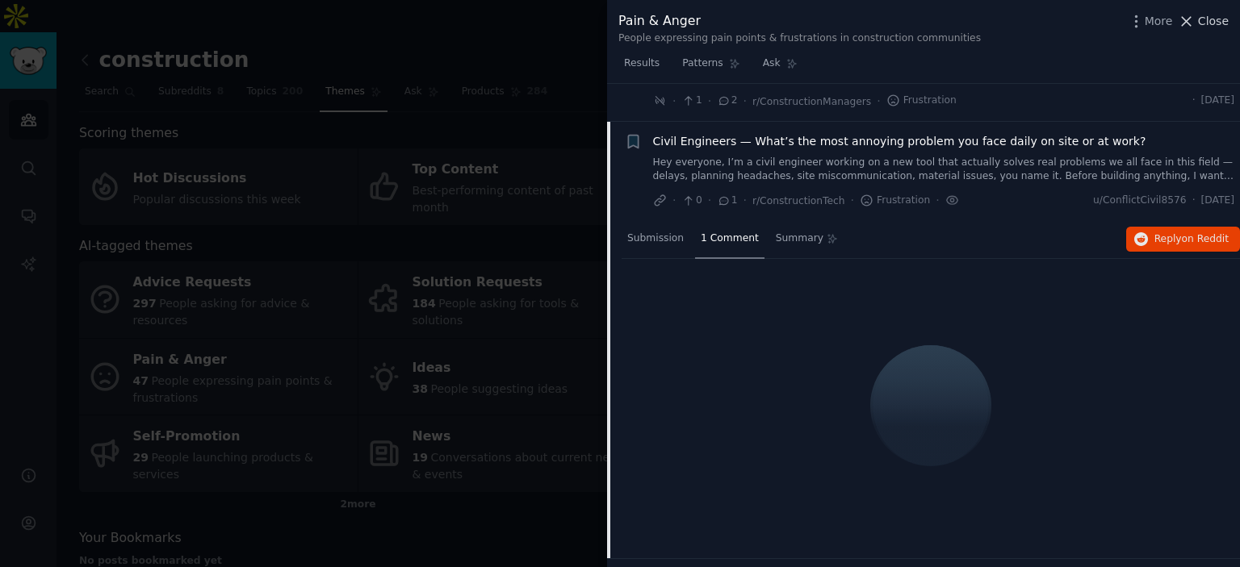
click at [1215, 24] on span "Close" at bounding box center [1213, 21] width 31 height 17
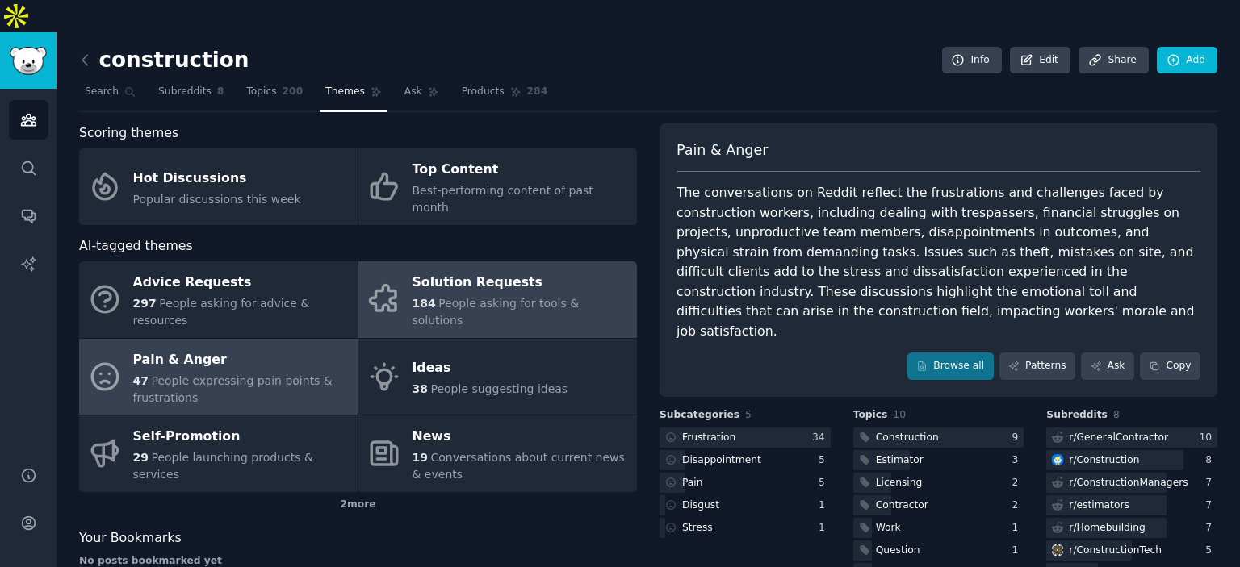
click at [491, 297] on span "People asking for tools & solutions" at bounding box center [495, 312] width 167 height 30
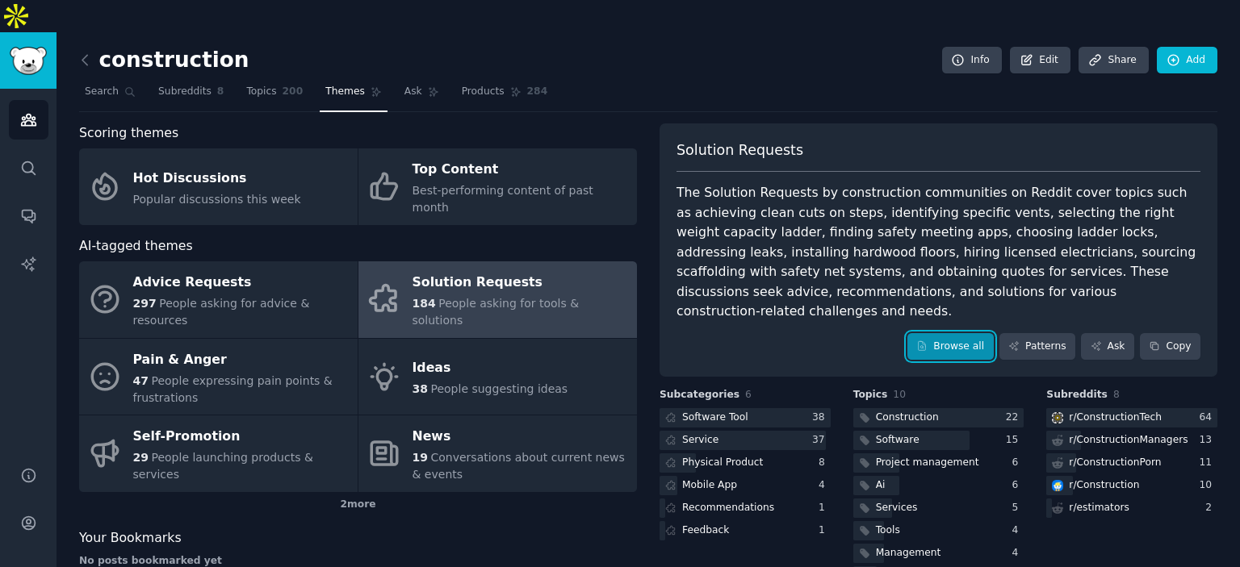
click at [954, 333] on link "Browse all" at bounding box center [950, 346] width 86 height 27
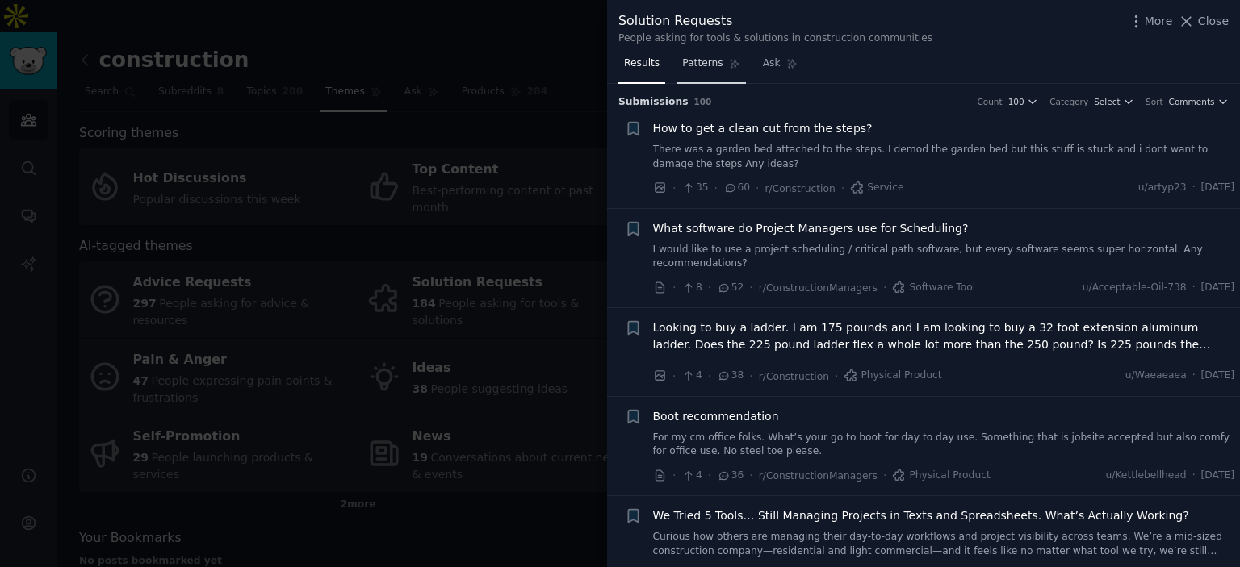
click at [723, 71] on link "Patterns" at bounding box center [710, 67] width 69 height 33
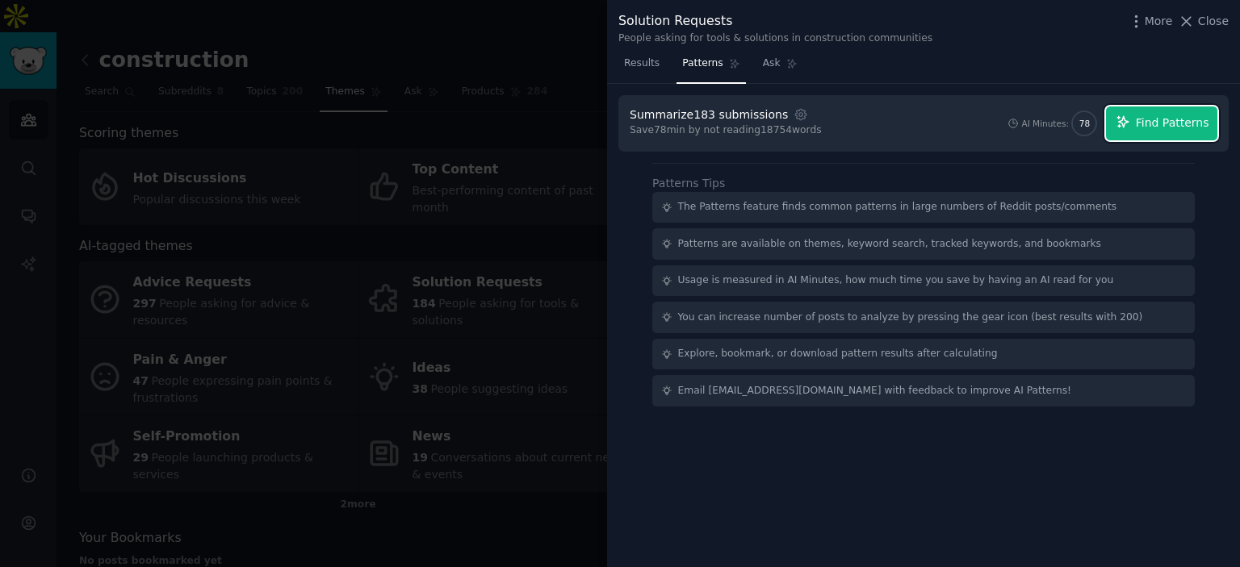
click at [1149, 119] on span "Find Patterns" at bounding box center [1172, 123] width 73 height 17
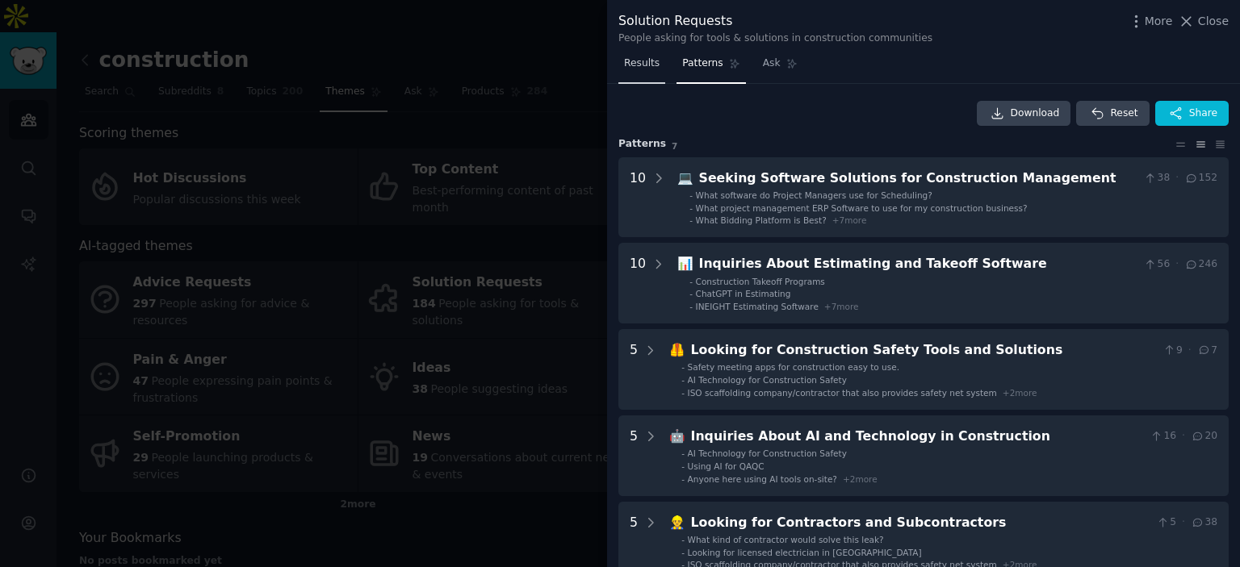
click at [639, 66] on span "Results" at bounding box center [642, 63] width 36 height 15
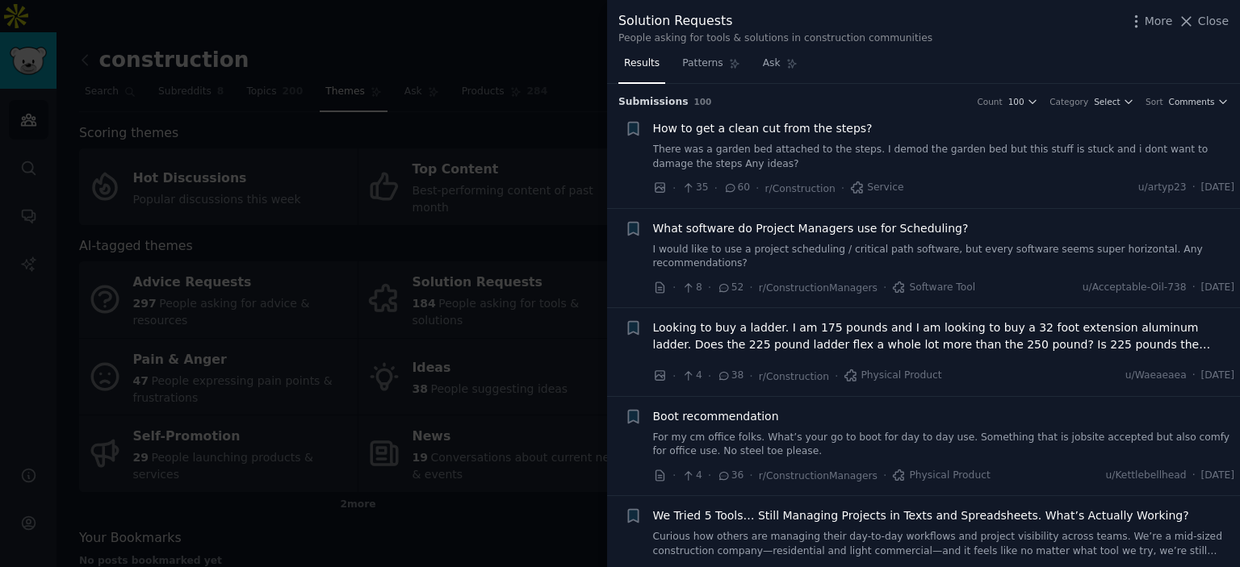
click at [639, 69] on span "Results" at bounding box center [642, 63] width 36 height 15
click at [531, 466] on div at bounding box center [620, 283] width 1240 height 567
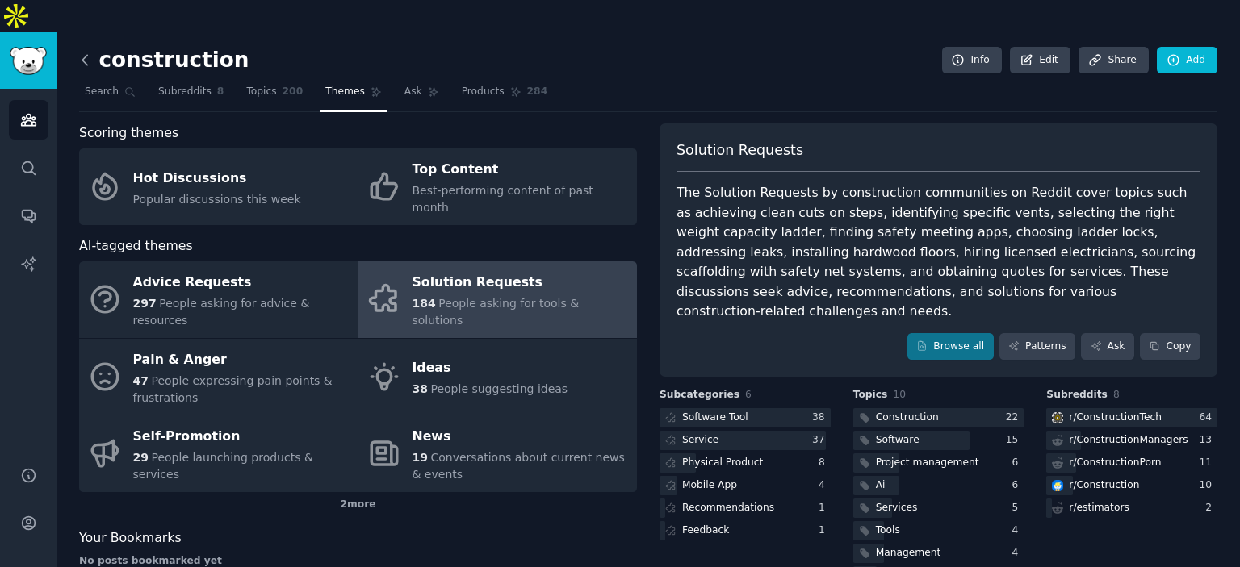
click at [93, 52] on icon at bounding box center [85, 60] width 17 height 17
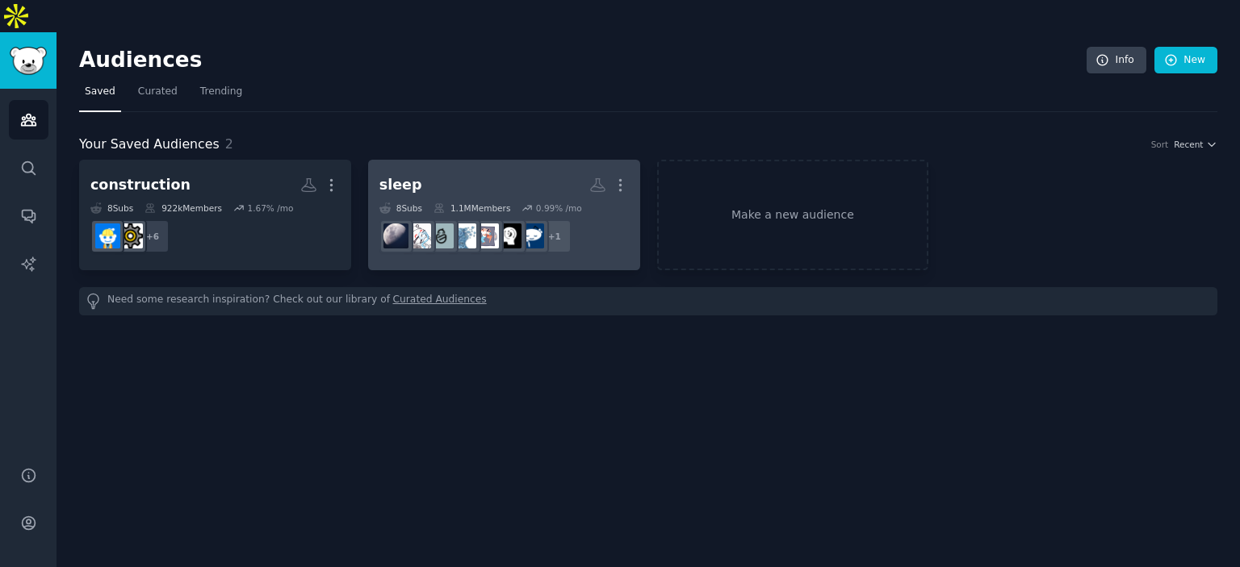
click at [461, 171] on h2 "sleep More" at bounding box center [503, 185] width 249 height 28
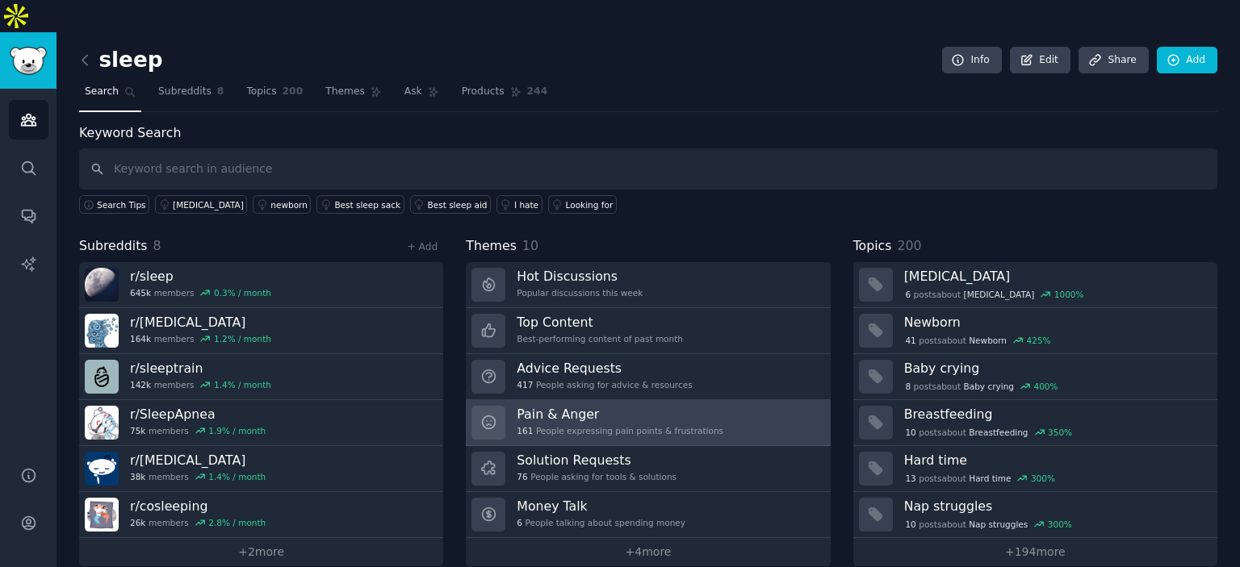
click at [609, 425] on div "161 People expressing pain points & frustrations" at bounding box center [620, 430] width 207 height 11
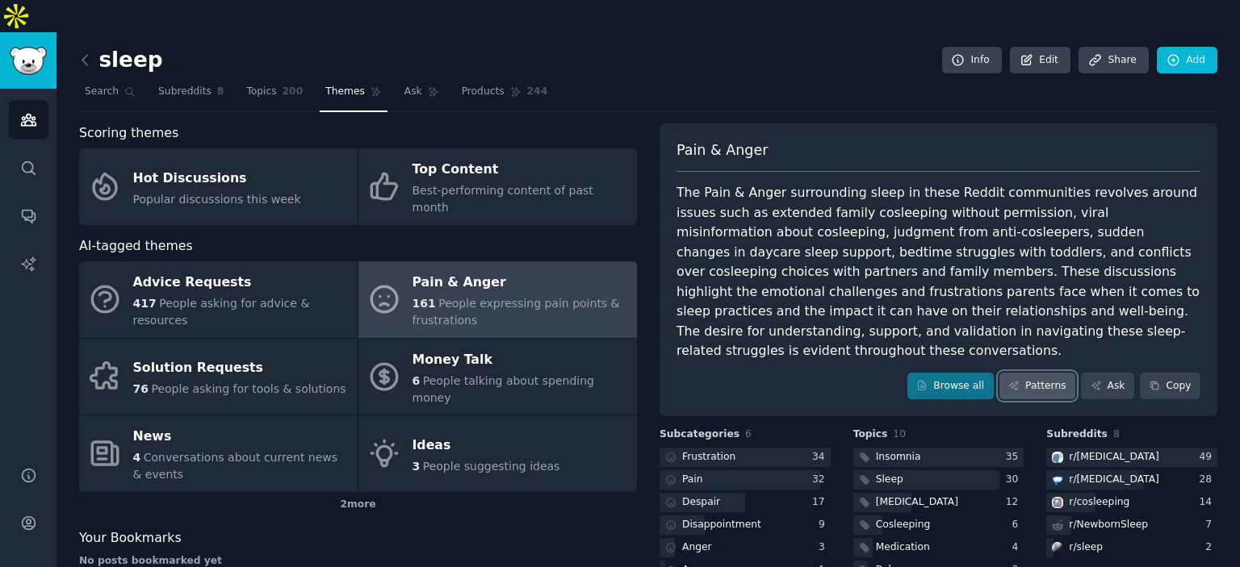
click at [1049, 373] on link "Patterns" at bounding box center [1037, 386] width 76 height 27
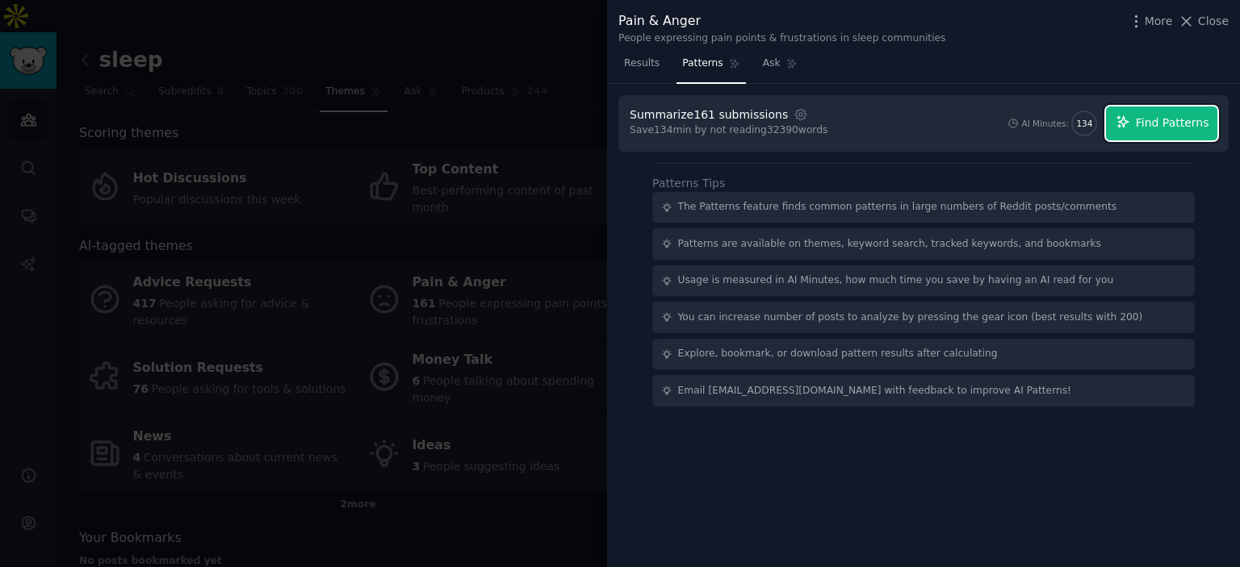
click at [1165, 115] on span "Find Patterns" at bounding box center [1172, 123] width 73 height 17
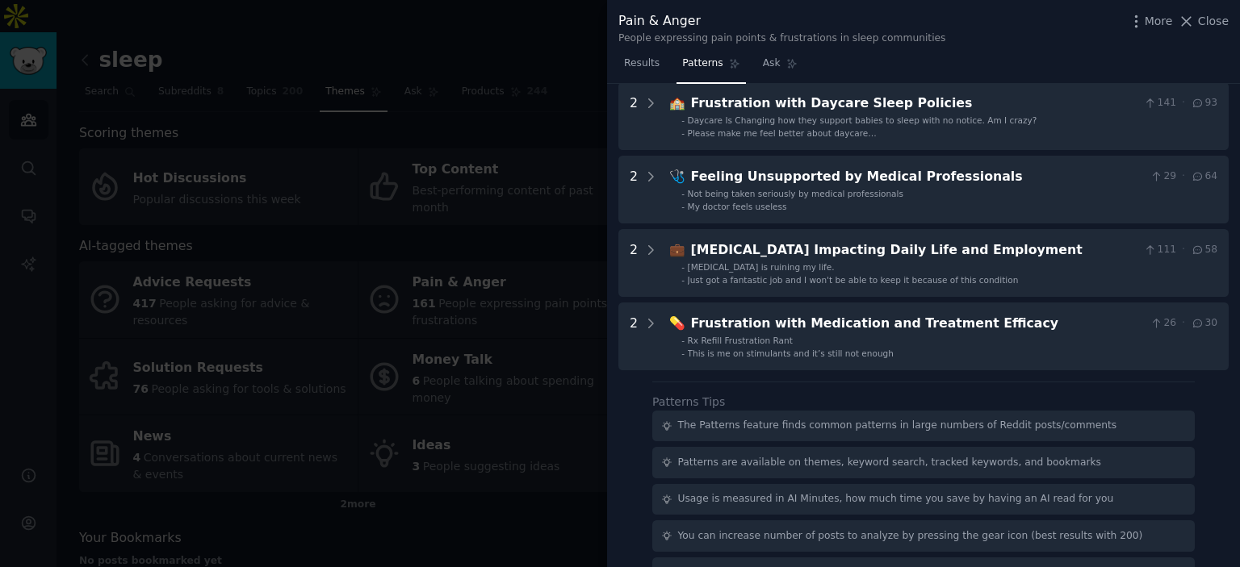
scroll to position [452, 0]
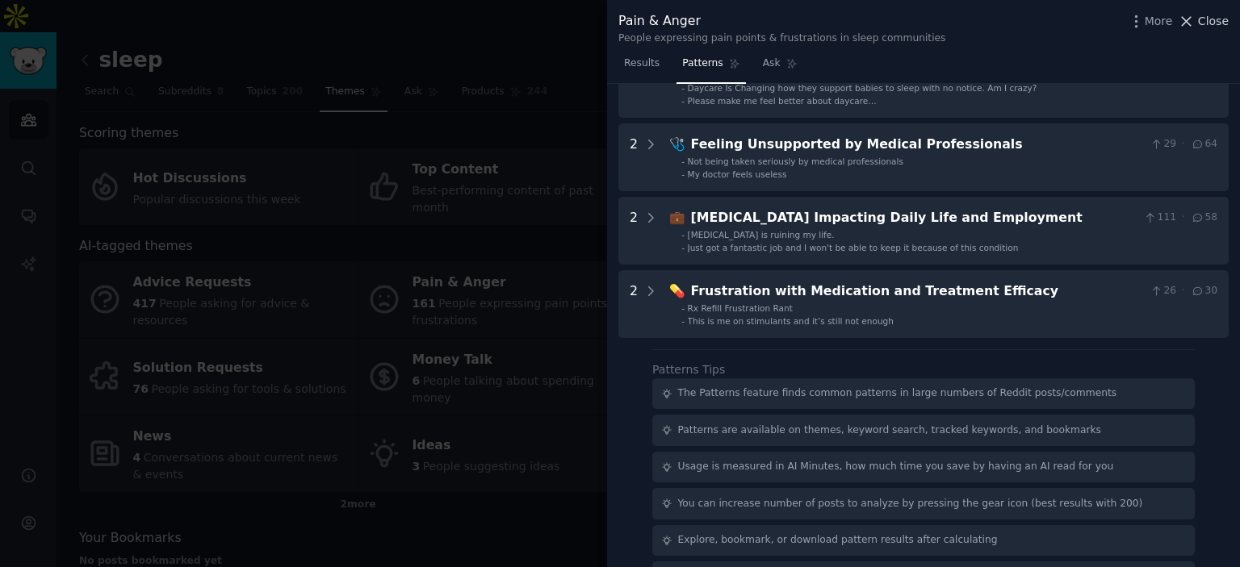
click at [1188, 27] on icon at bounding box center [1185, 21] width 17 height 17
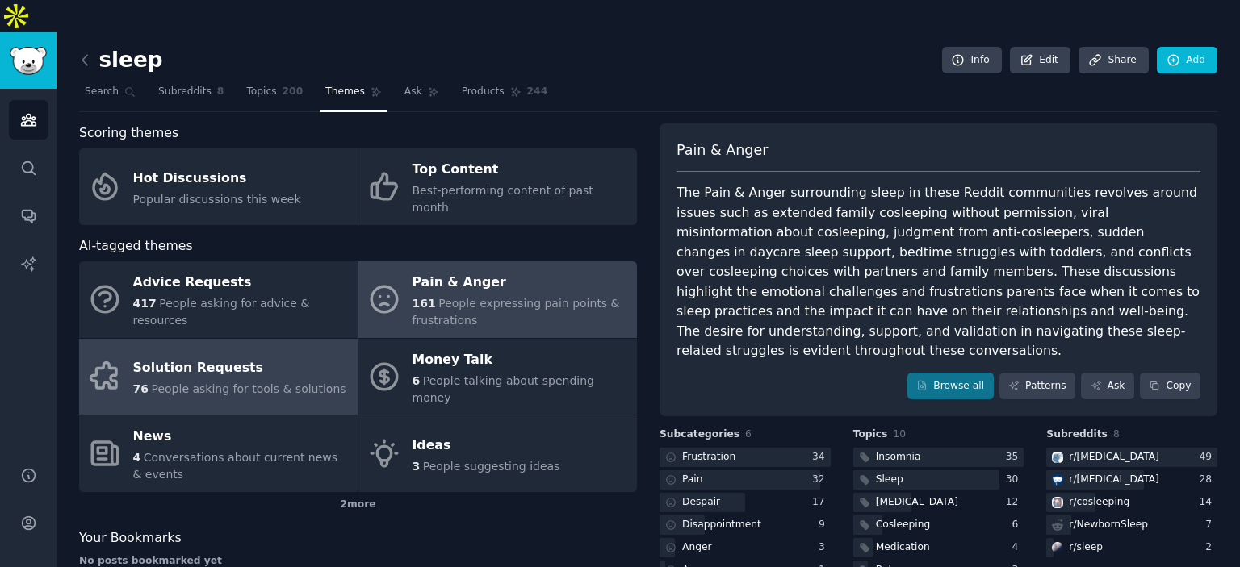
click at [242, 345] on link "Solution Requests 76 People asking for tools & solutions" at bounding box center [218, 377] width 278 height 77
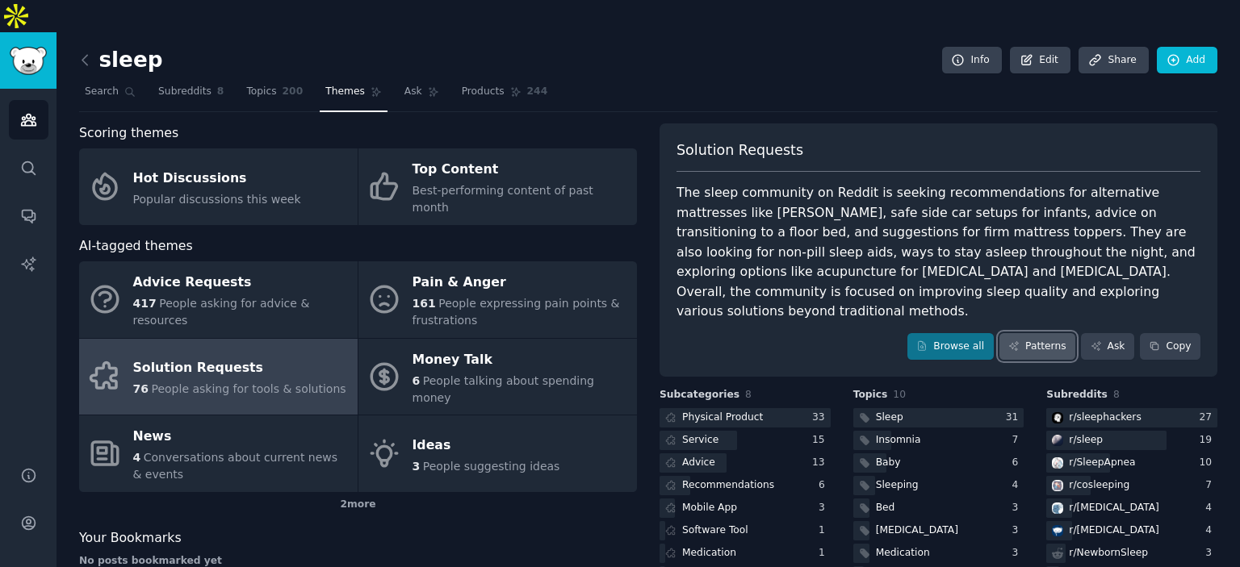
click at [1018, 333] on link "Patterns" at bounding box center [1037, 346] width 76 height 27
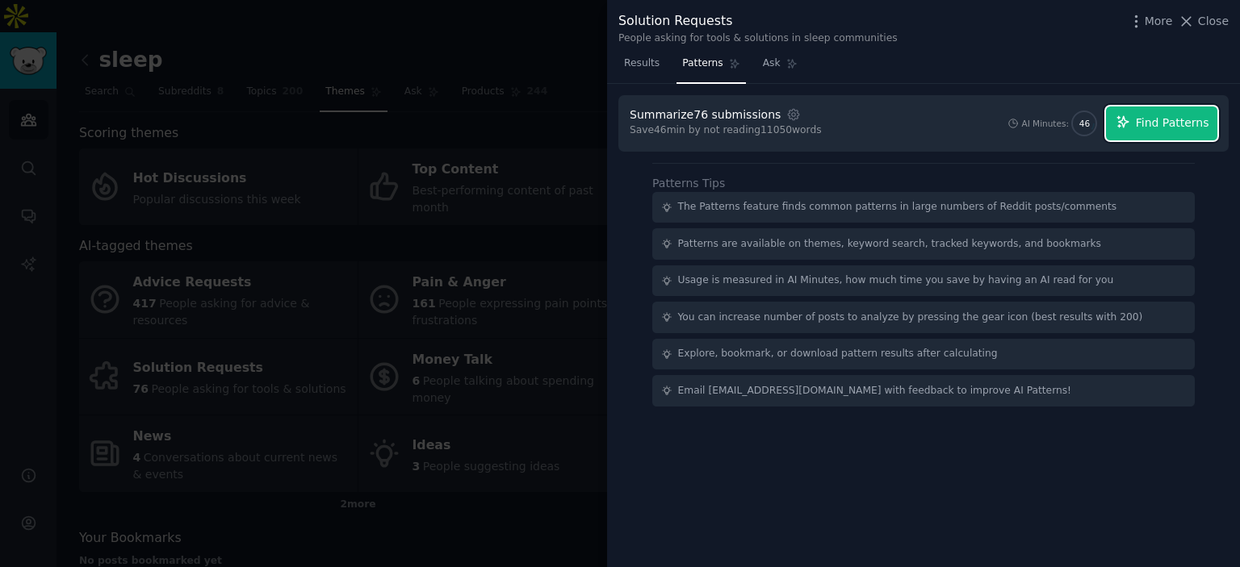
click at [1160, 109] on button "Find Patterns" at bounding box center [1161, 124] width 111 height 34
